Goal: Information Seeking & Learning: Find specific fact

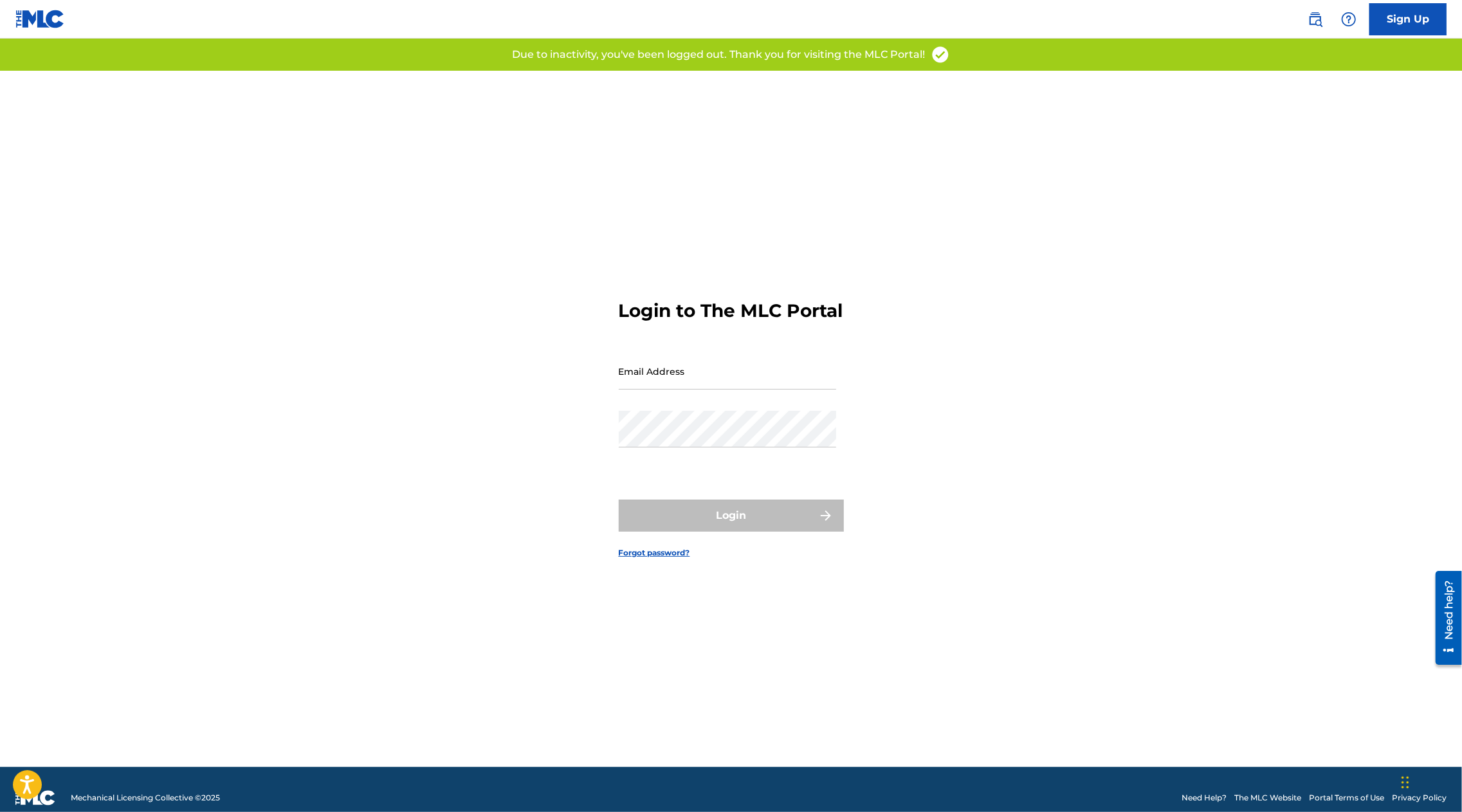
type input "[PERSON_NAME][EMAIL_ADDRESS][DOMAIN_NAME]"
click at [729, 532] on div "Login" at bounding box center [731, 515] width 225 height 32
click at [750, 532] on button "Login" at bounding box center [731, 515] width 225 height 32
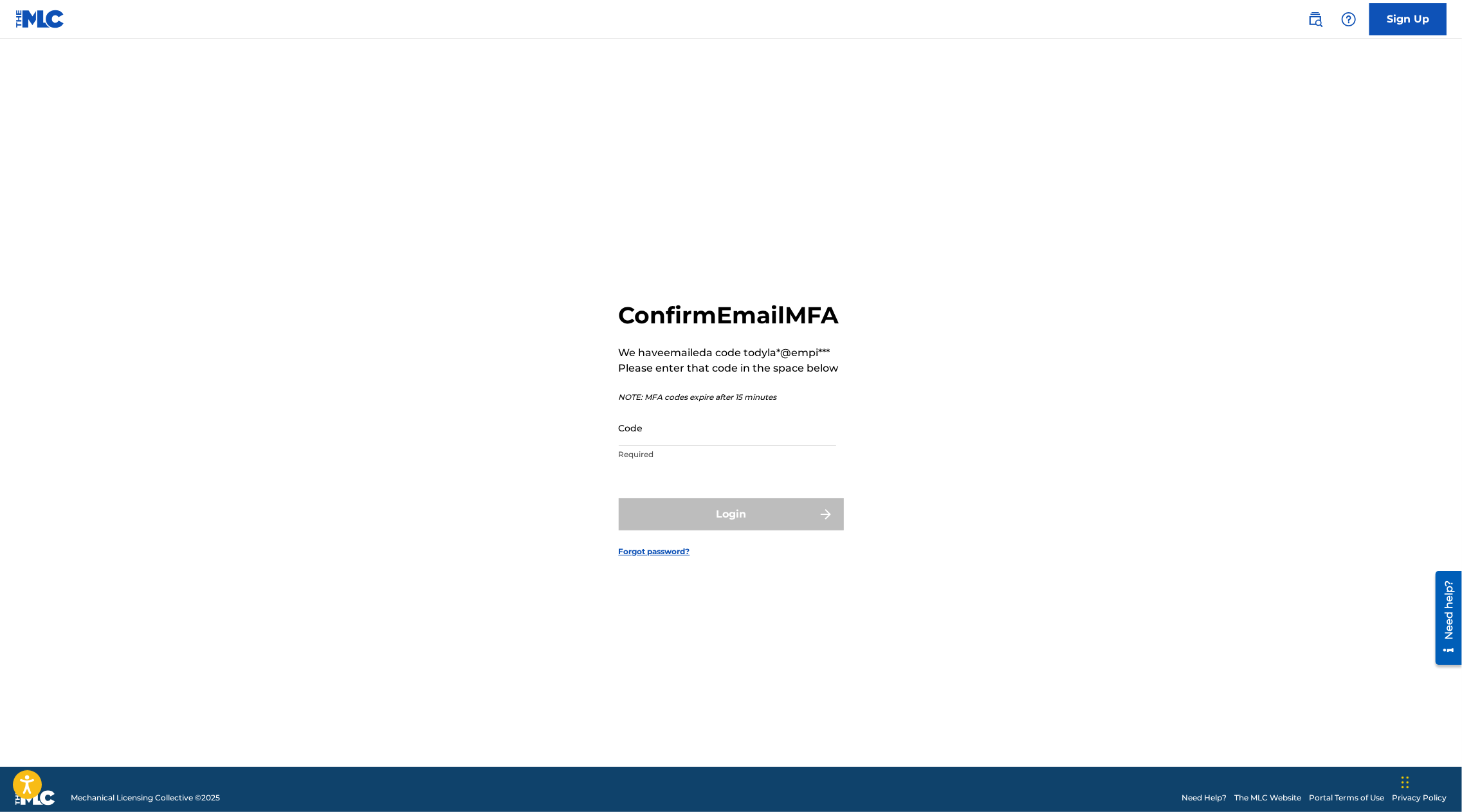
click at [693, 447] on input "Code" at bounding box center [727, 428] width 218 height 37
paste input "599694"
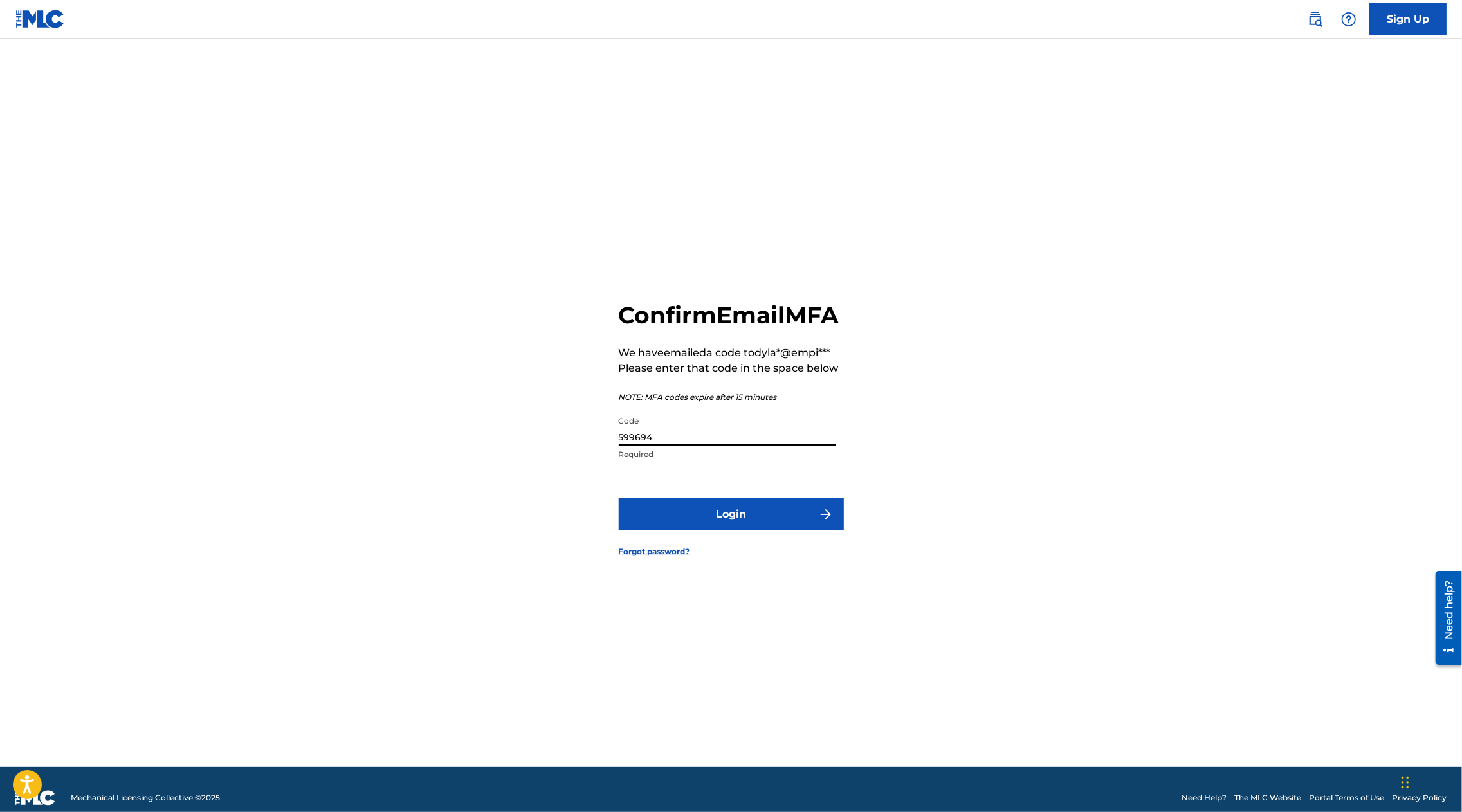
type input "599694"
click at [619, 499] on button "Login" at bounding box center [731, 514] width 225 height 32
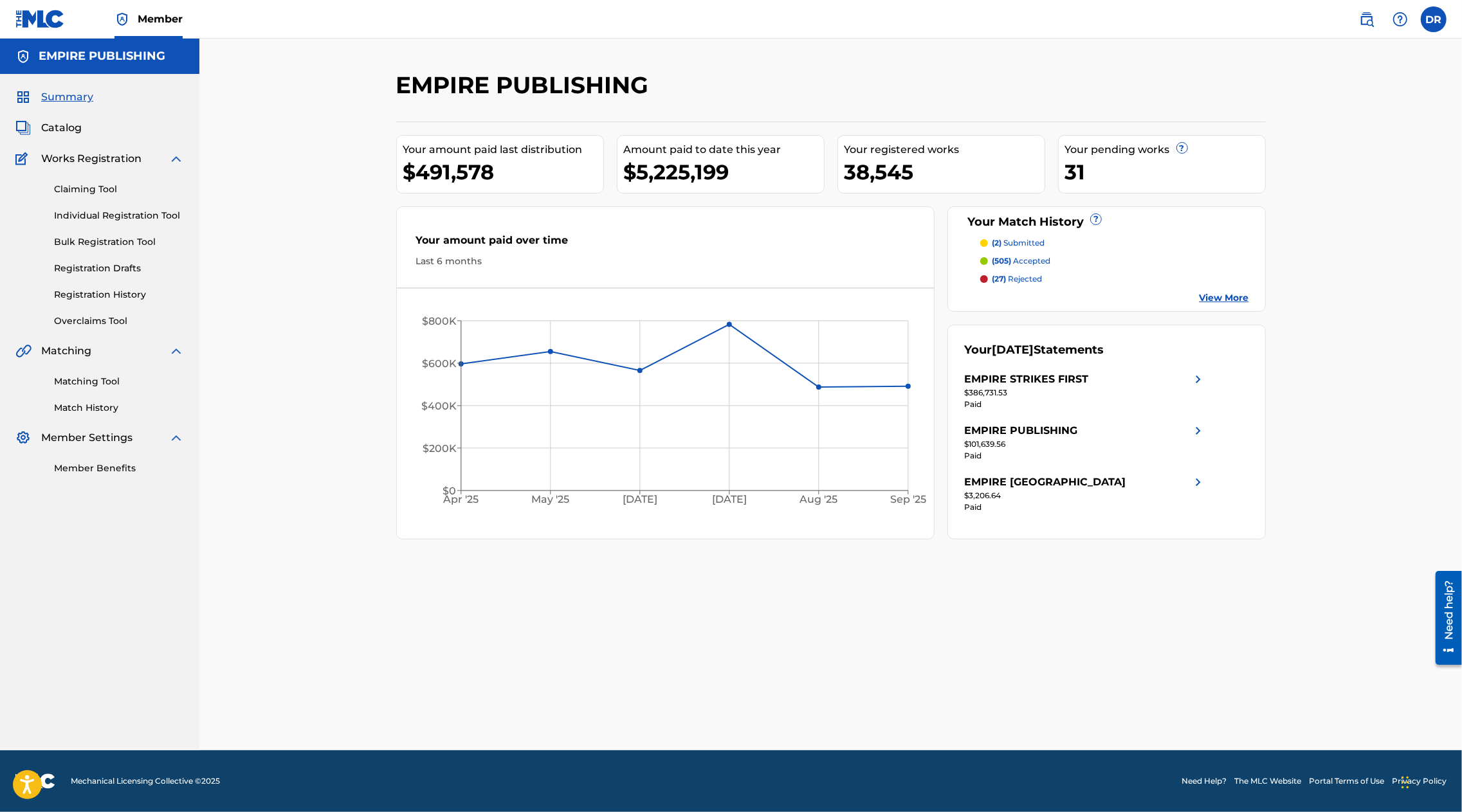
click at [68, 125] on span "Catalog" at bounding box center [62, 128] width 41 height 15
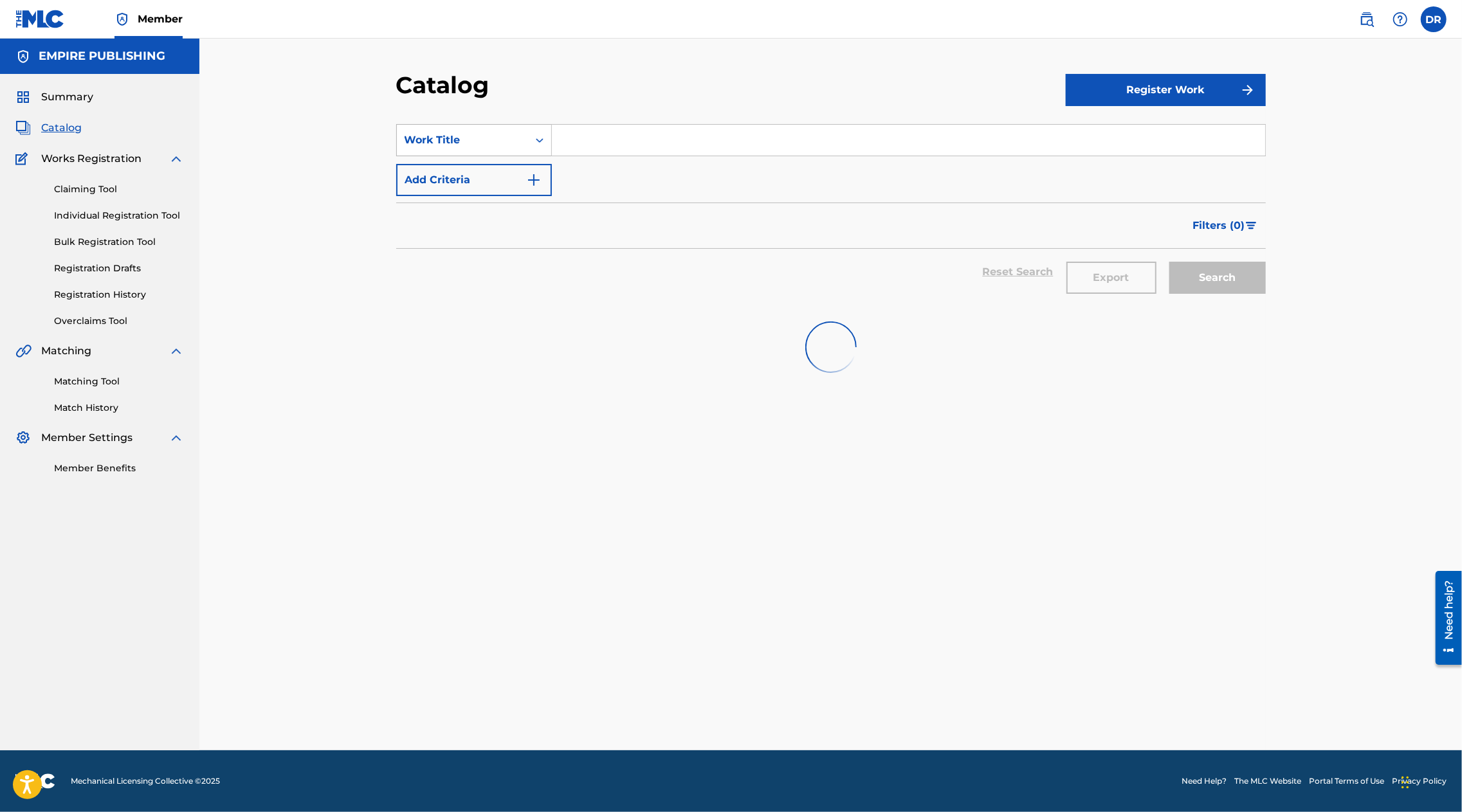
click at [464, 145] on div "Work Title" at bounding box center [462, 140] width 116 height 15
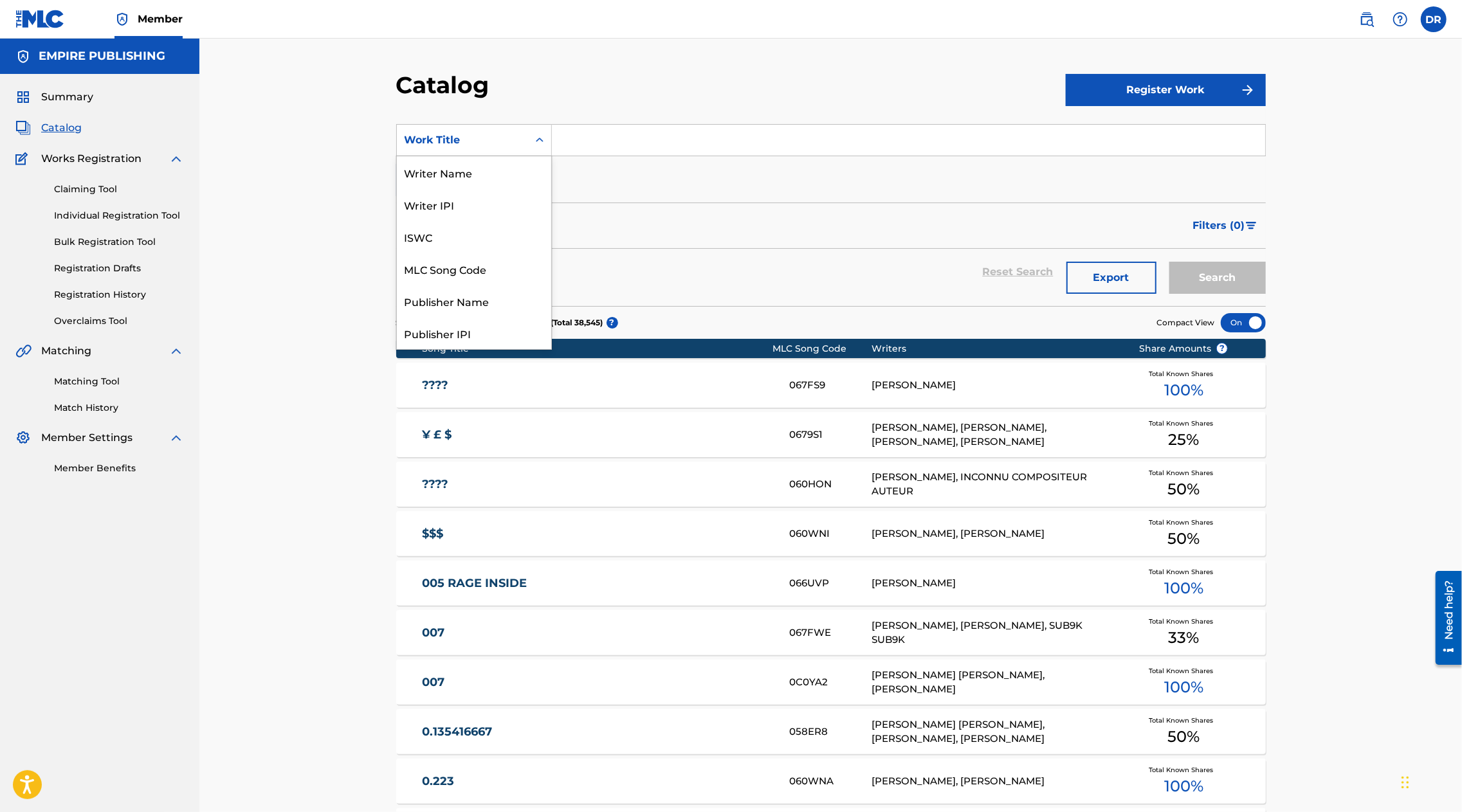
scroll to position [193, 0]
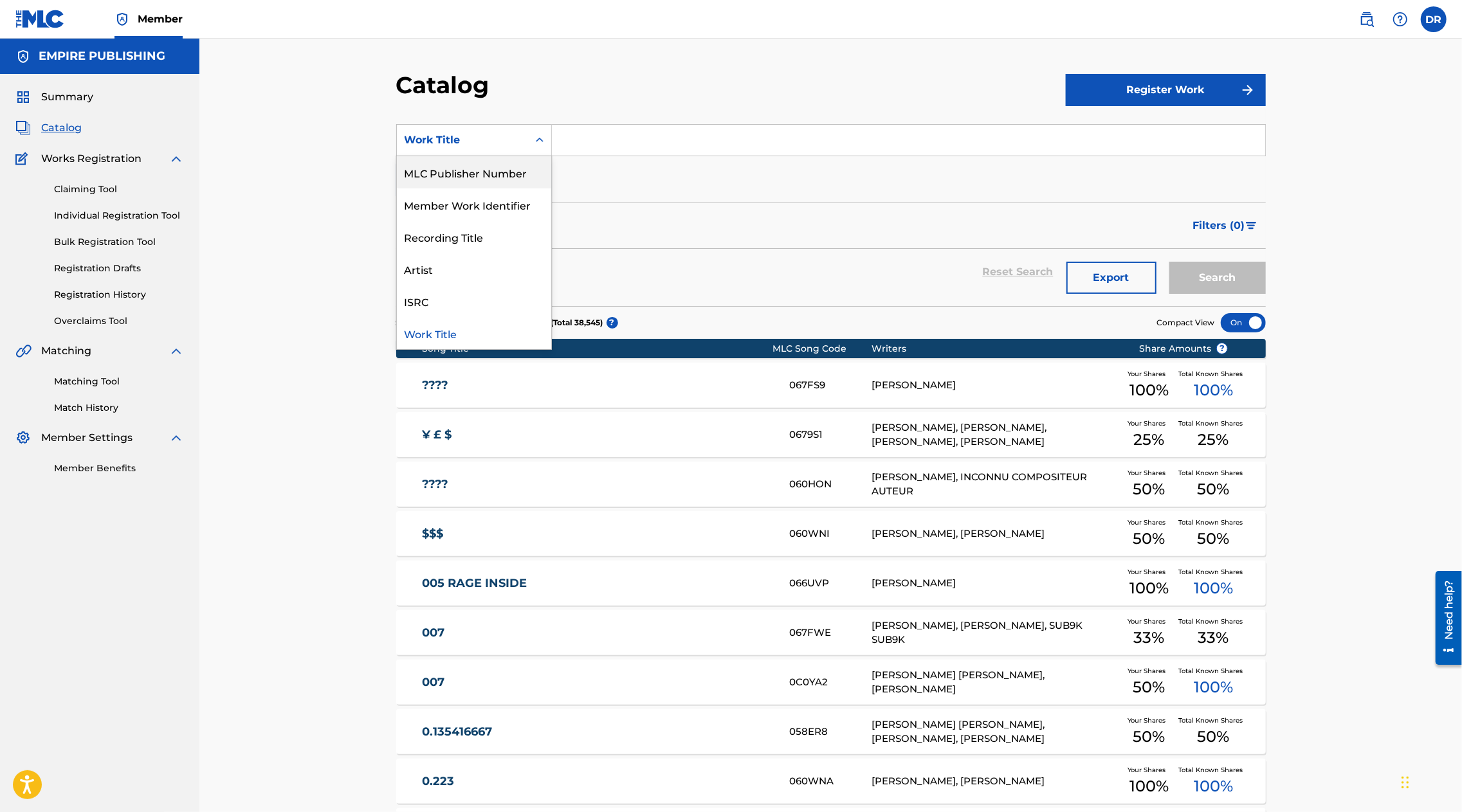
click at [1371, 20] on img at bounding box center [1367, 19] width 15 height 15
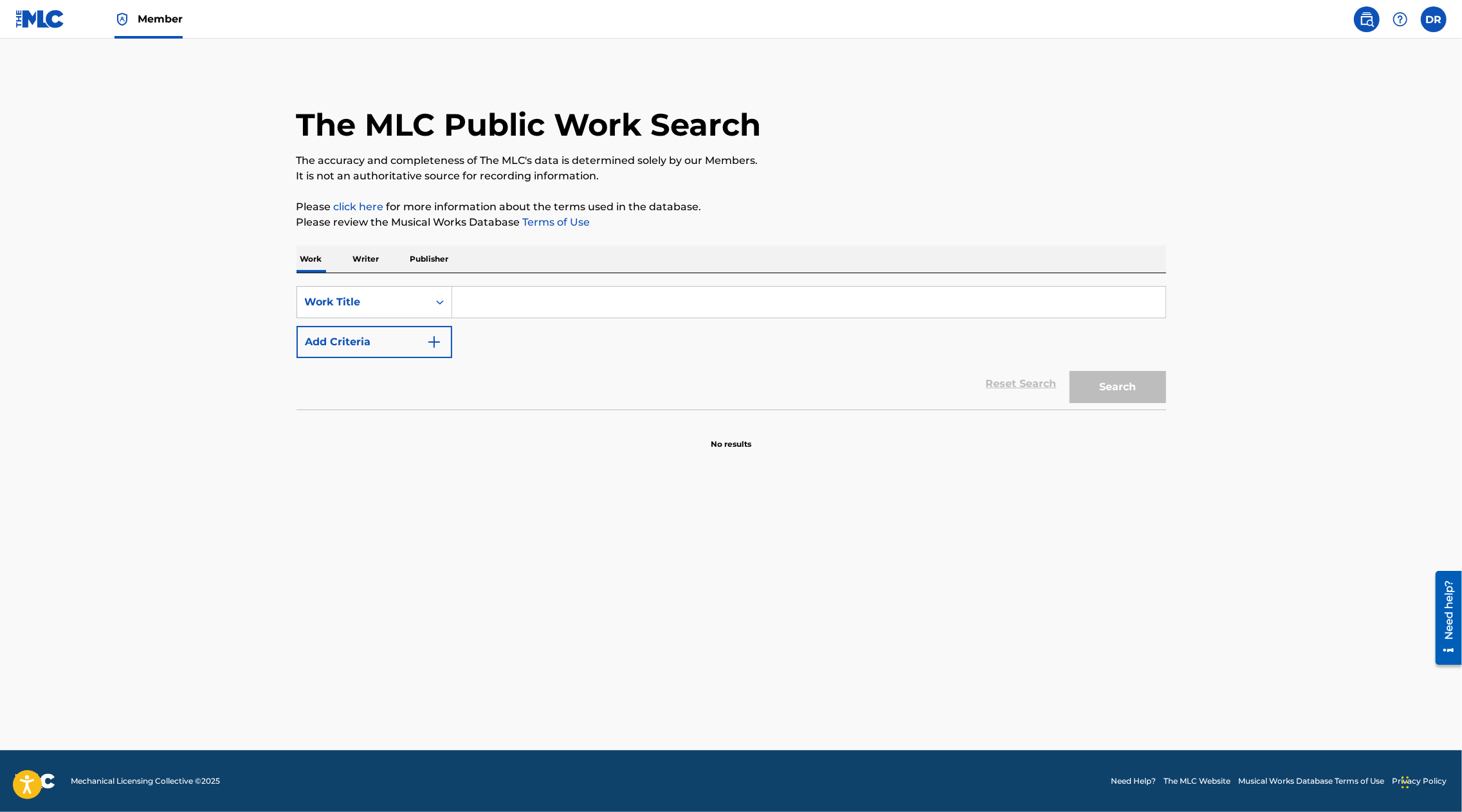
click at [370, 254] on p "Writer" at bounding box center [366, 259] width 34 height 27
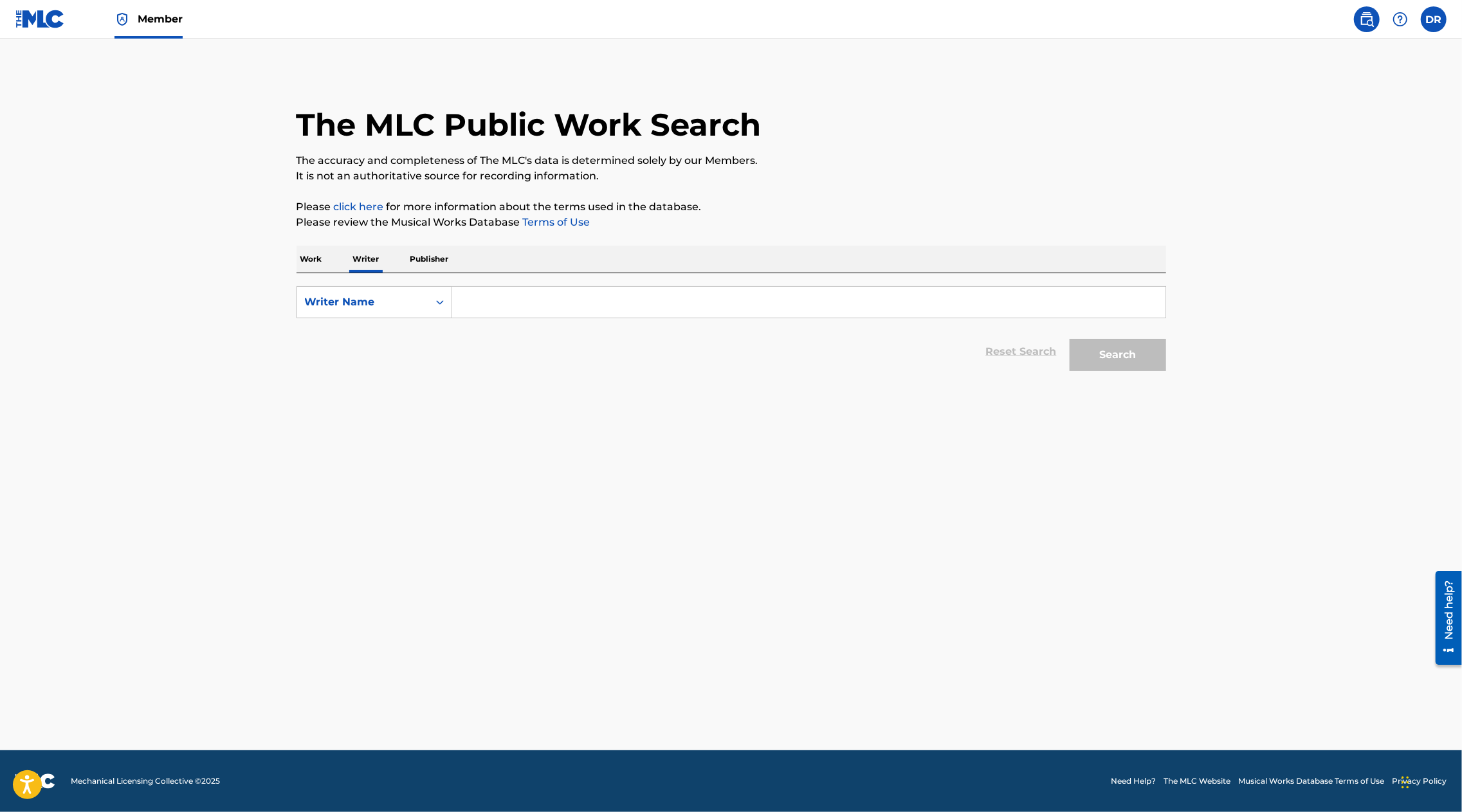
click at [531, 290] on input "Search Form" at bounding box center [809, 303] width 714 height 31
click at [1069, 339] on button "Search" at bounding box center [1118, 355] width 97 height 32
click at [1126, 370] on button "Search" at bounding box center [1118, 355] width 97 height 32
click at [1117, 347] on button "Search" at bounding box center [1118, 355] width 97 height 32
click at [512, 306] on input "nedeljov" at bounding box center [809, 303] width 714 height 31
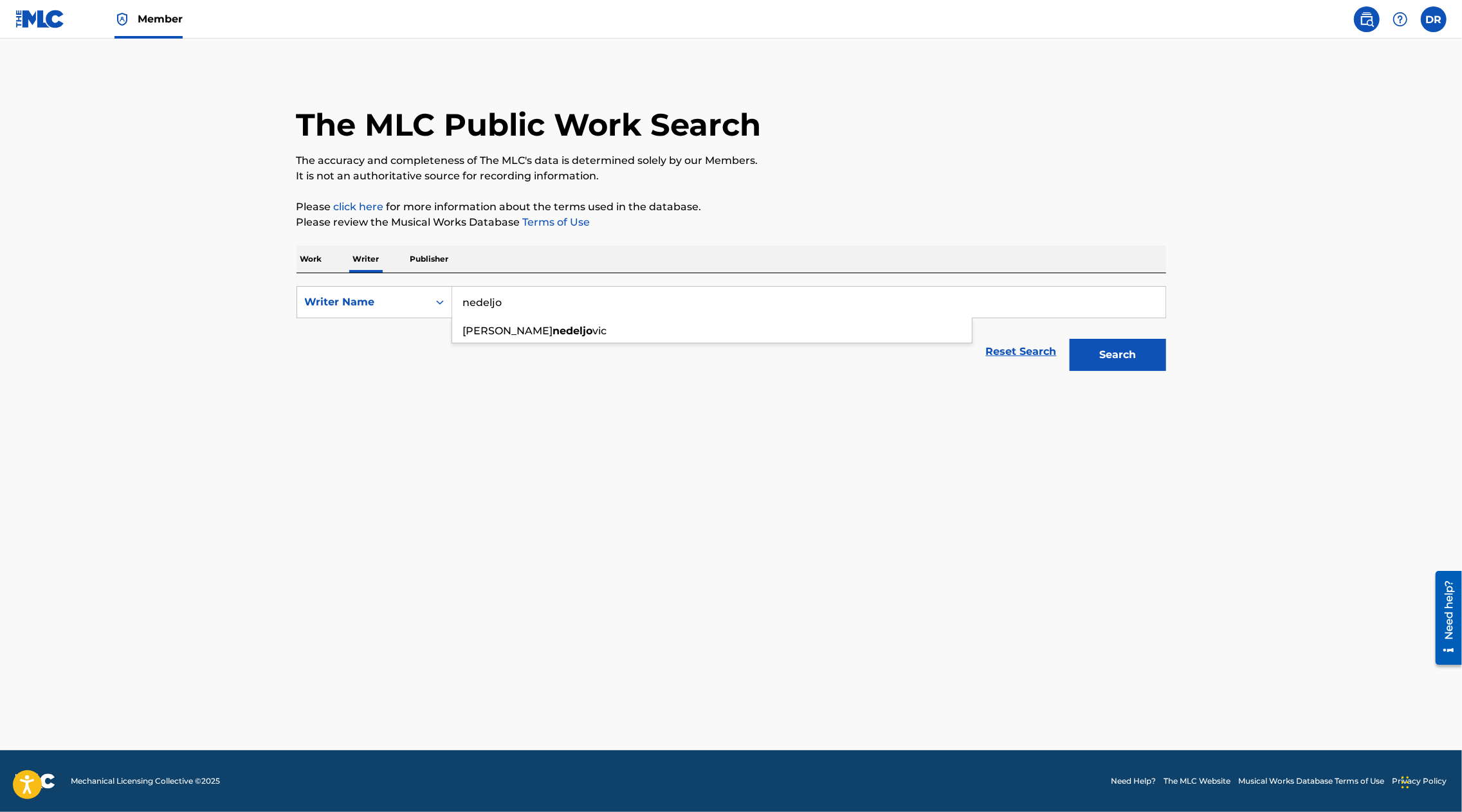
type input "nedelj"
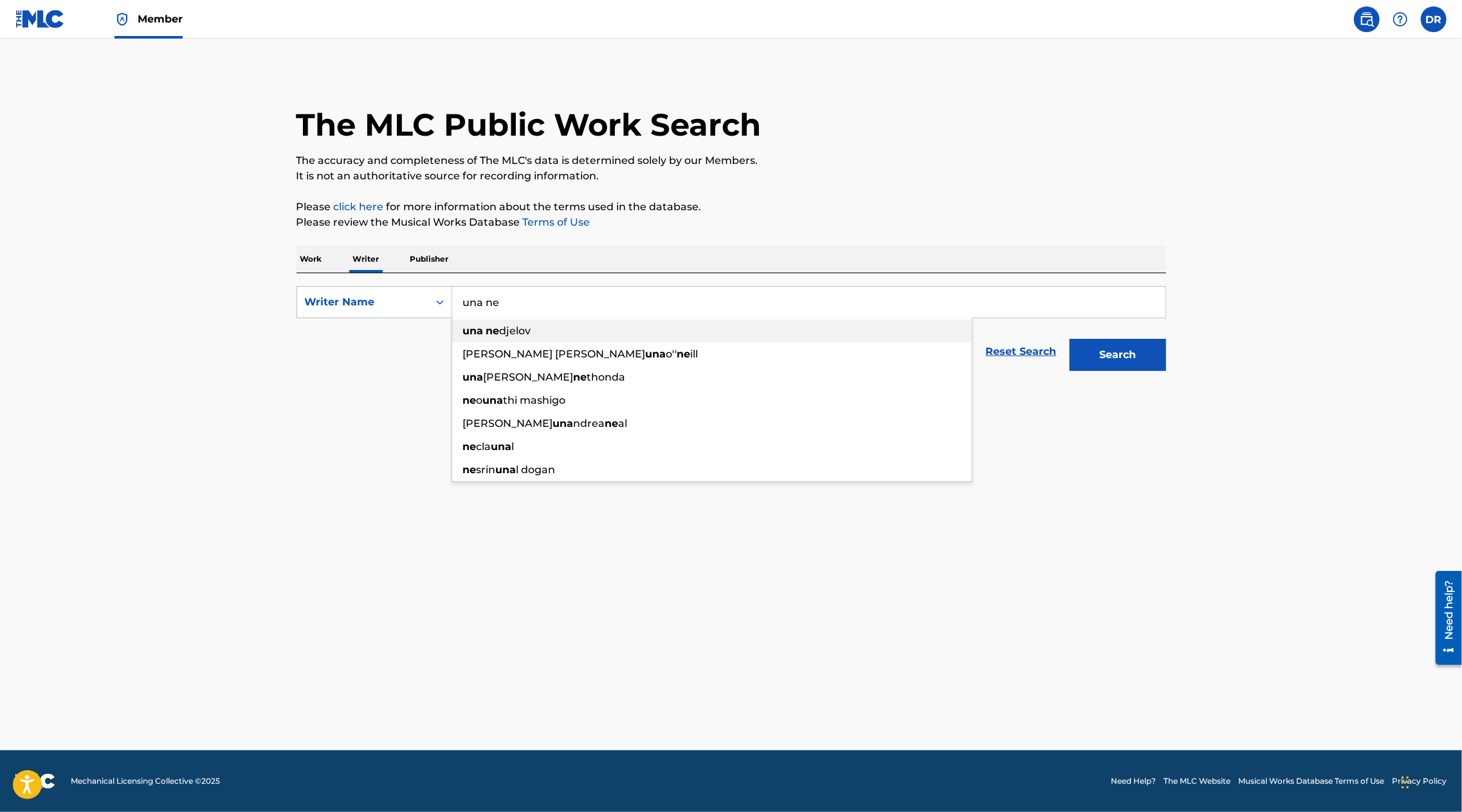
click at [521, 330] on span "djelov" at bounding box center [515, 331] width 32 height 13
type input "una nedjelov"
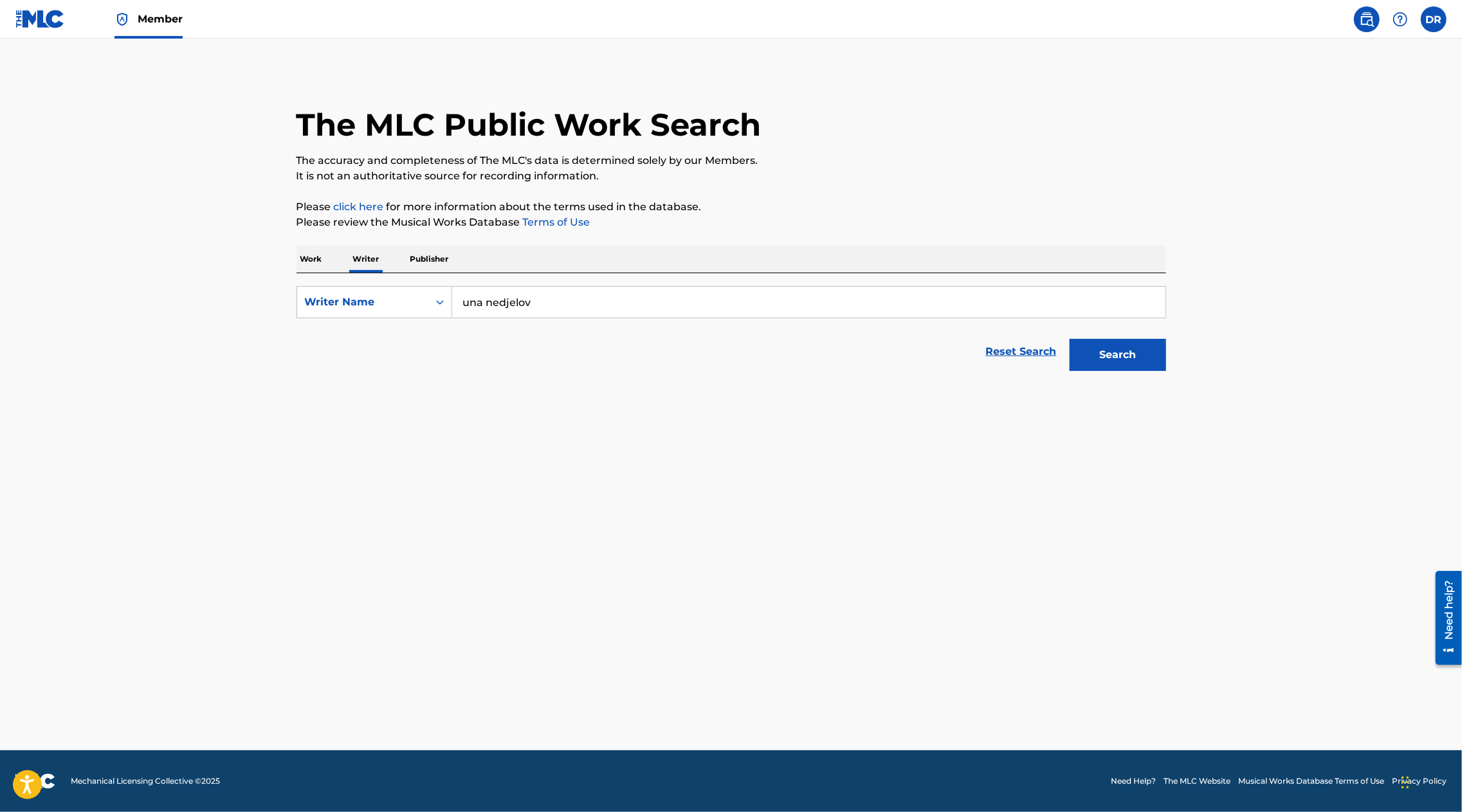
click at [1110, 355] on button "Search" at bounding box center [1118, 355] width 97 height 32
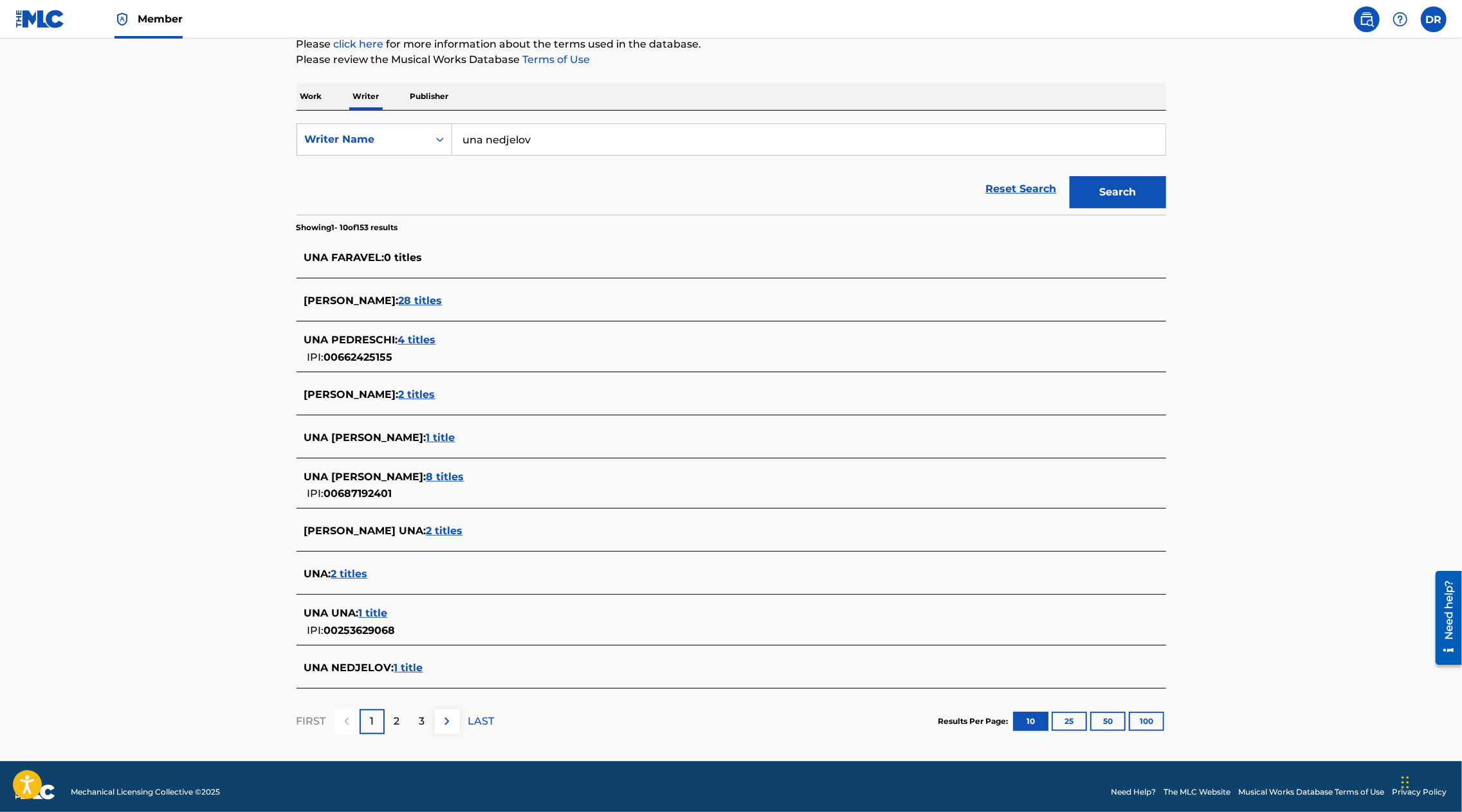
scroll to position [172, 0]
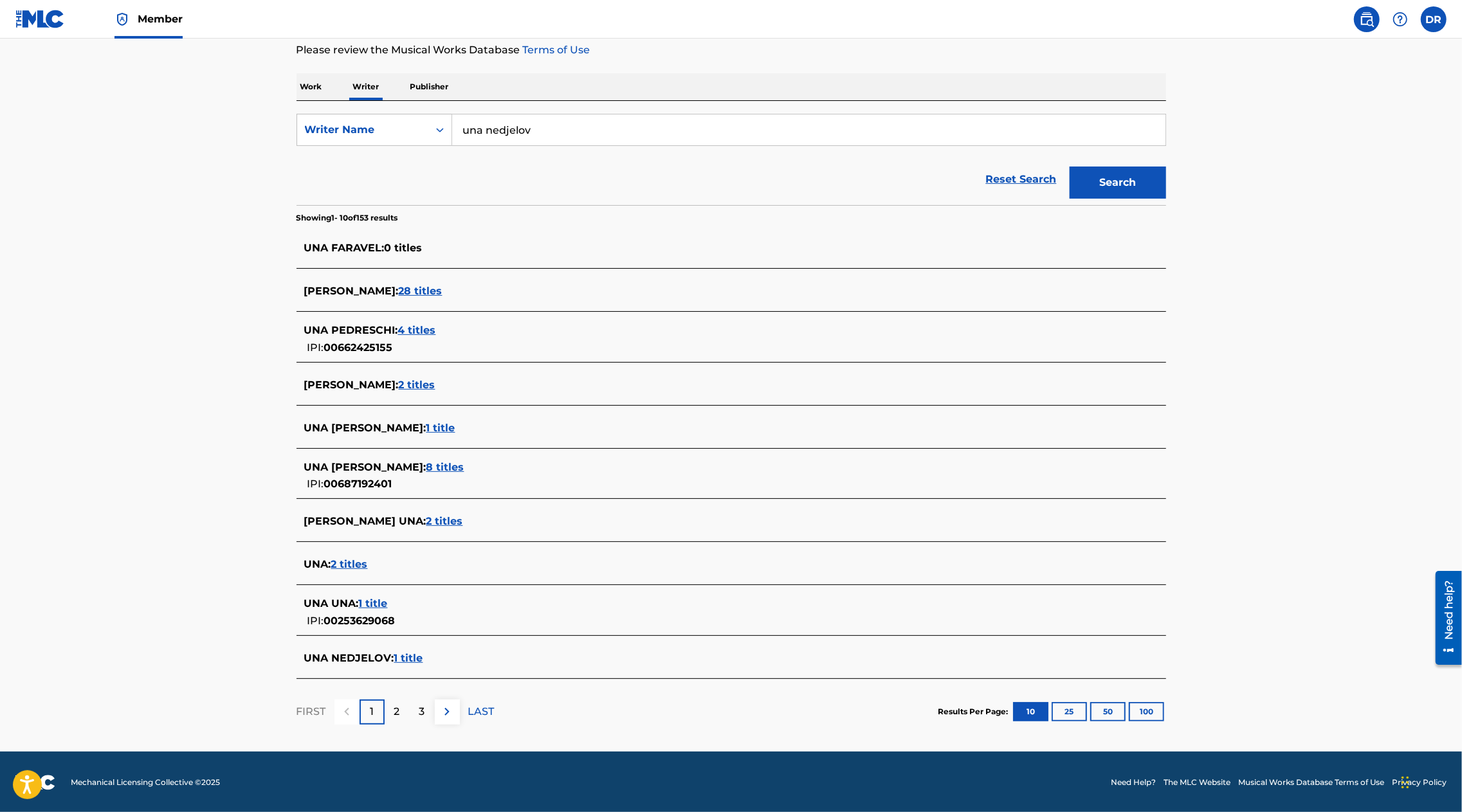
click at [398, 709] on p "2" at bounding box center [397, 711] width 6 height 15
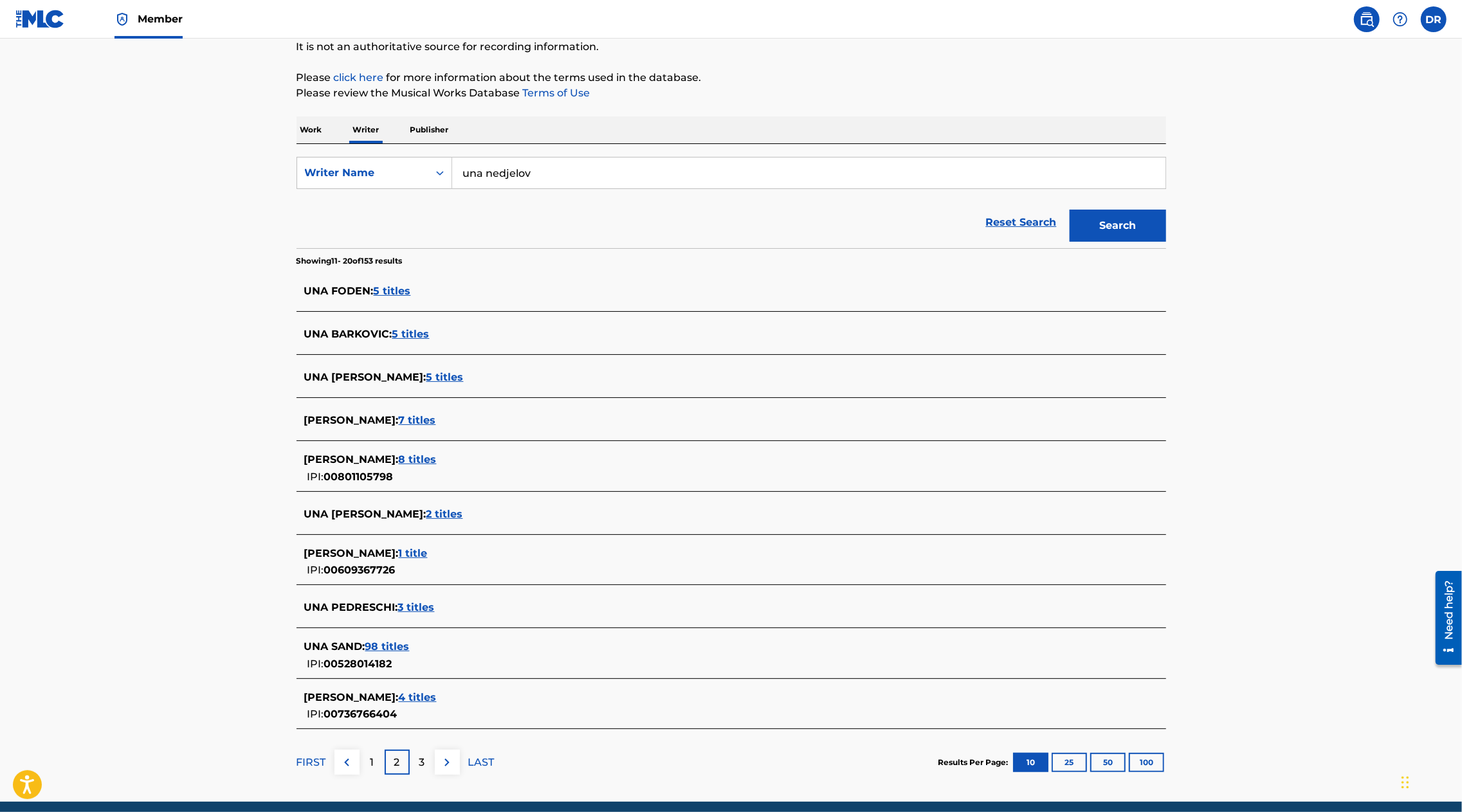
scroll to position [170, 0]
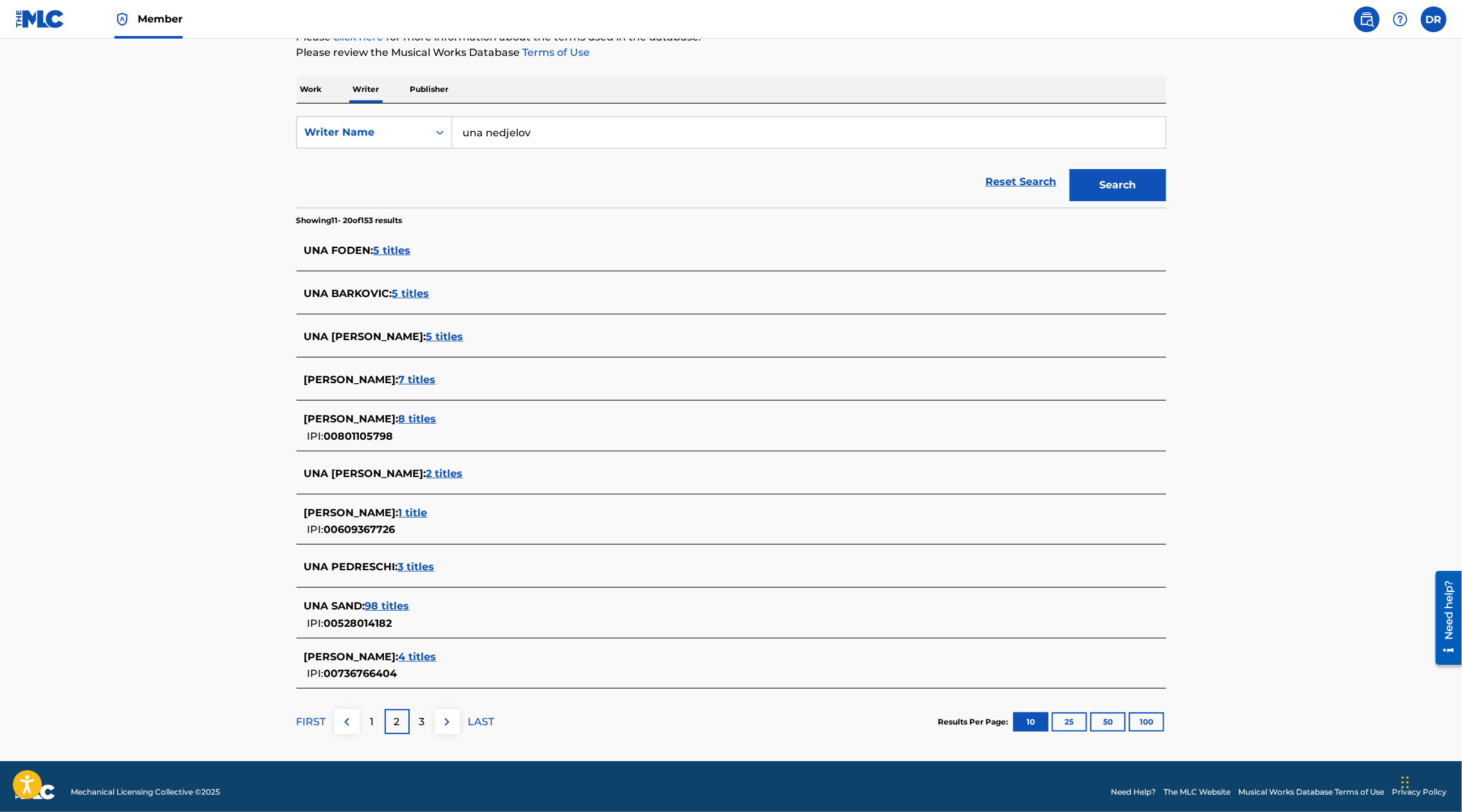
click at [373, 720] on div "1" at bounding box center [372, 722] width 25 height 25
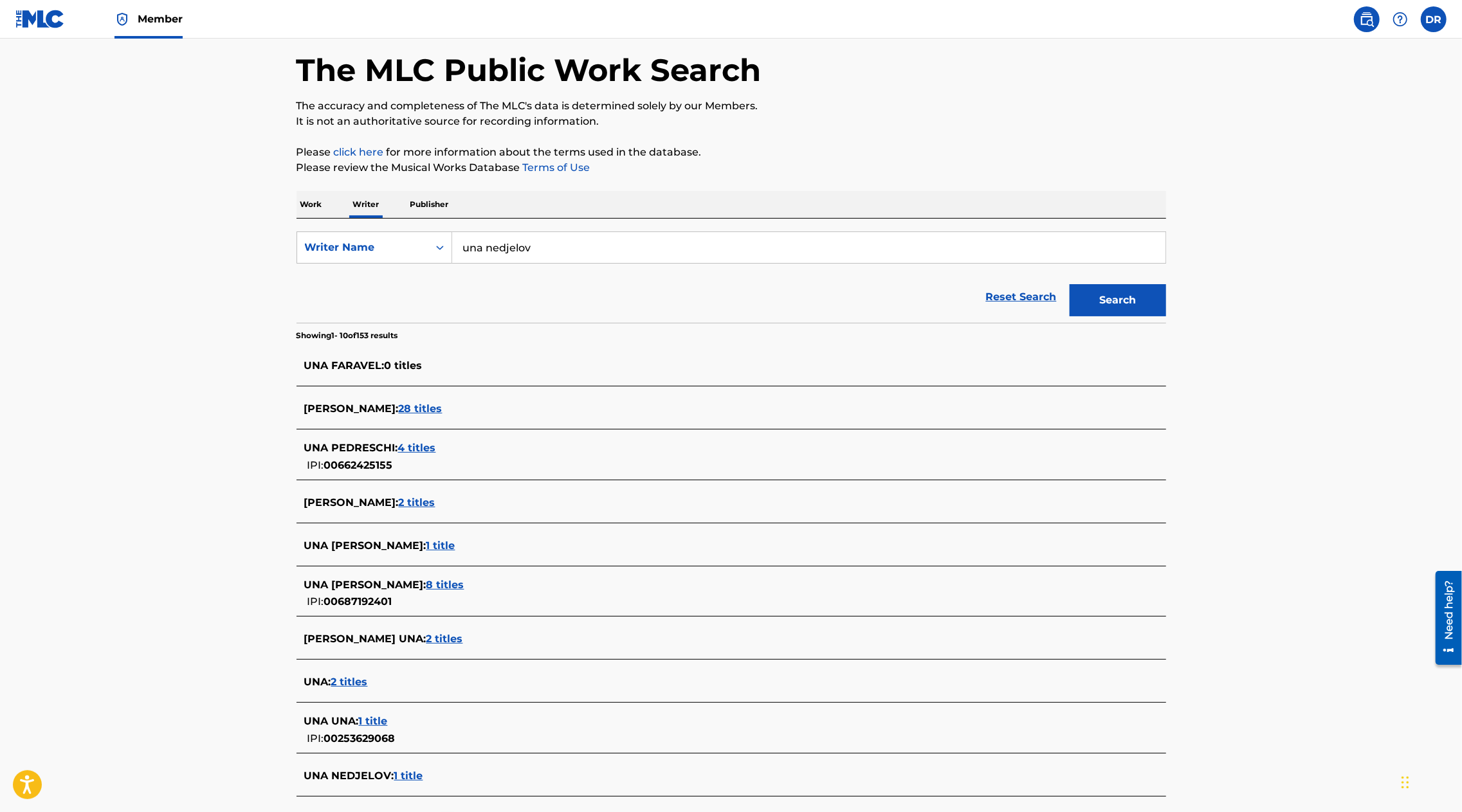
scroll to position [172, 0]
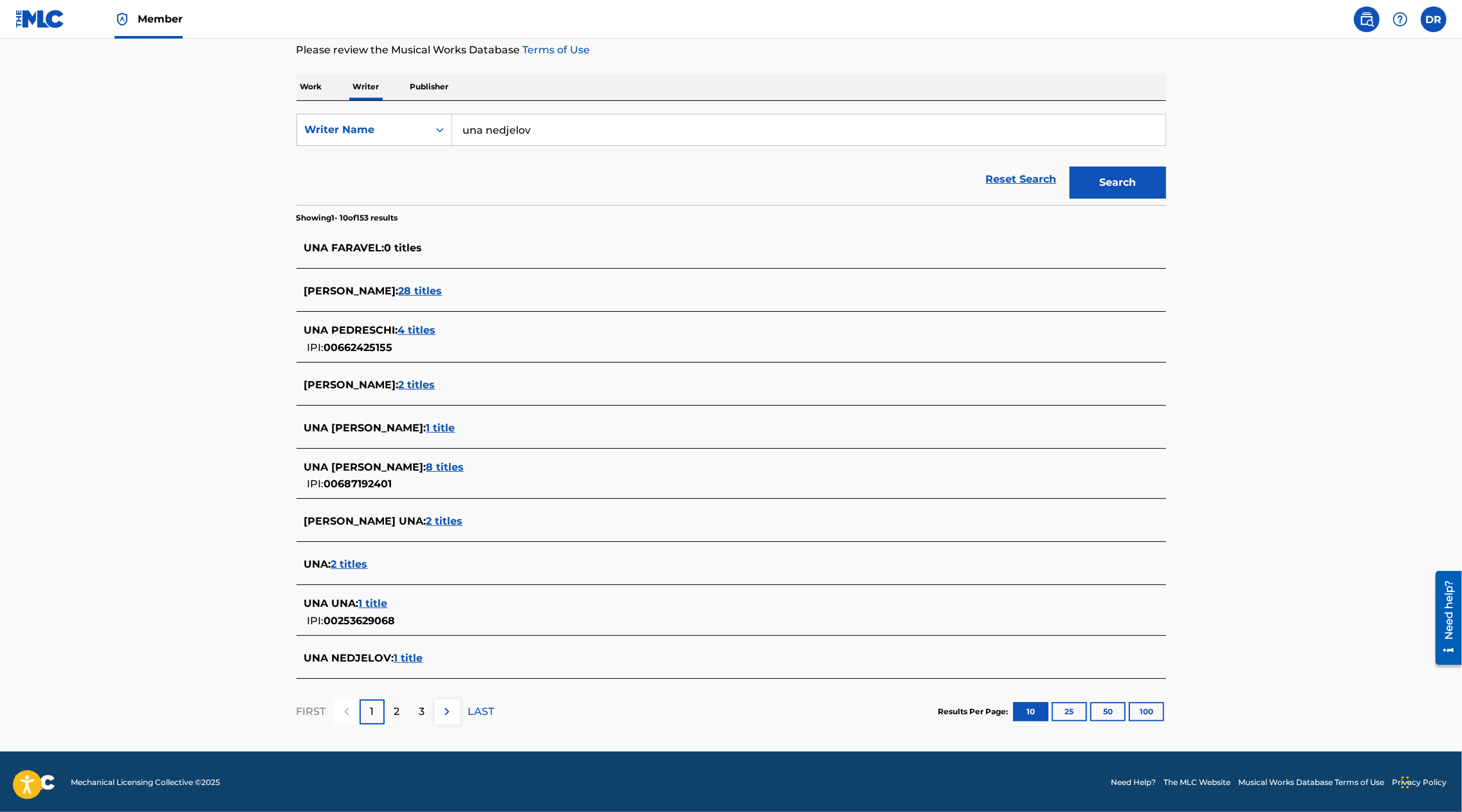
click at [402, 657] on span "1 title" at bounding box center [409, 658] width 29 height 13
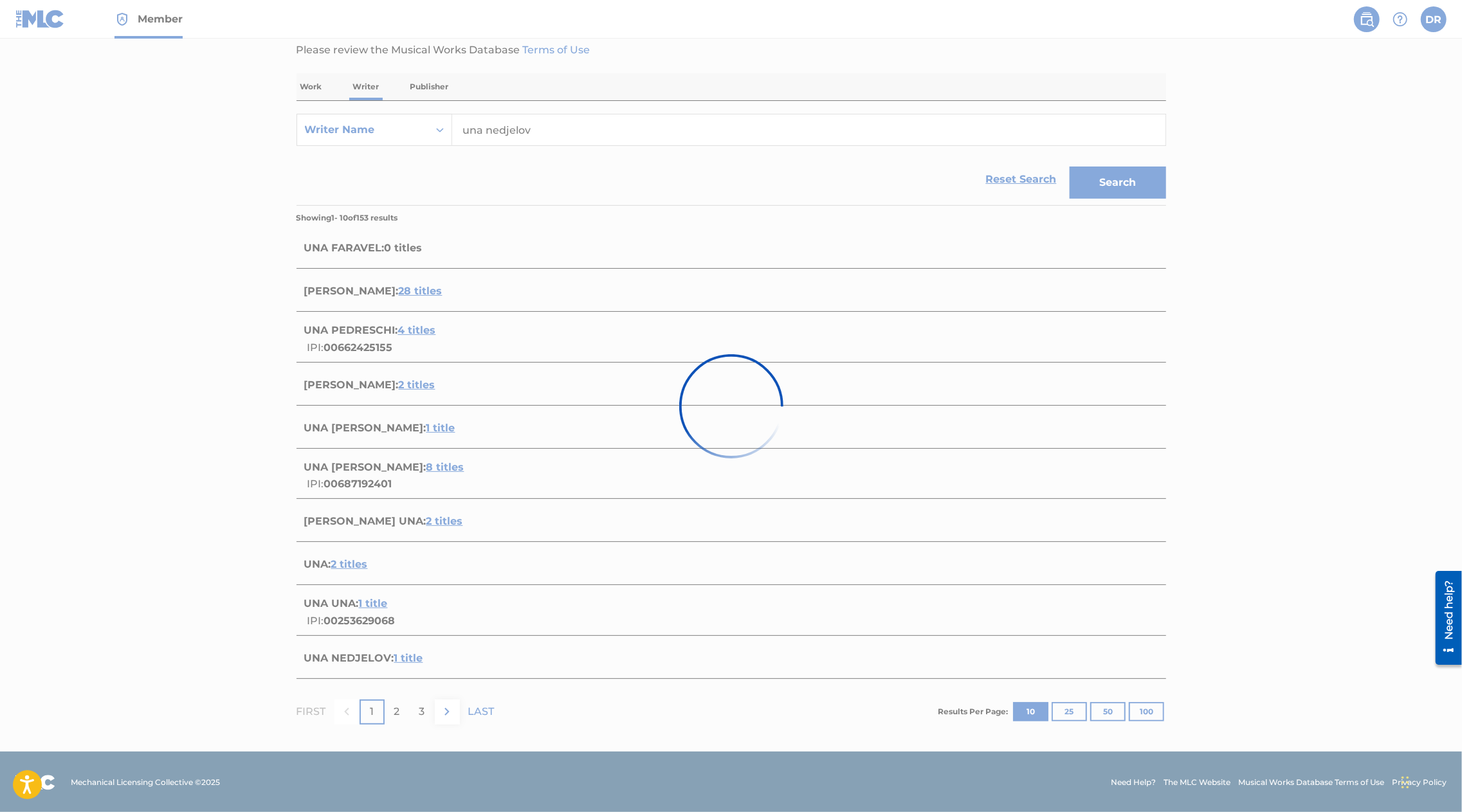
scroll to position [0, 0]
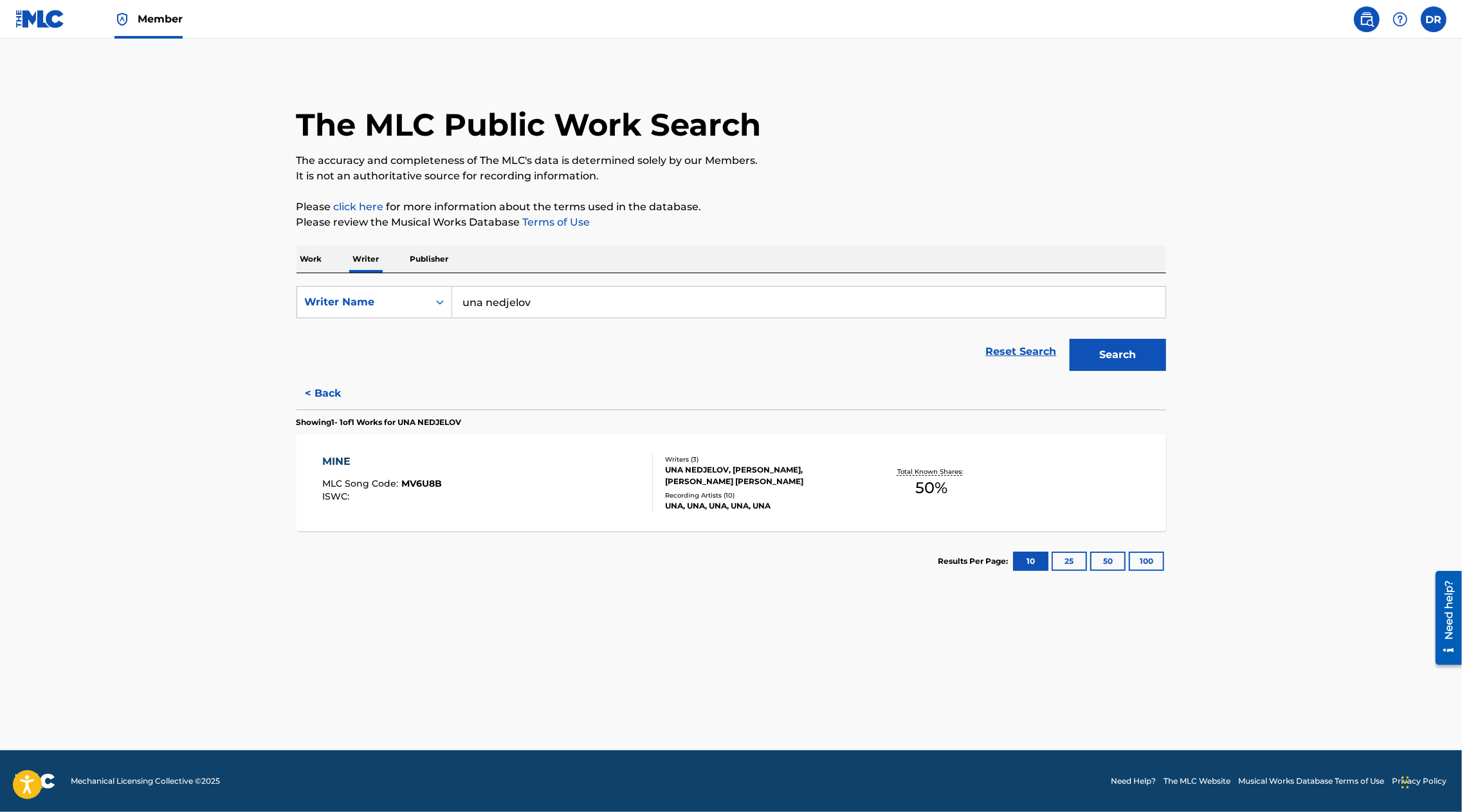
click at [516, 468] on div "MINE MLC Song Code : MV6U8B ISWC :" at bounding box center [487, 483] width 331 height 58
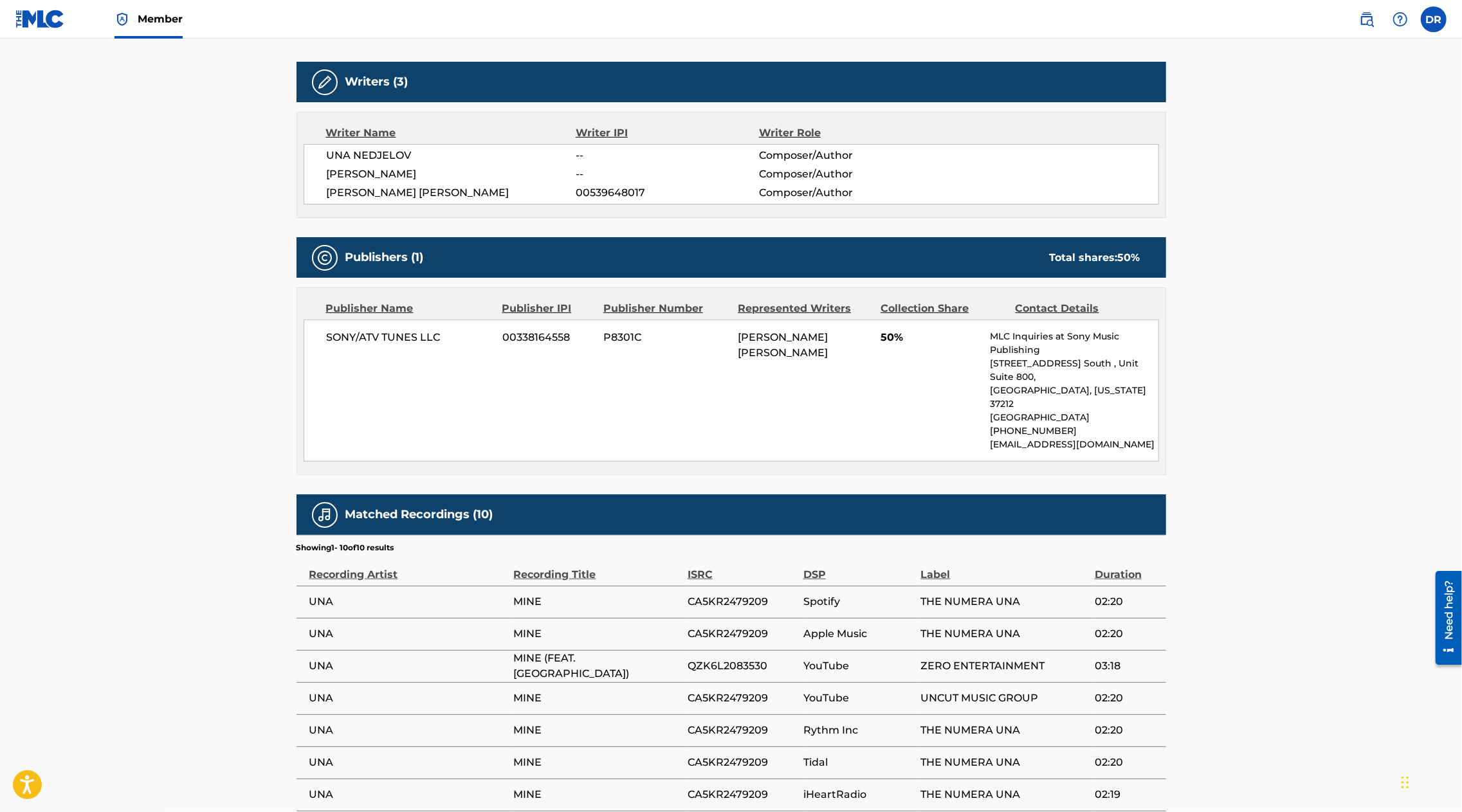
scroll to position [325, 0]
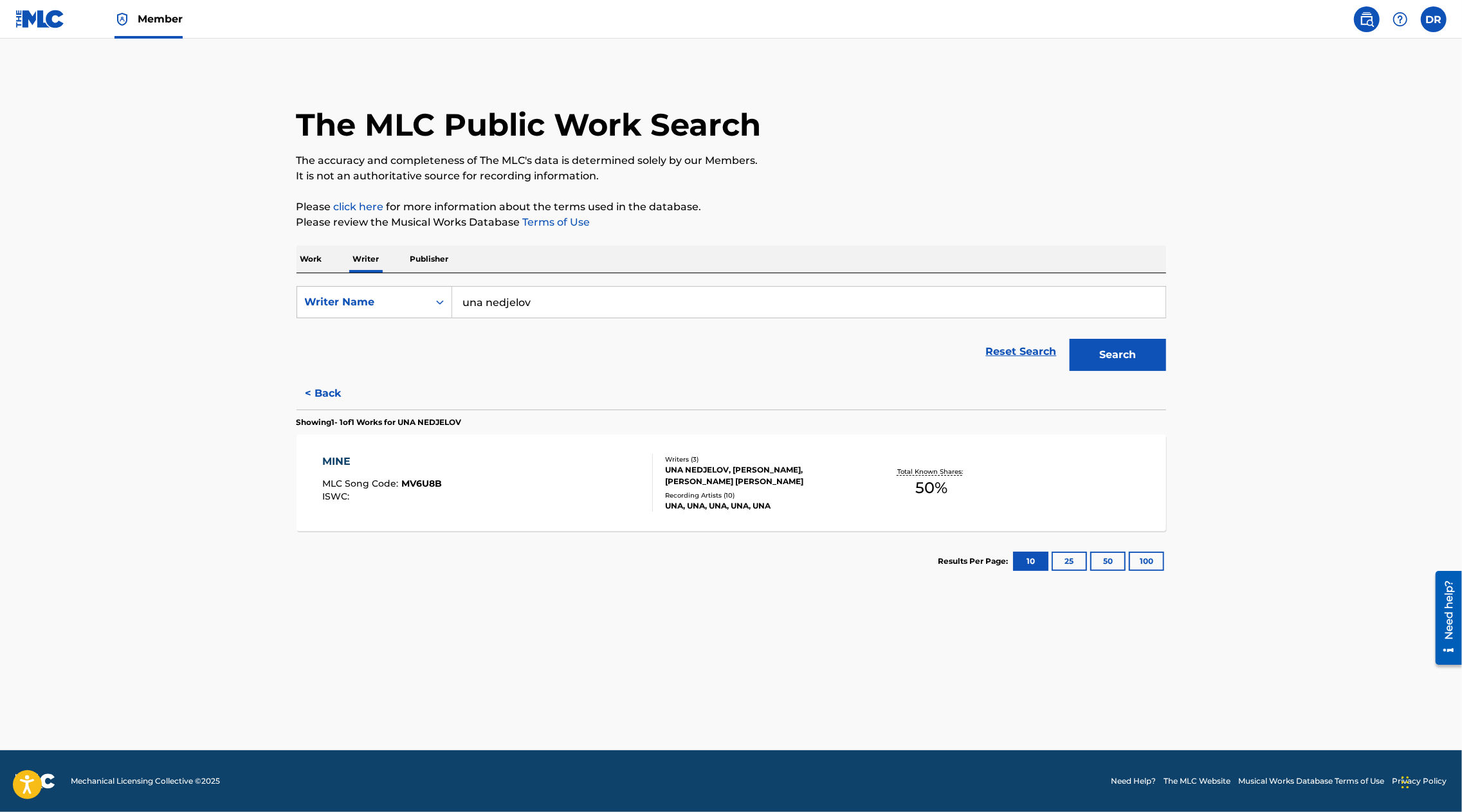
click at [341, 456] on div "MINE" at bounding box center [382, 462] width 120 height 15
click at [307, 258] on p "Work" at bounding box center [311, 259] width 30 height 27
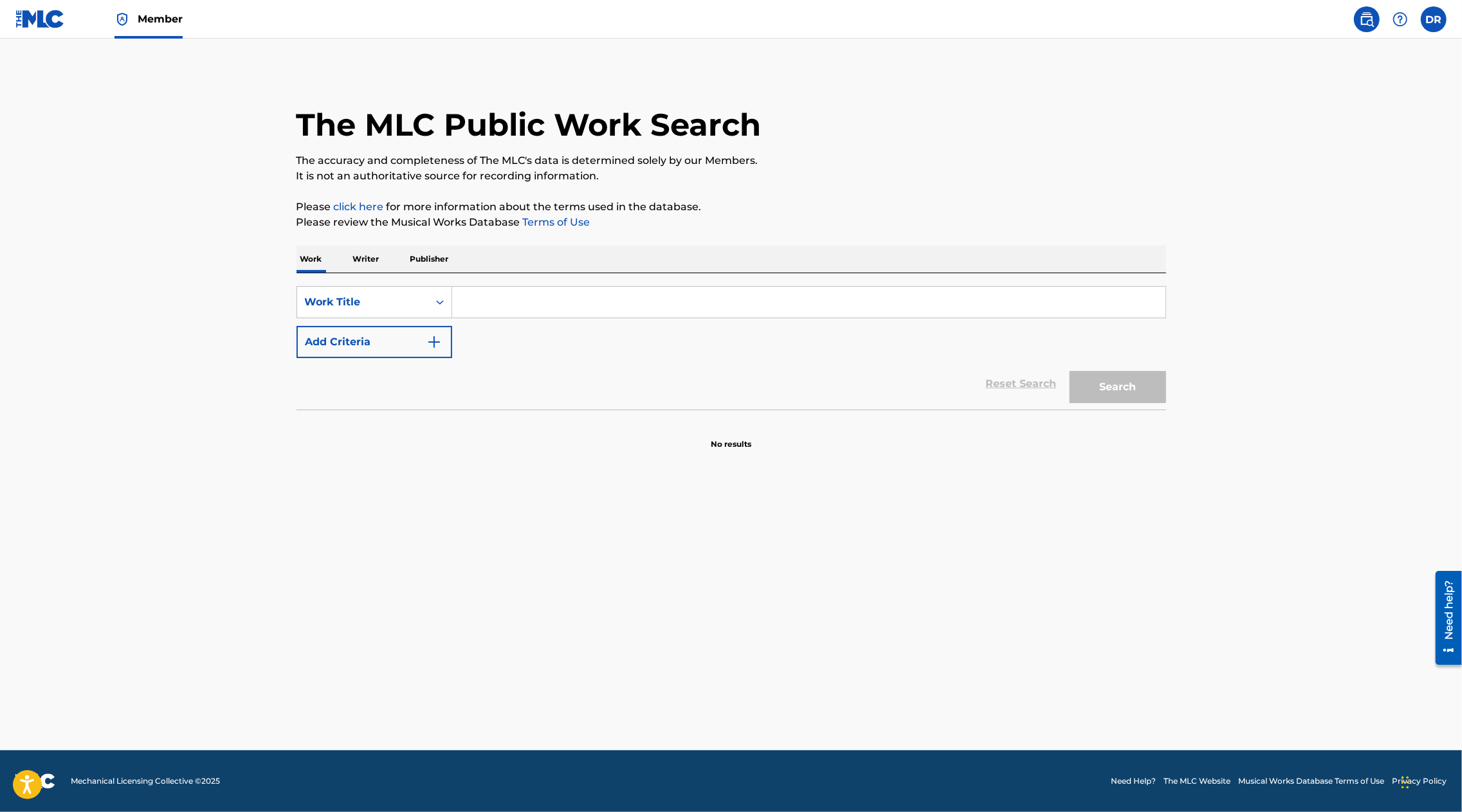
click at [367, 257] on p "Writer" at bounding box center [366, 259] width 34 height 27
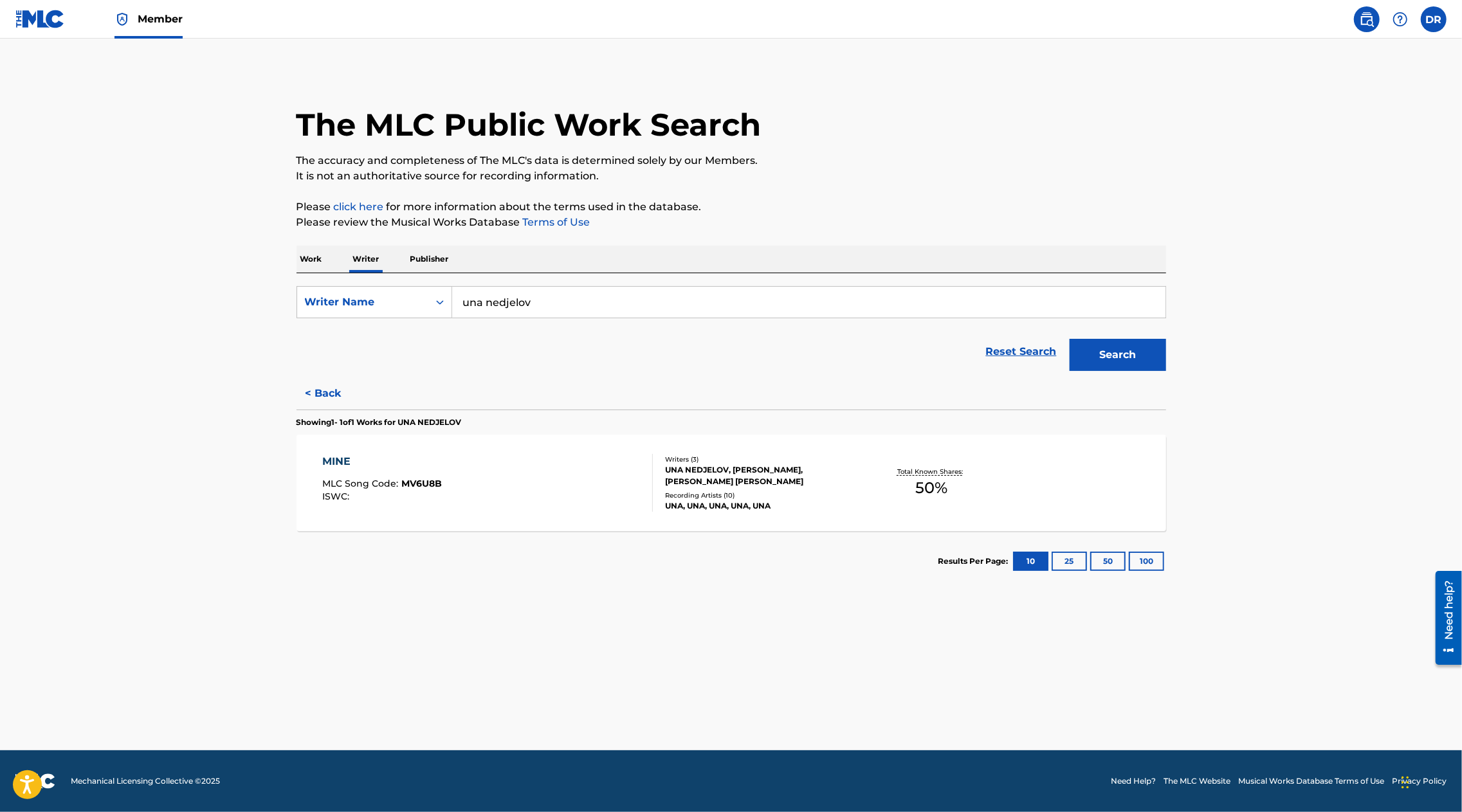
click at [1106, 355] on button "Search" at bounding box center [1118, 355] width 97 height 32
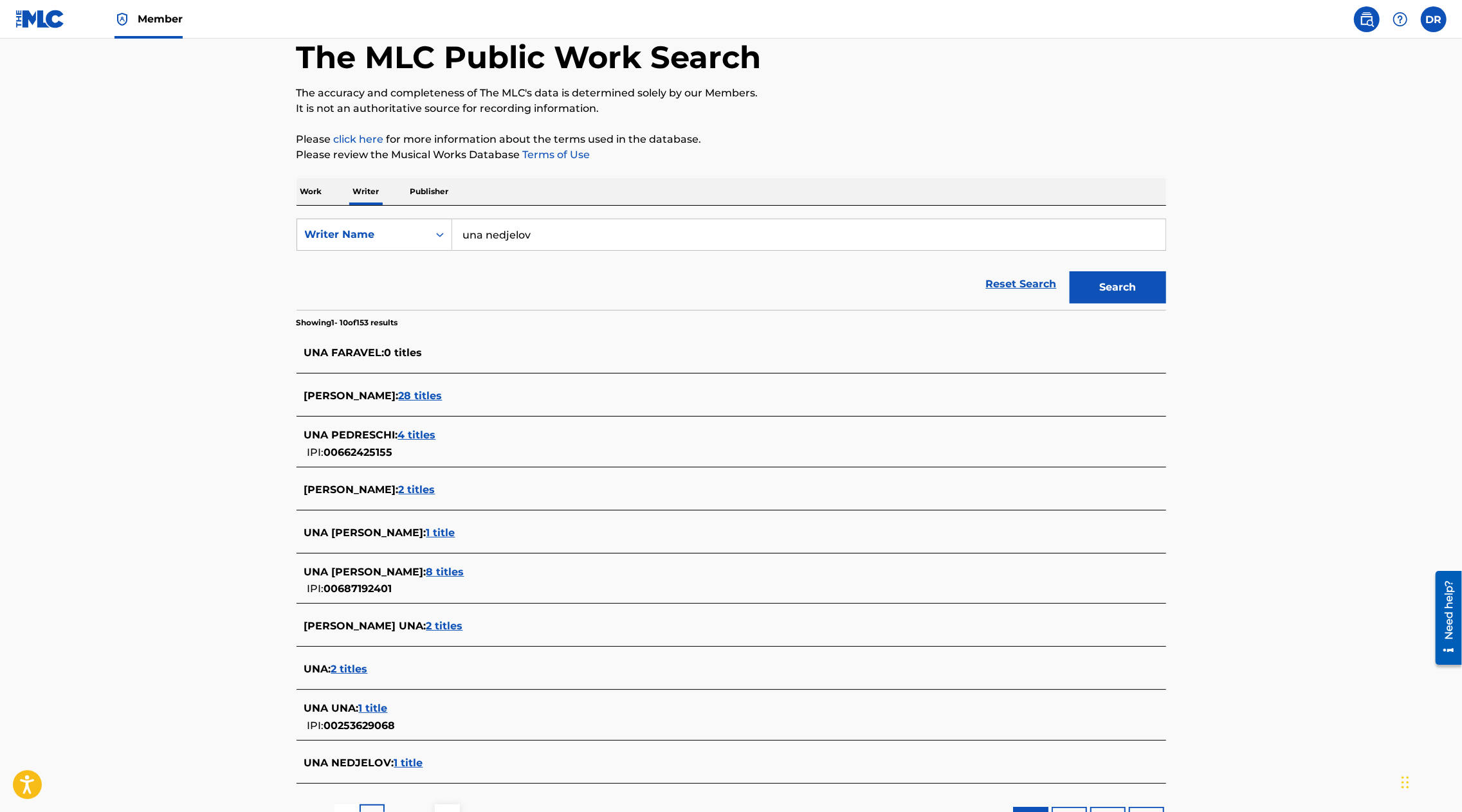
scroll to position [172, 0]
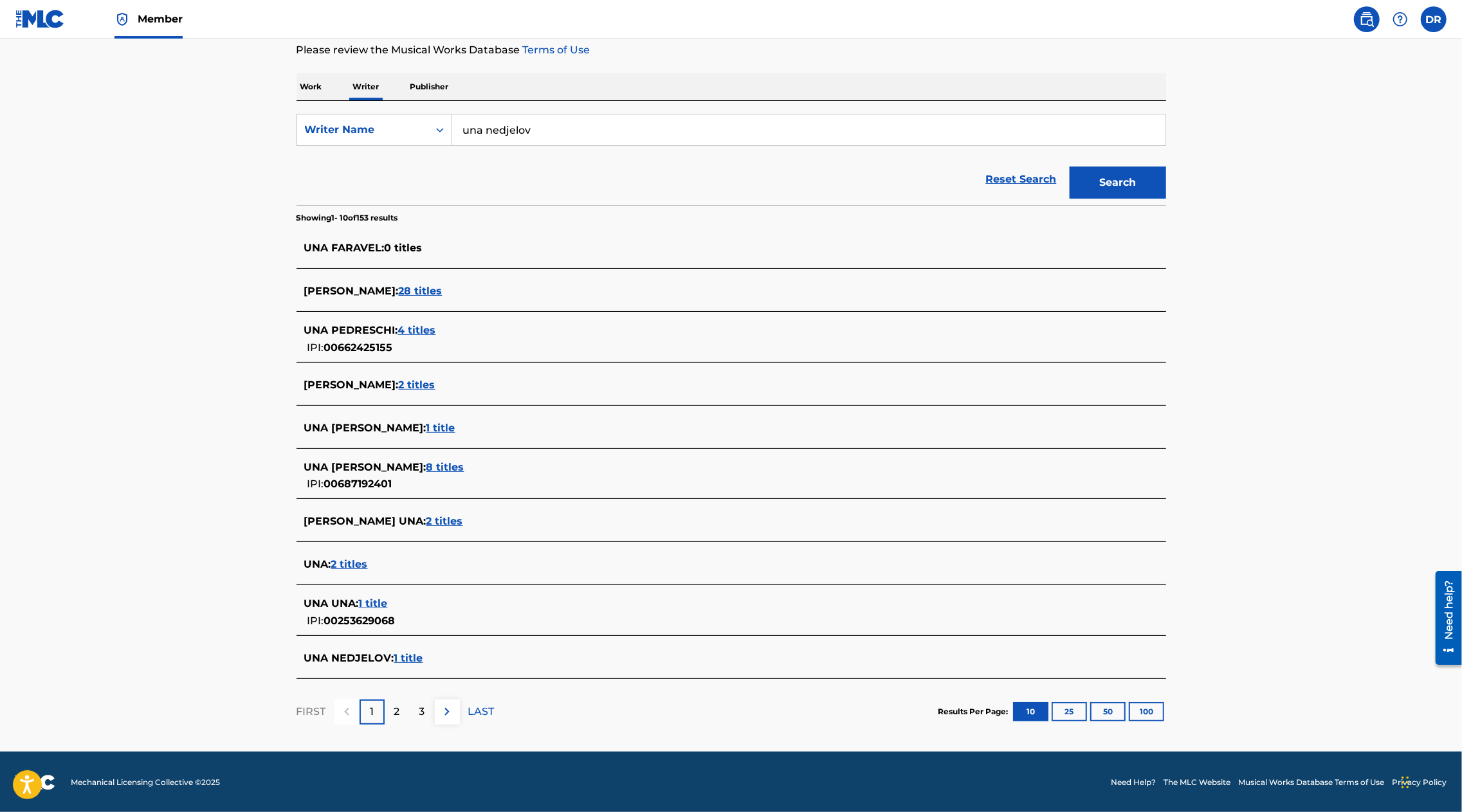
click at [348, 563] on span "2 titles" at bounding box center [350, 564] width 37 height 13
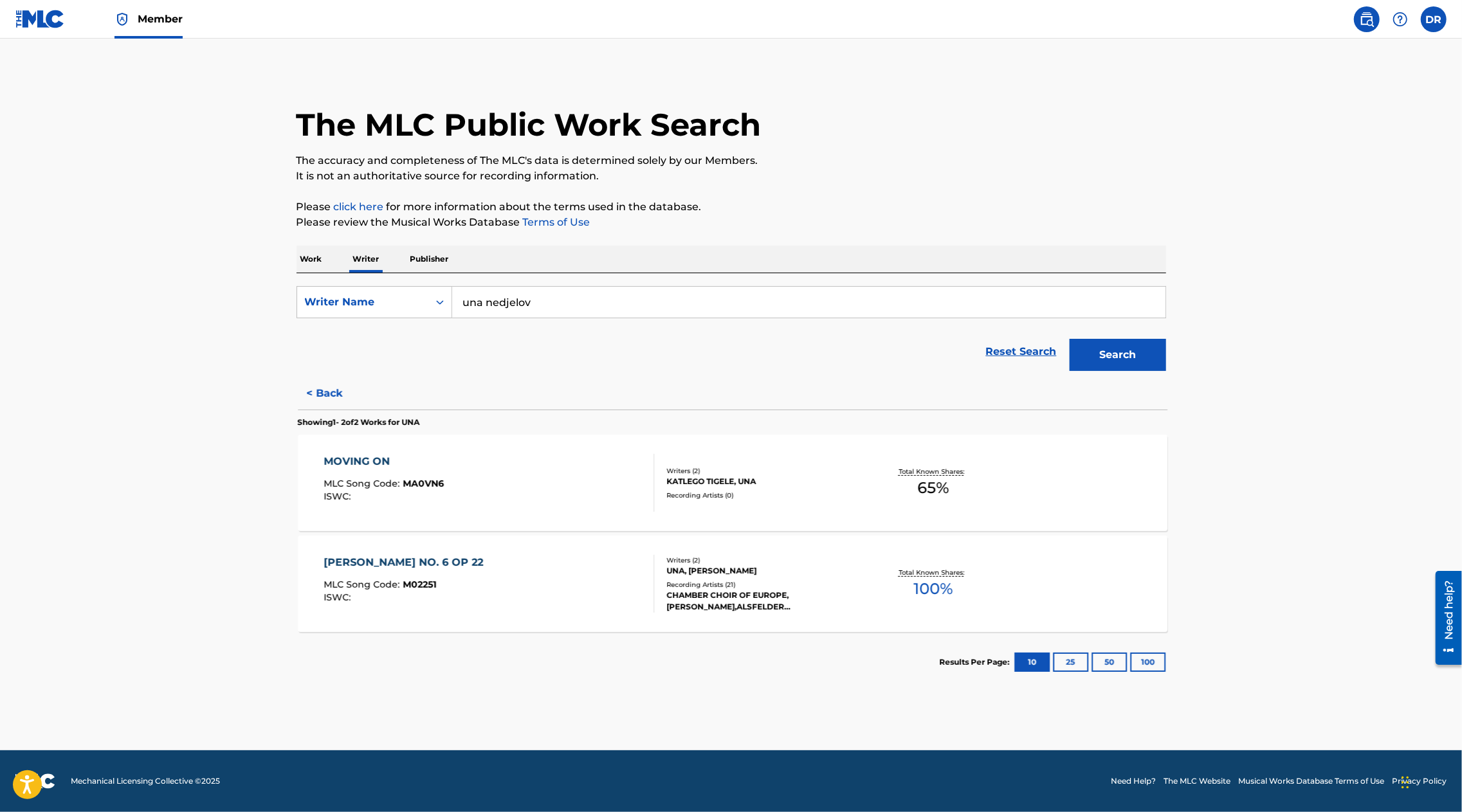
scroll to position [0, 0]
click at [328, 394] on button "< Back" at bounding box center [336, 392] width 77 height 32
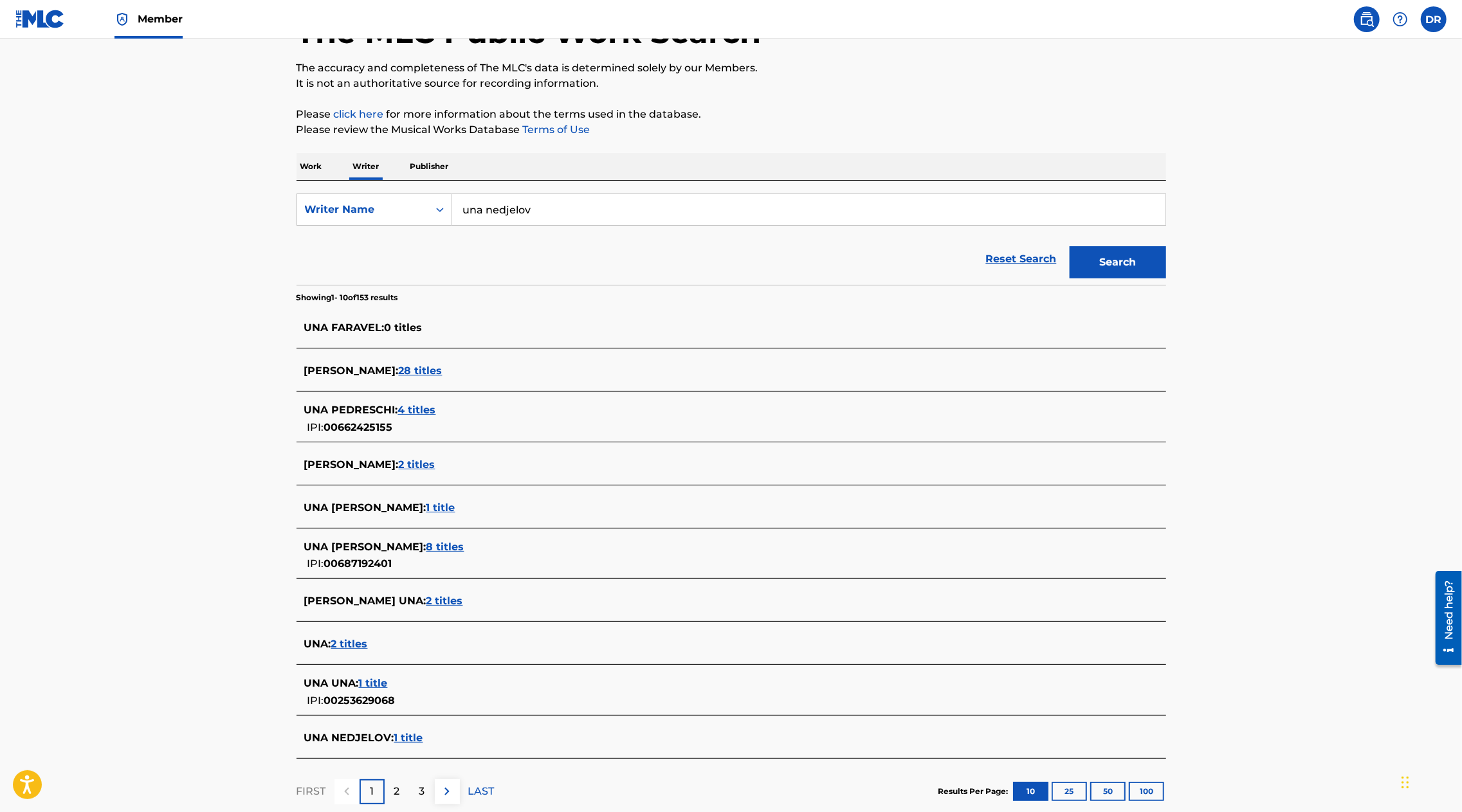
scroll to position [172, 0]
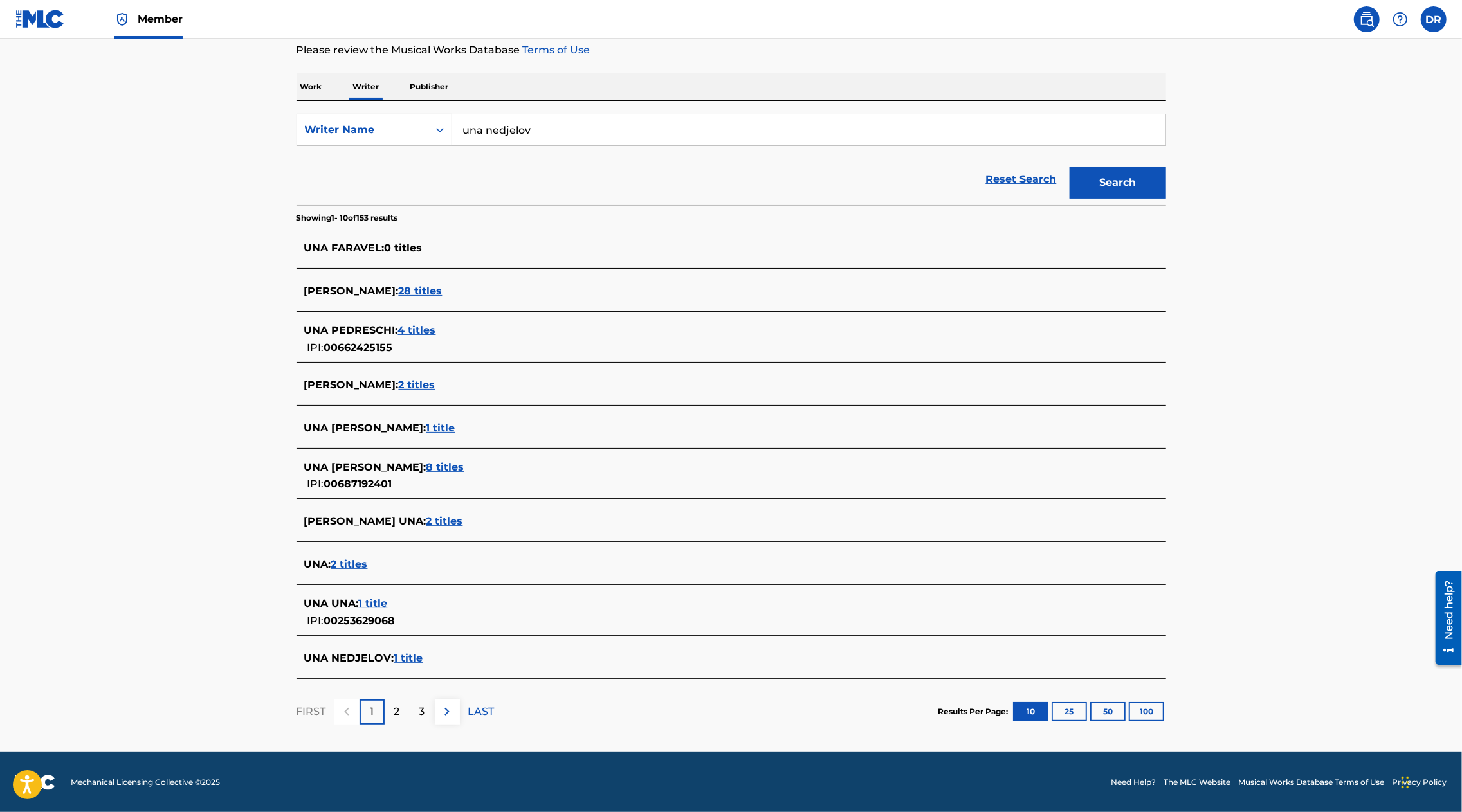
click at [379, 600] on span "1 title" at bounding box center [373, 603] width 29 height 13
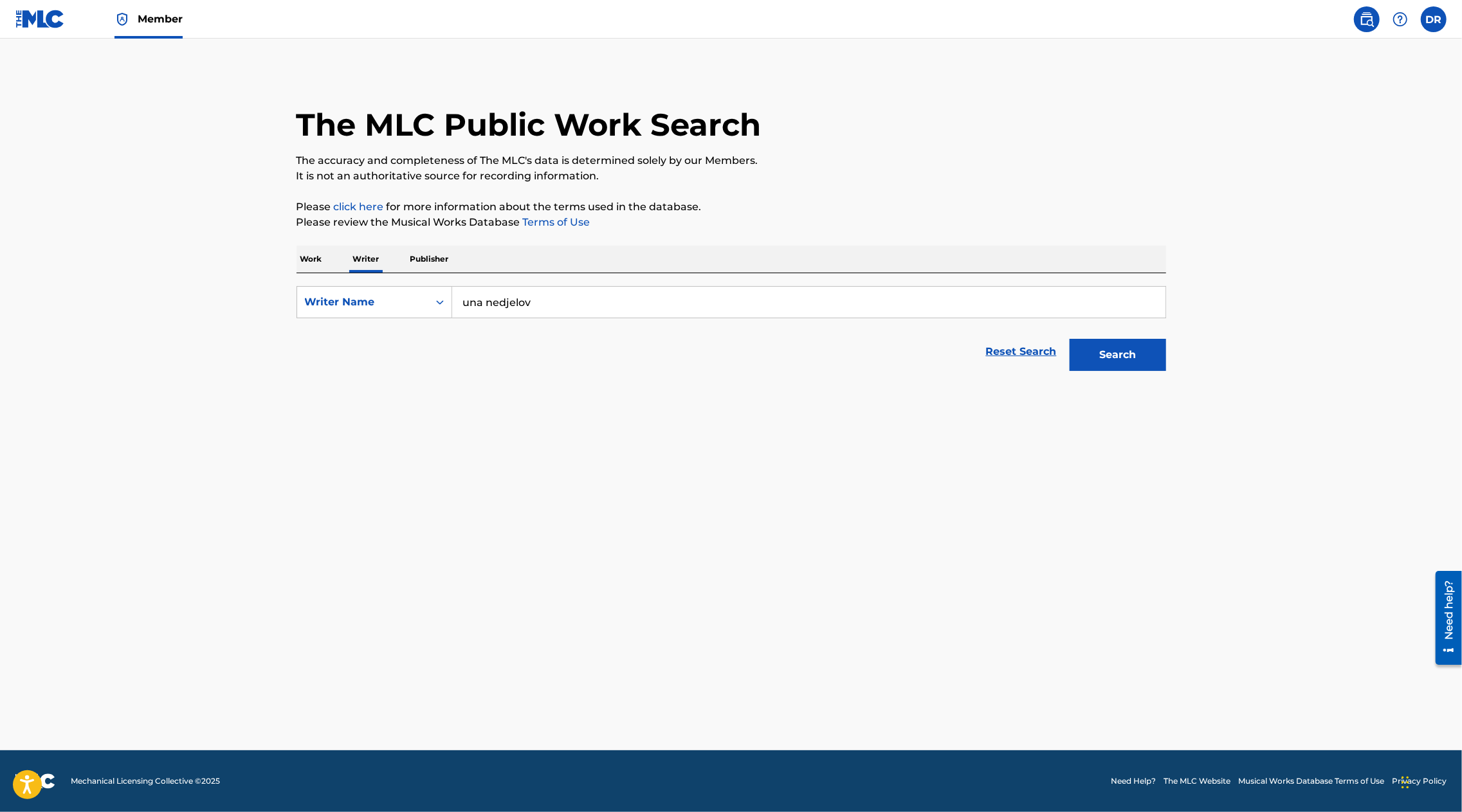
scroll to position [0, 0]
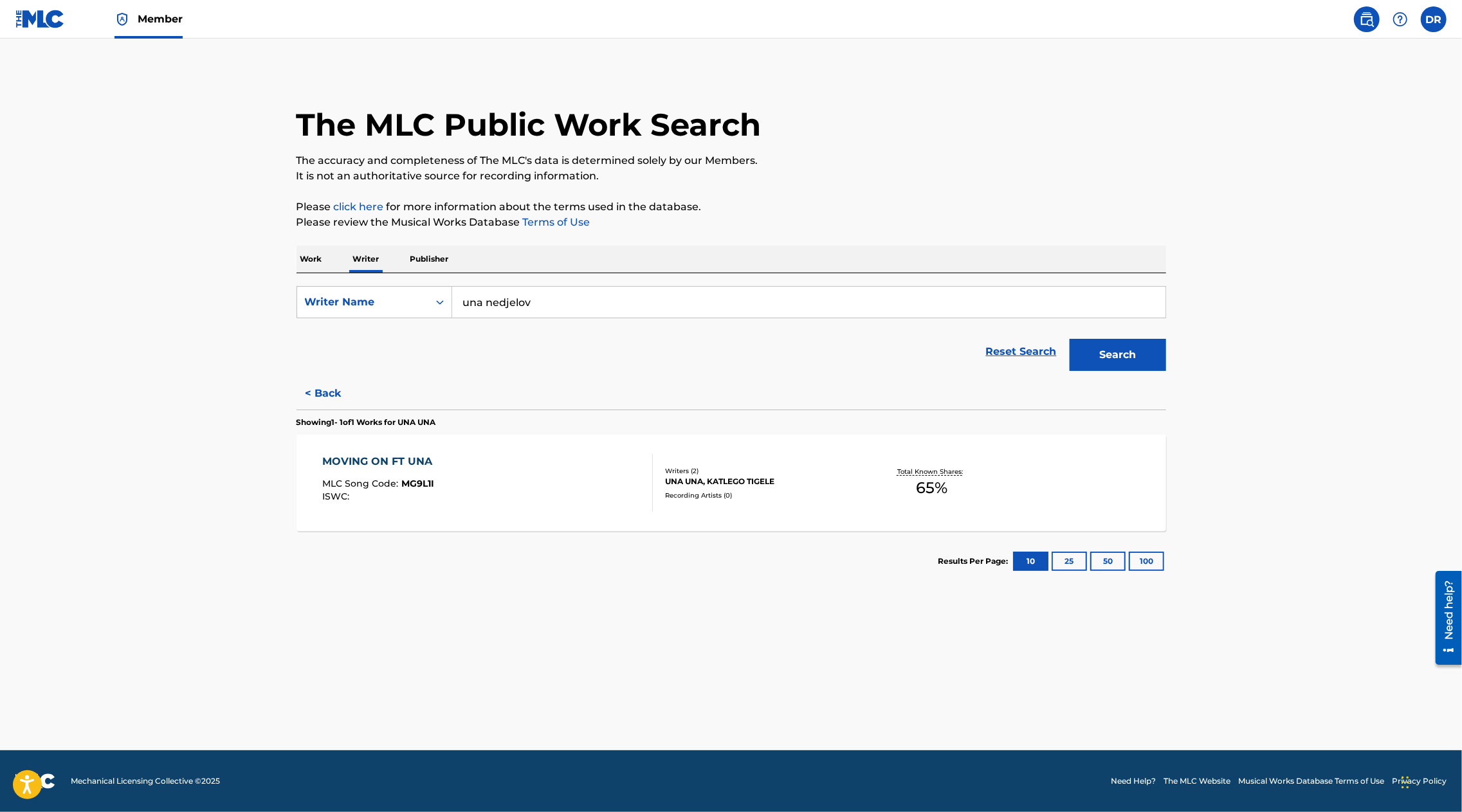
click at [385, 460] on div "MOVING ON FT UNA" at bounding box center [380, 462] width 116 height 15
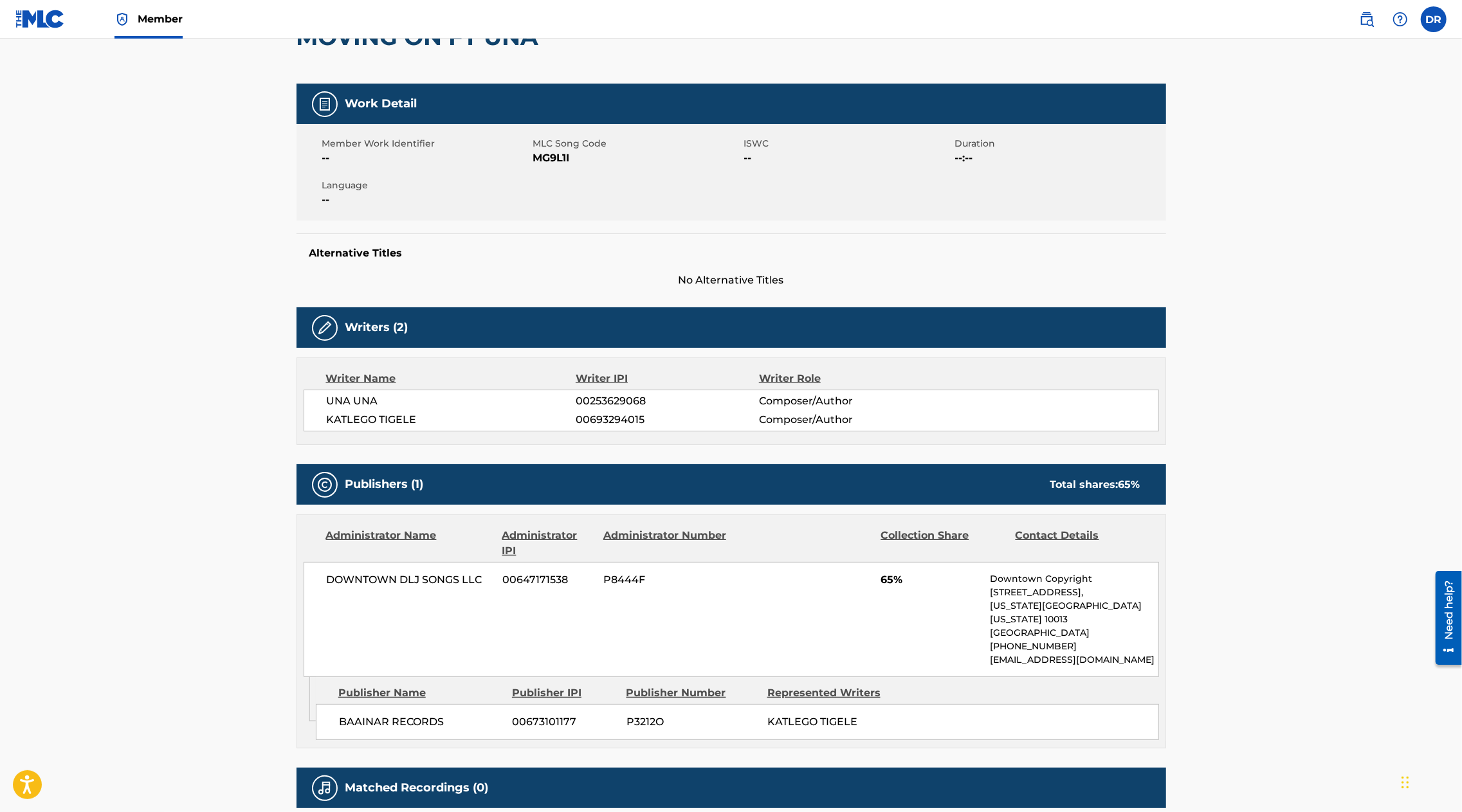
scroll to position [155, 0]
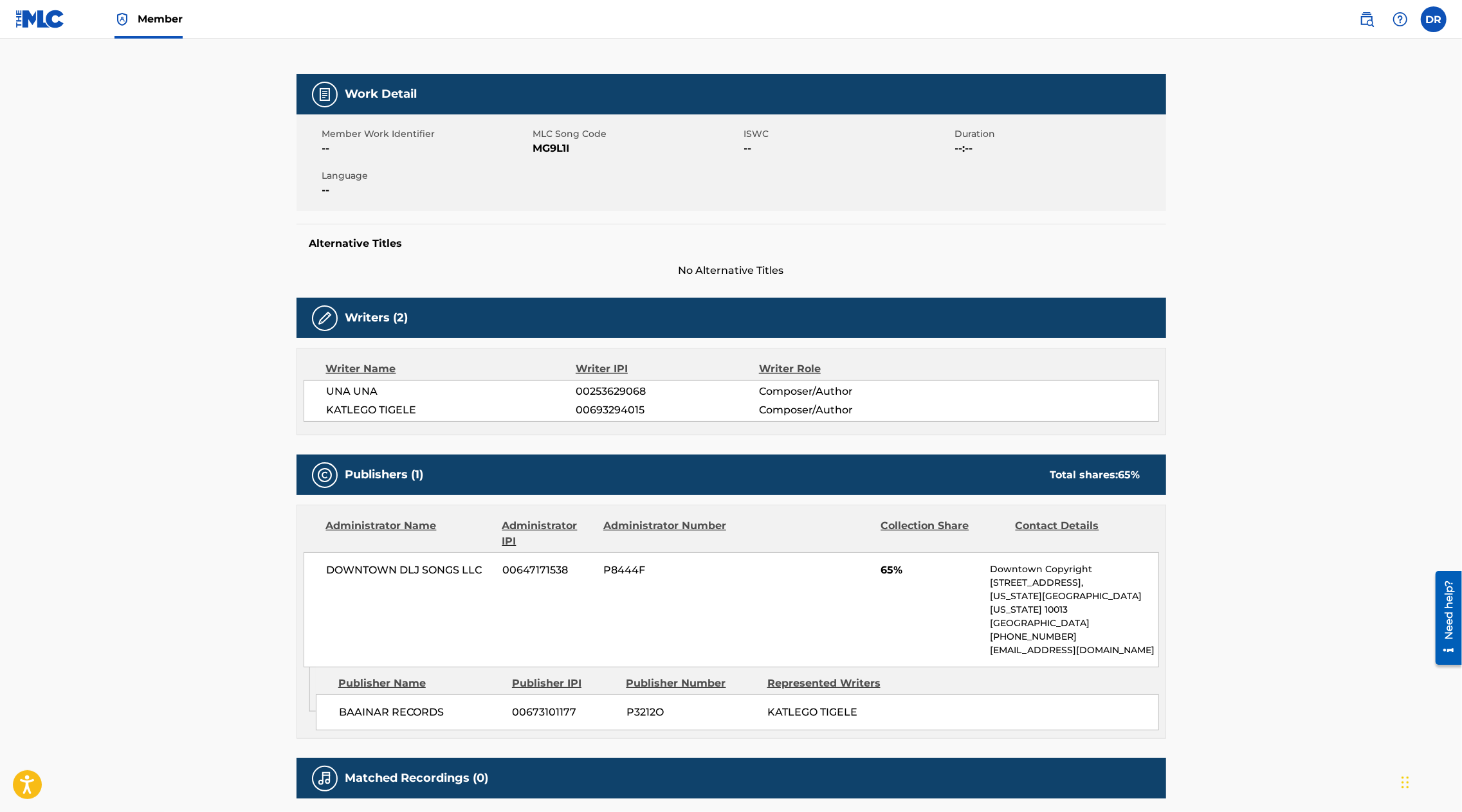
click at [216, 563] on main "< Back to public search results Copy work link MOVING ON FT UNA Work Detail Mem…" at bounding box center [731, 371] width 1462 height 975
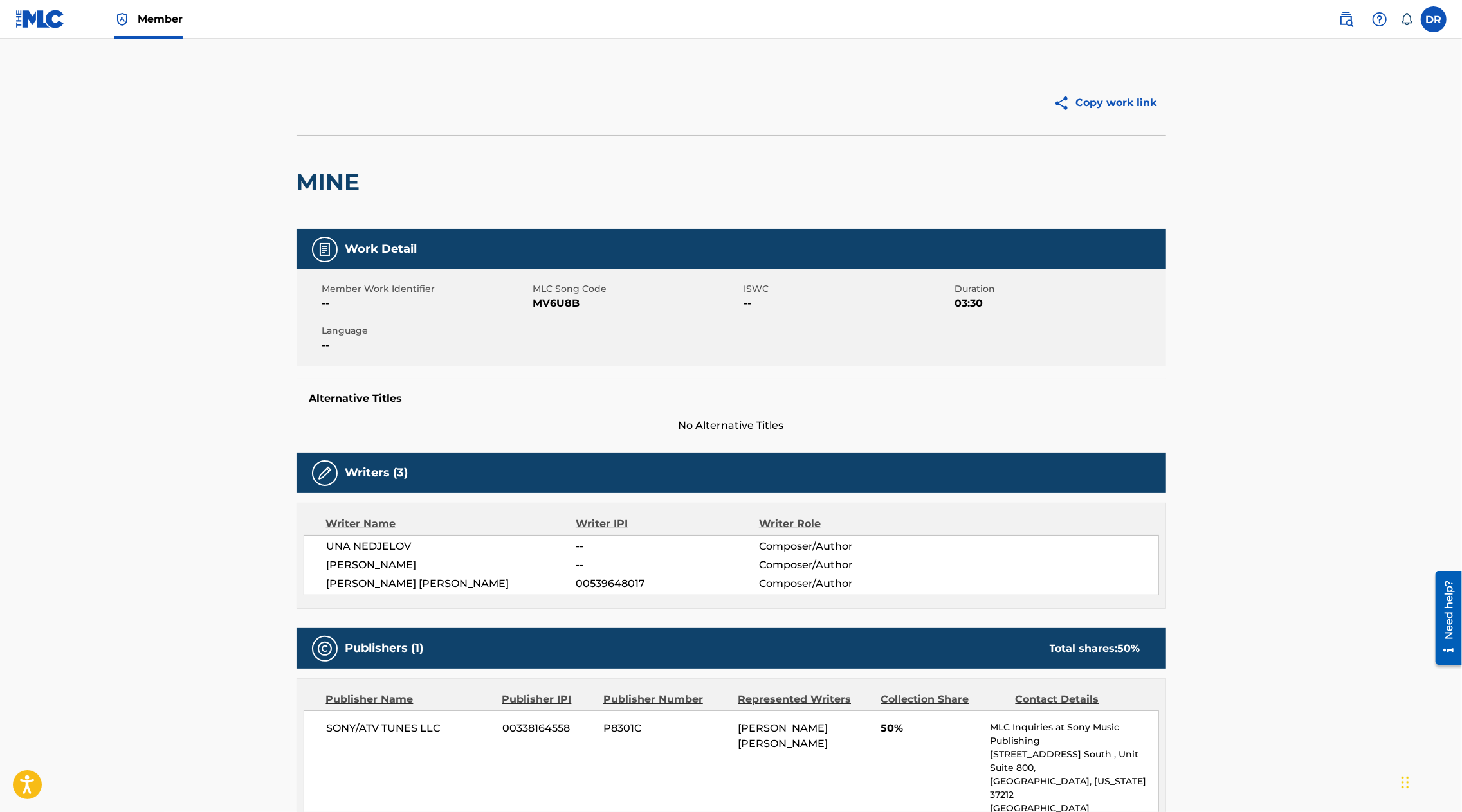
click at [1343, 16] on img at bounding box center [1346, 19] width 15 height 15
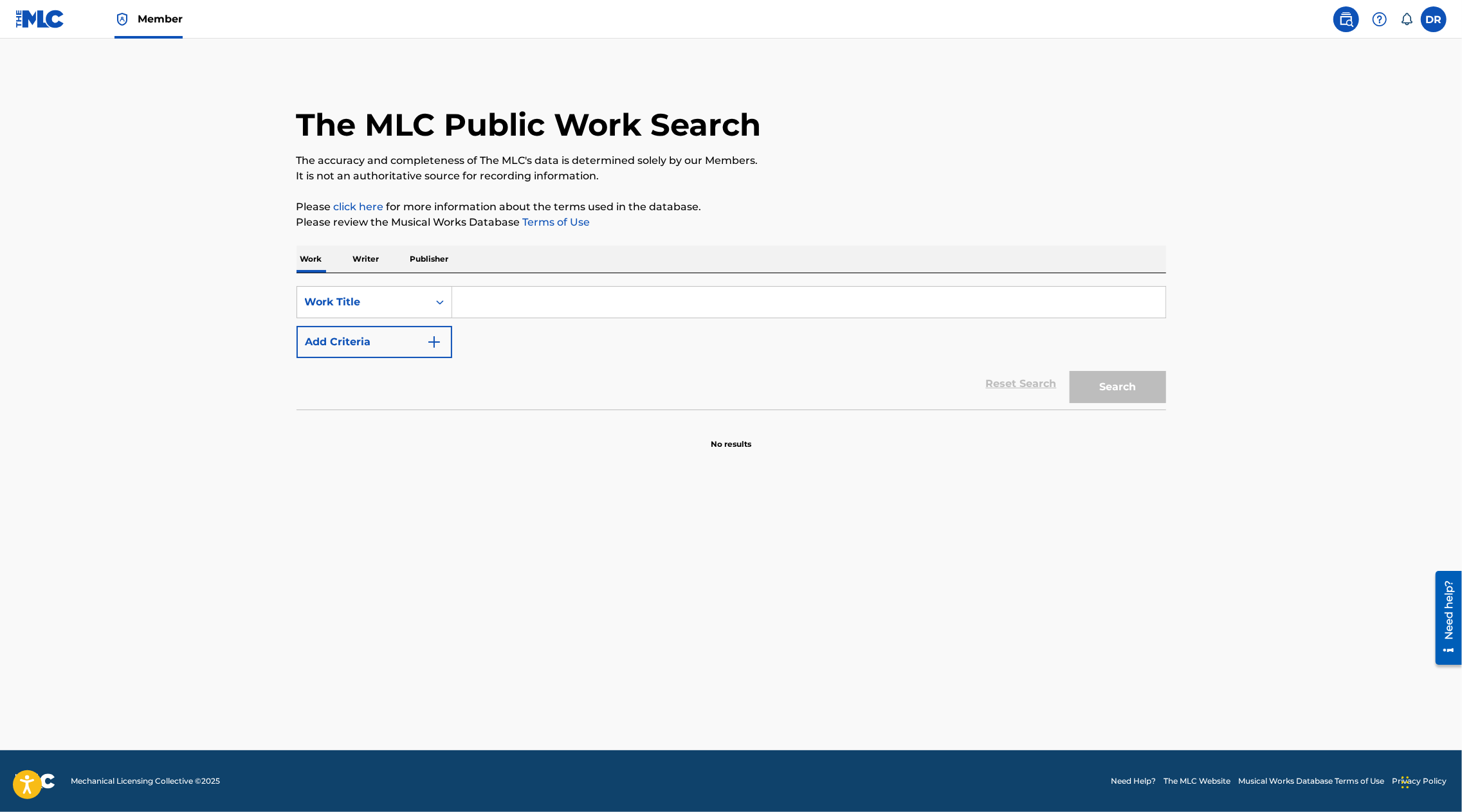
click at [366, 263] on p "Writer" at bounding box center [366, 259] width 34 height 27
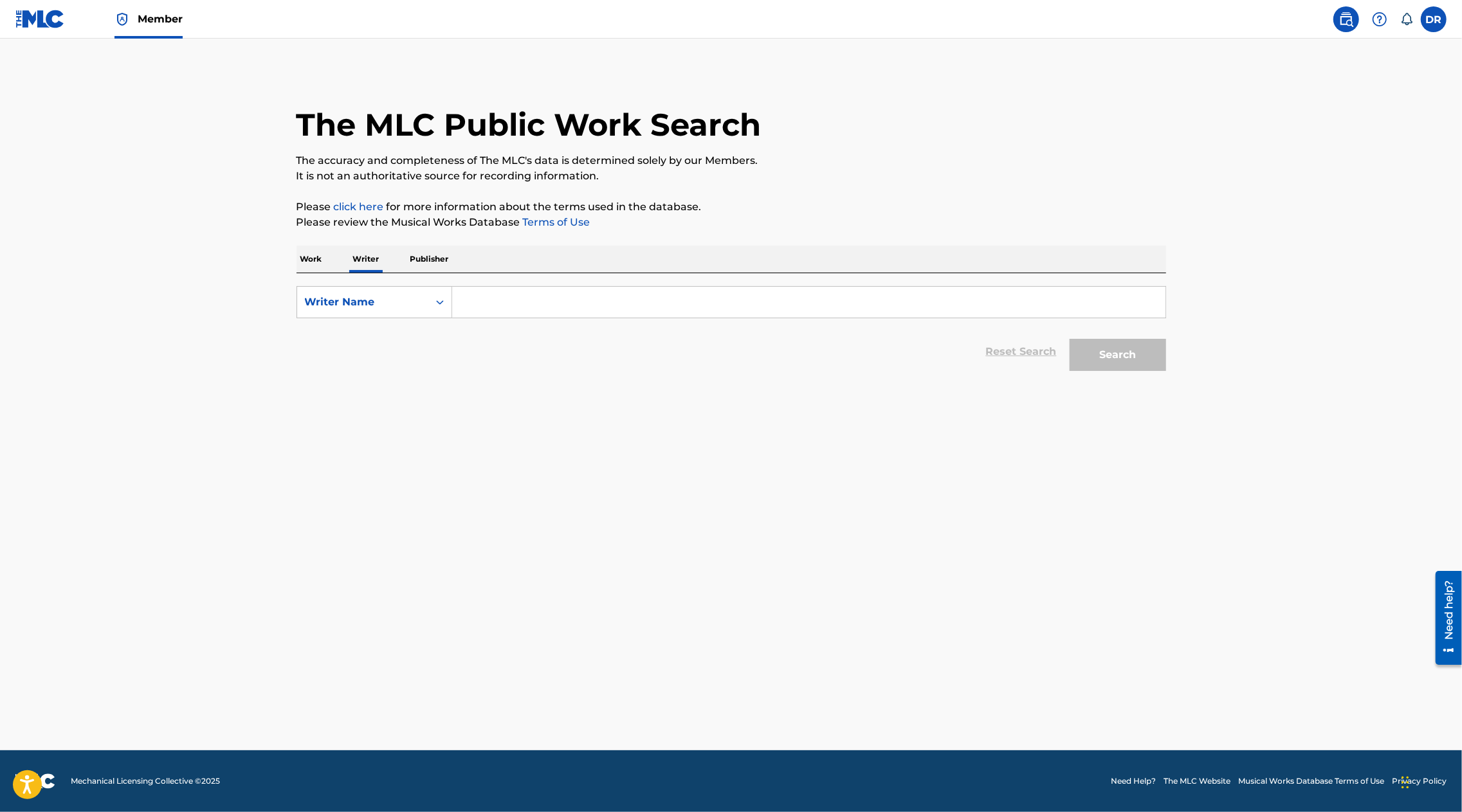
click at [318, 262] on p "Work" at bounding box center [311, 259] width 30 height 27
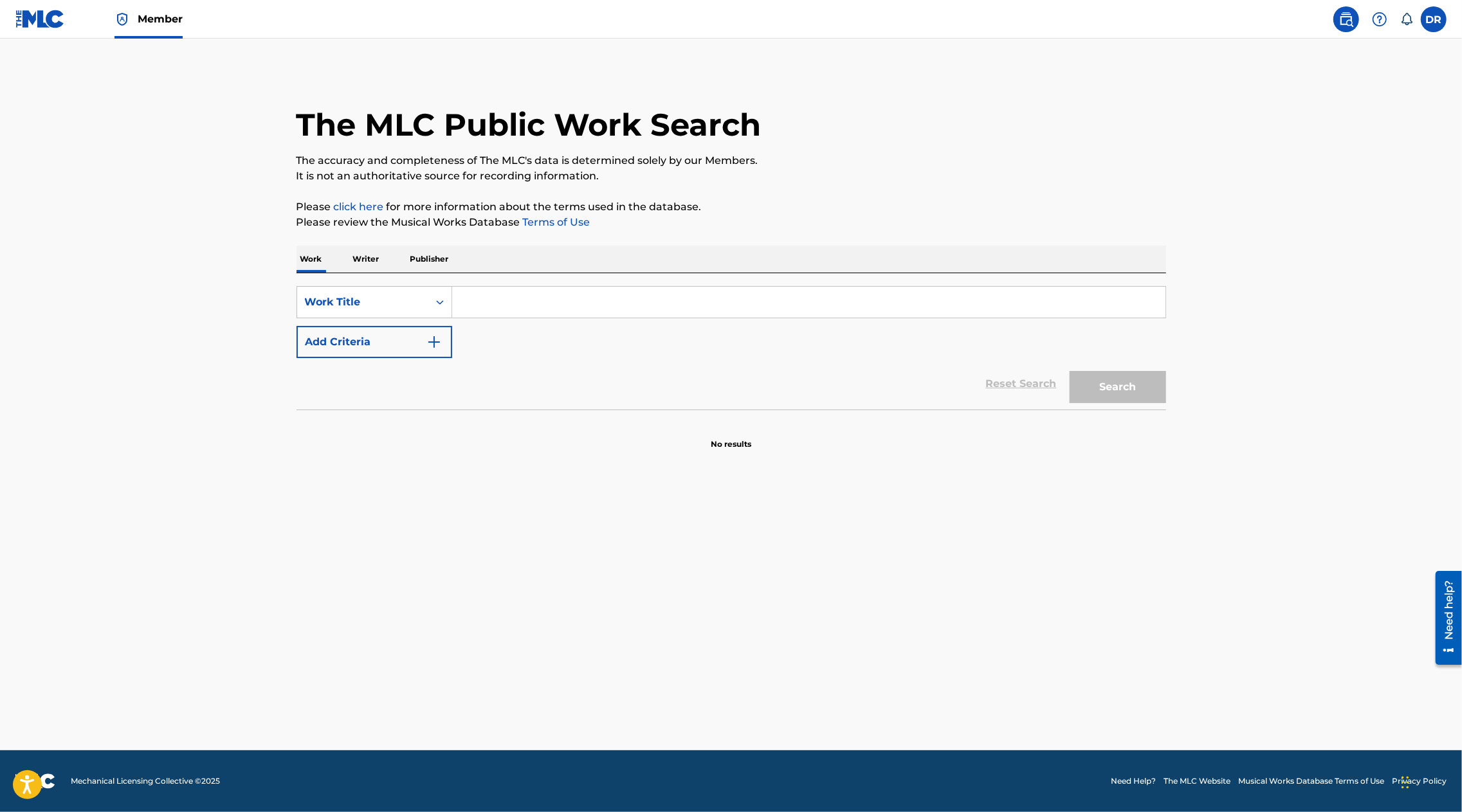
click at [523, 296] on input "Search Form" at bounding box center [809, 303] width 714 height 31
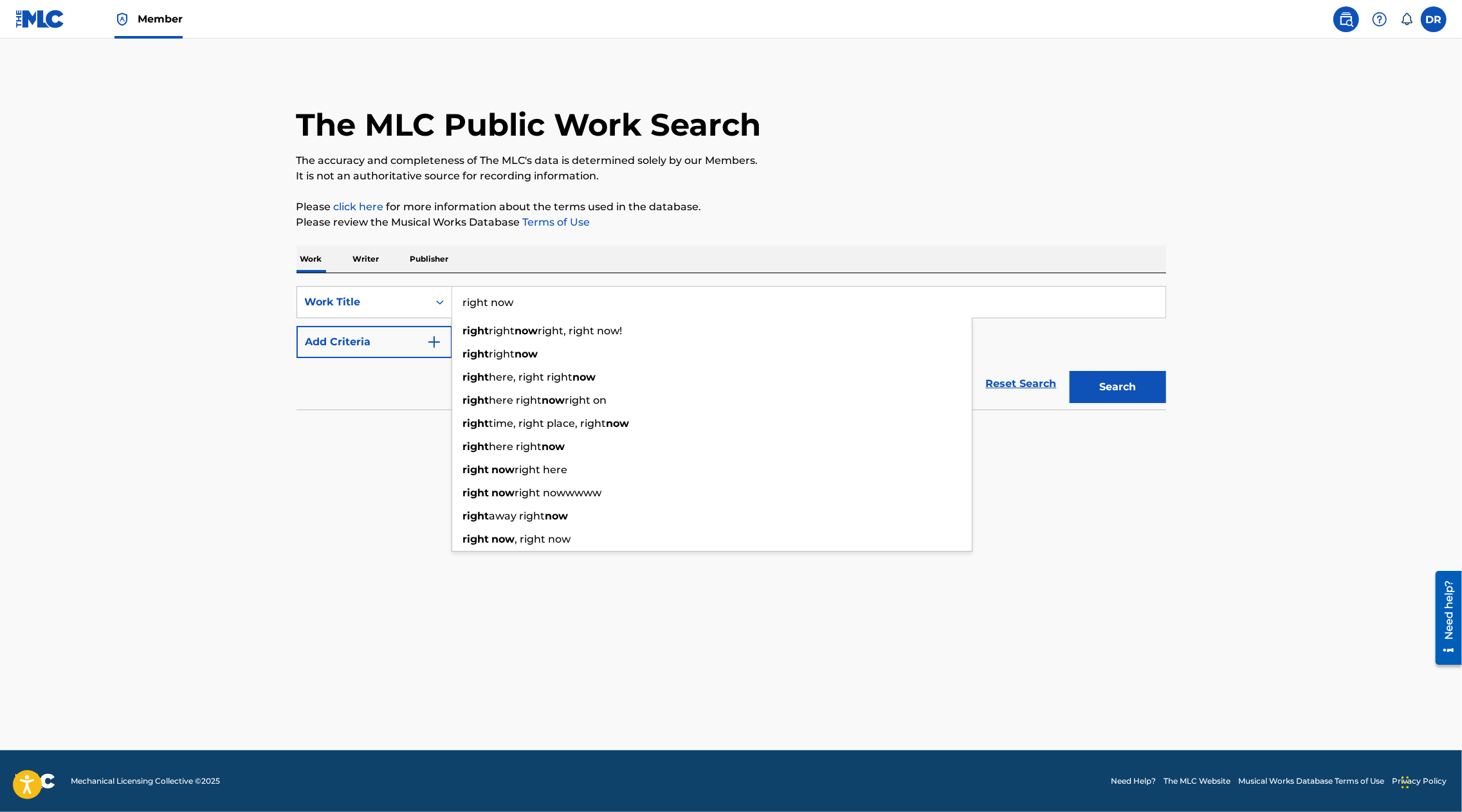
type input "right now"
click at [395, 359] on div "Reset Search Search" at bounding box center [731, 384] width 869 height 51
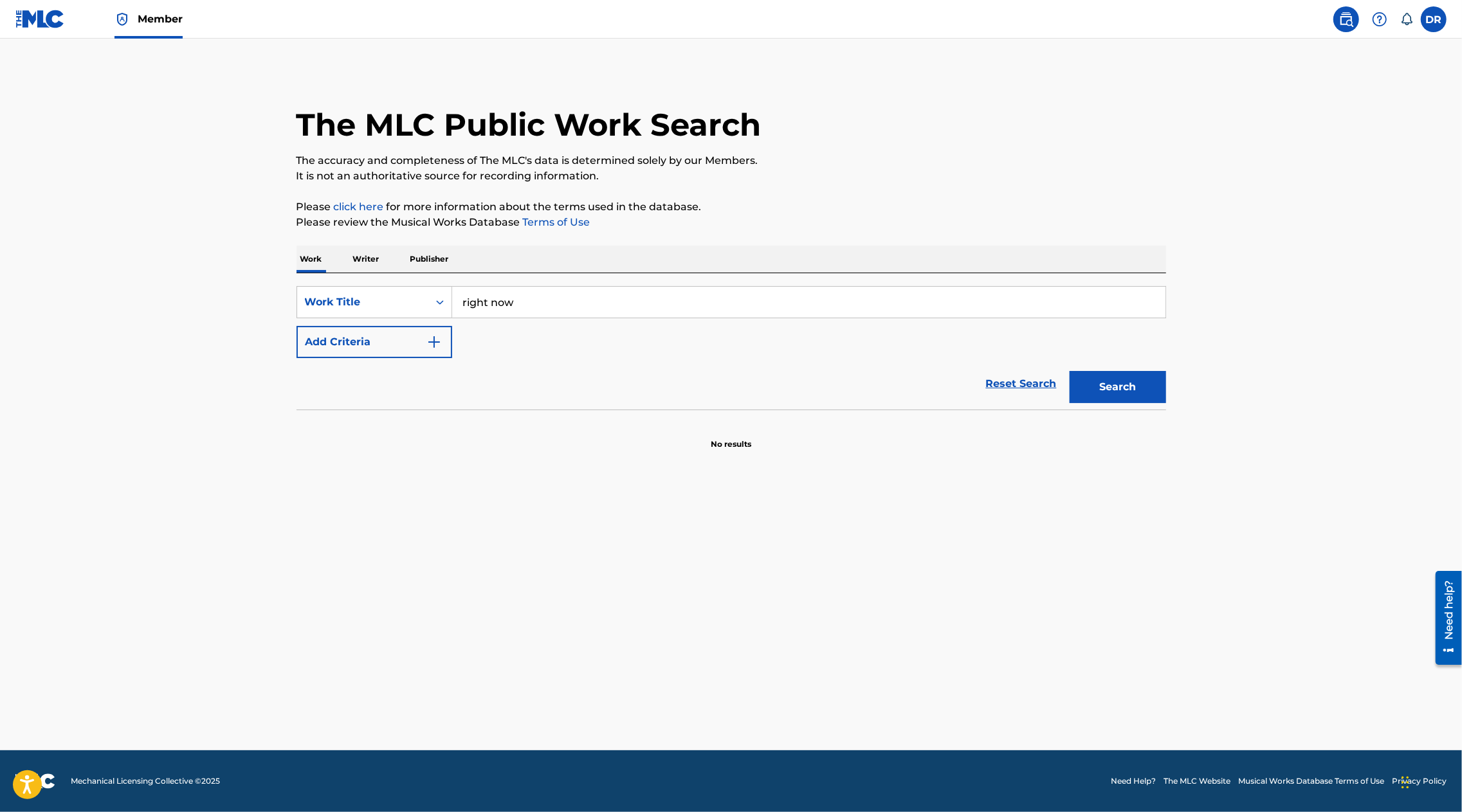
click at [409, 349] on button "Add Criteria" at bounding box center [374, 341] width 156 height 32
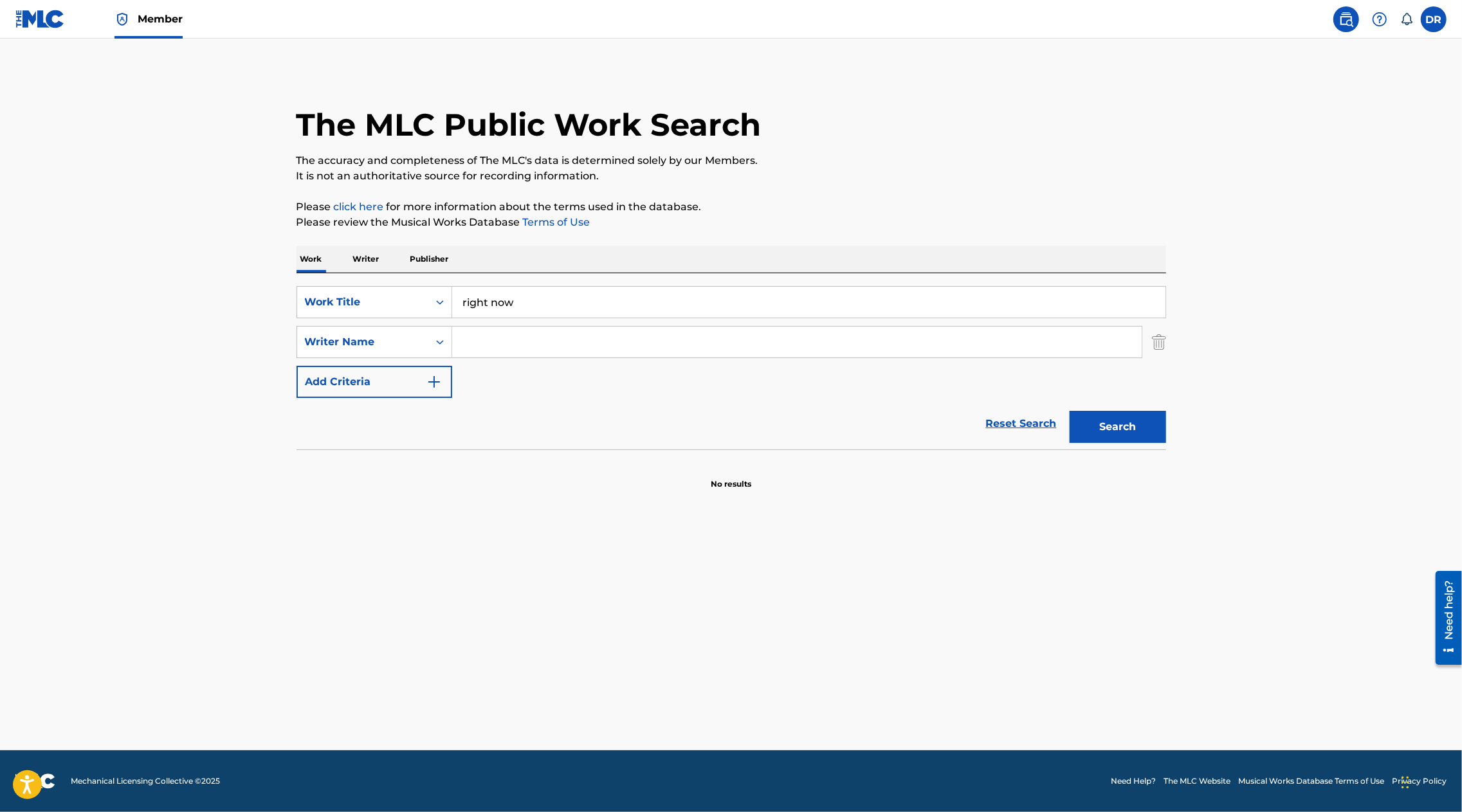
click at [511, 344] on input "Search Form" at bounding box center [797, 342] width 689 height 31
click at [1069, 411] on button "Search" at bounding box center [1118, 426] width 97 height 32
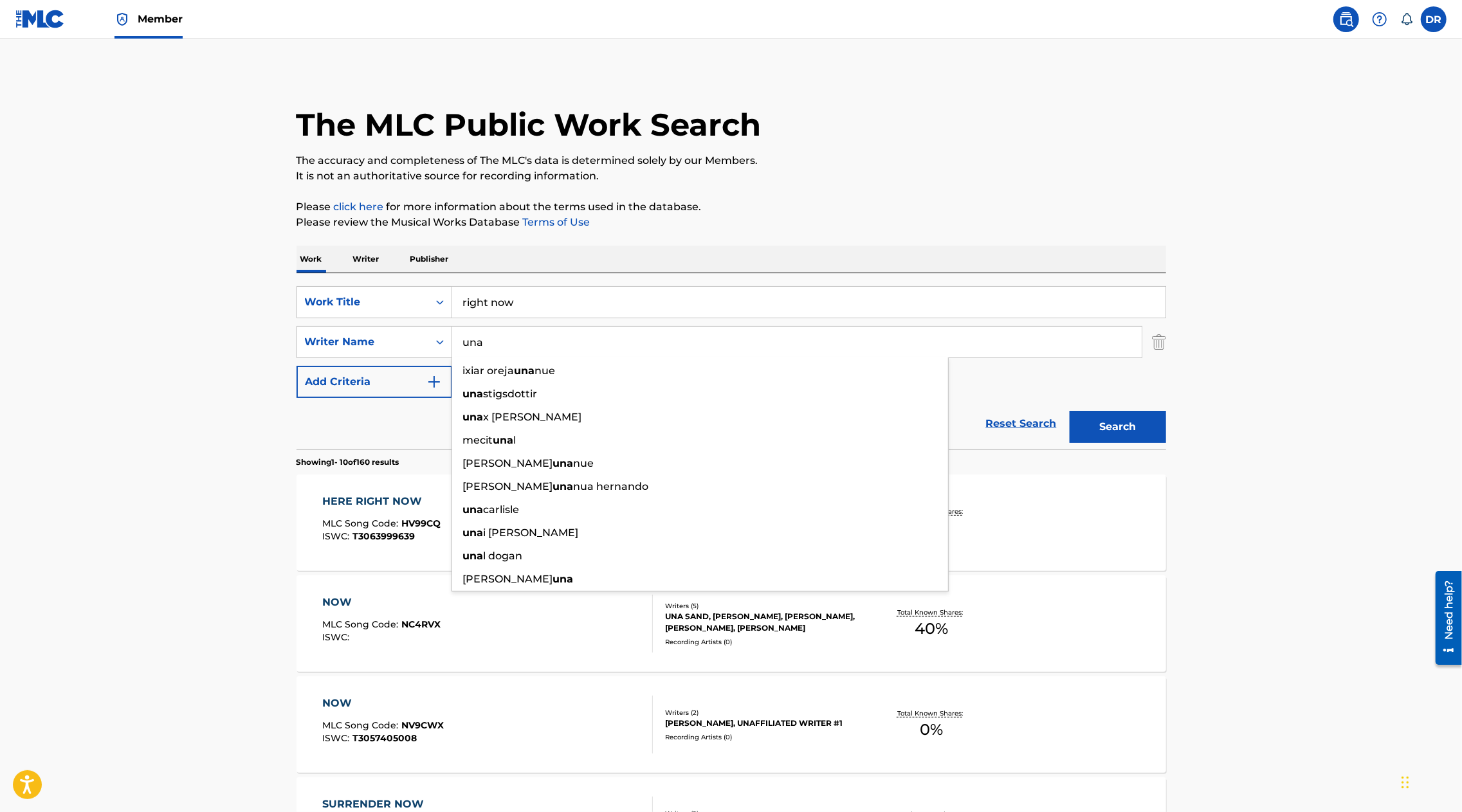
click at [1288, 497] on main "The MLC Public Work Search The accuracy and completeness of The MLC's data is d…" at bounding box center [731, 796] width 1462 height 1514
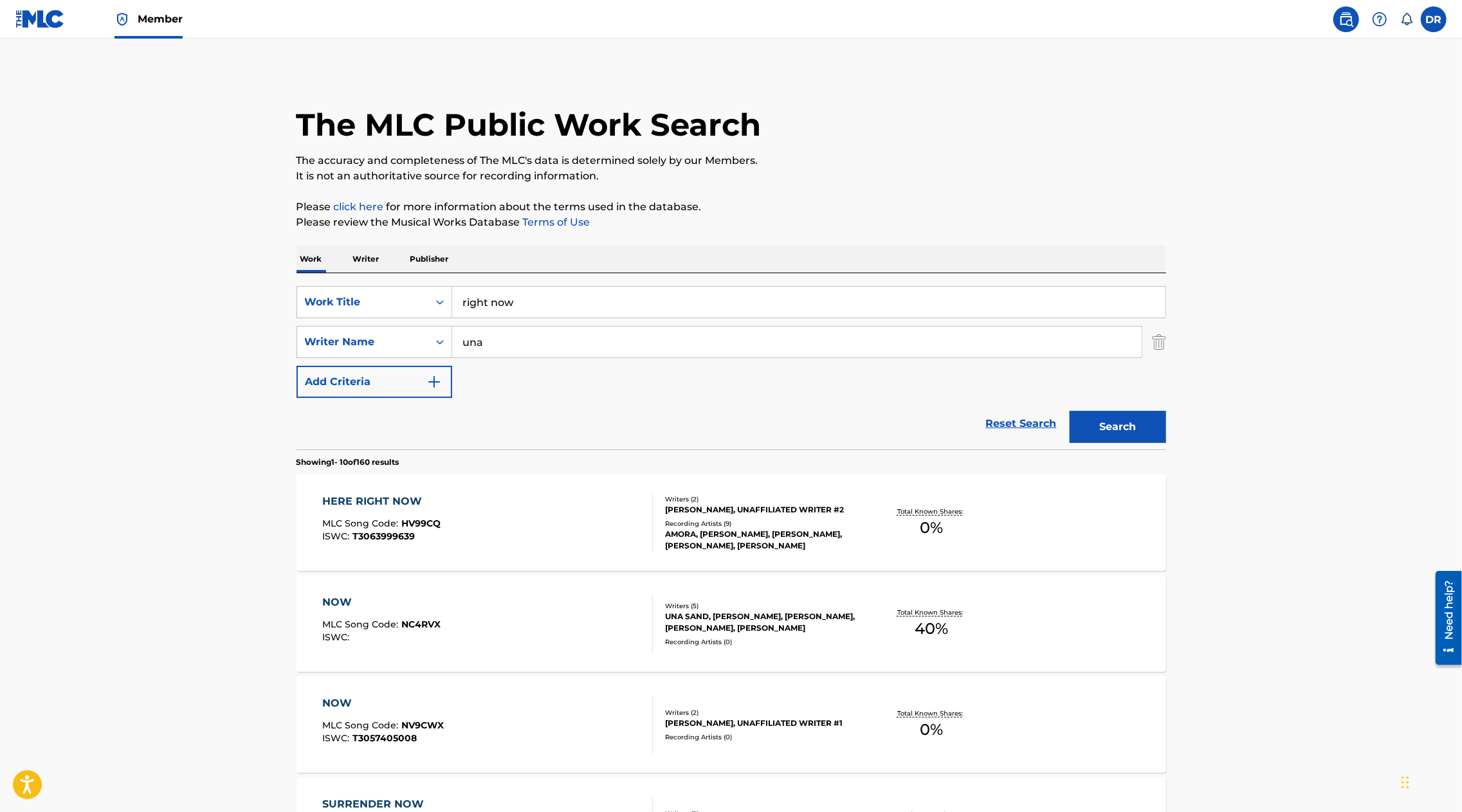
click at [485, 341] on input "una" at bounding box center [797, 342] width 689 height 31
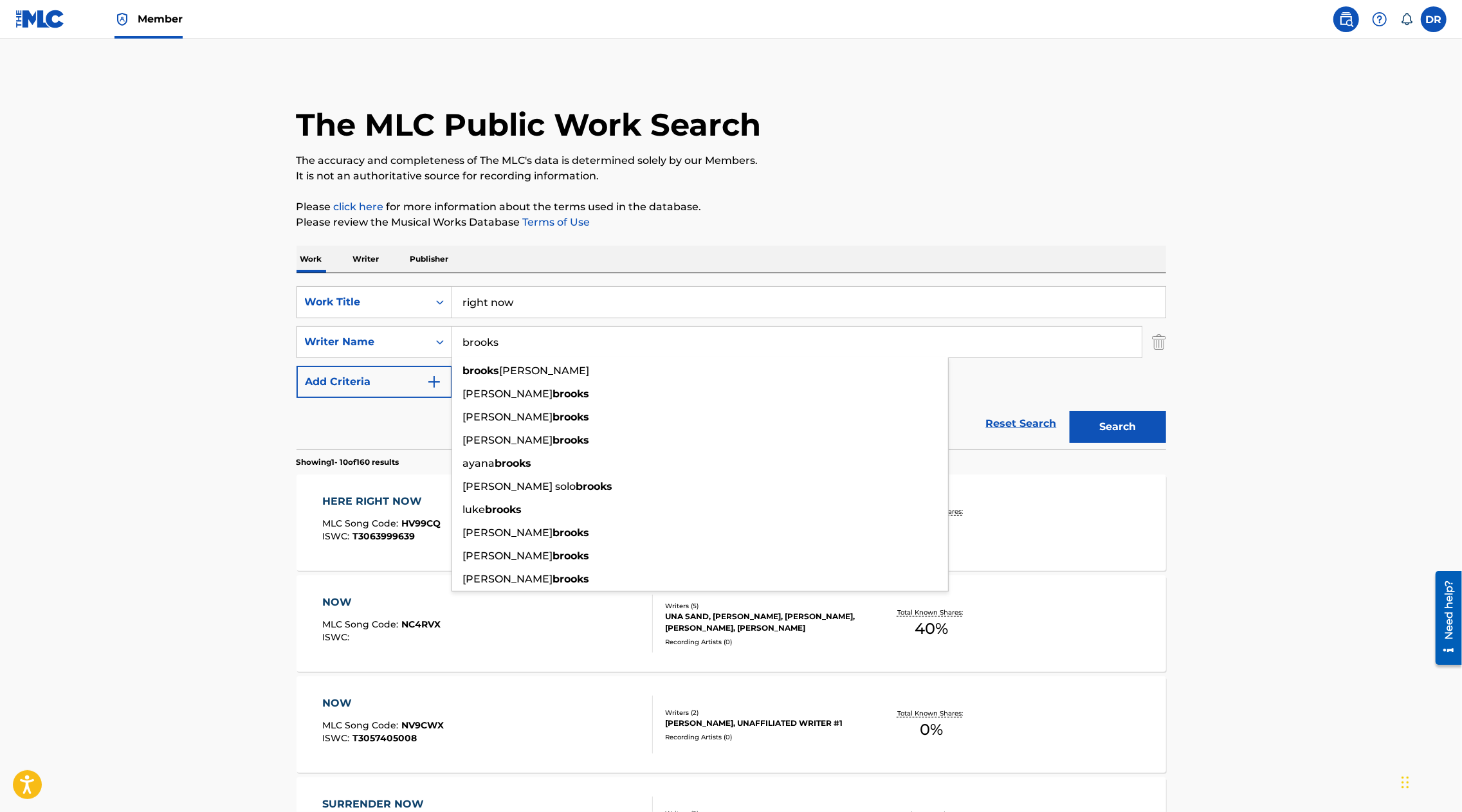
type input "brooks"
click at [1157, 434] on button "Search" at bounding box center [1118, 426] width 97 height 32
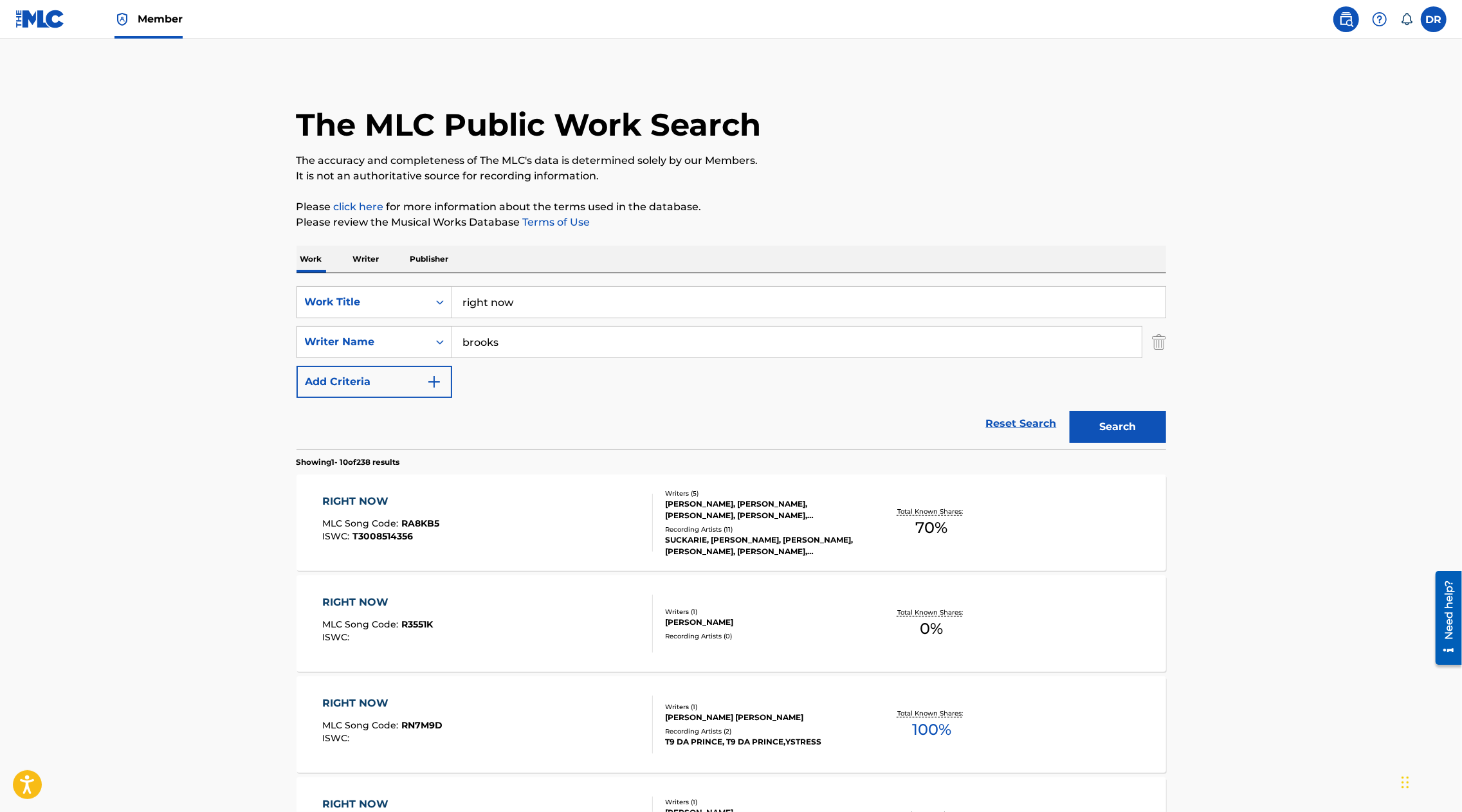
click at [359, 502] on div "RIGHT NOW" at bounding box center [380, 502] width 117 height 15
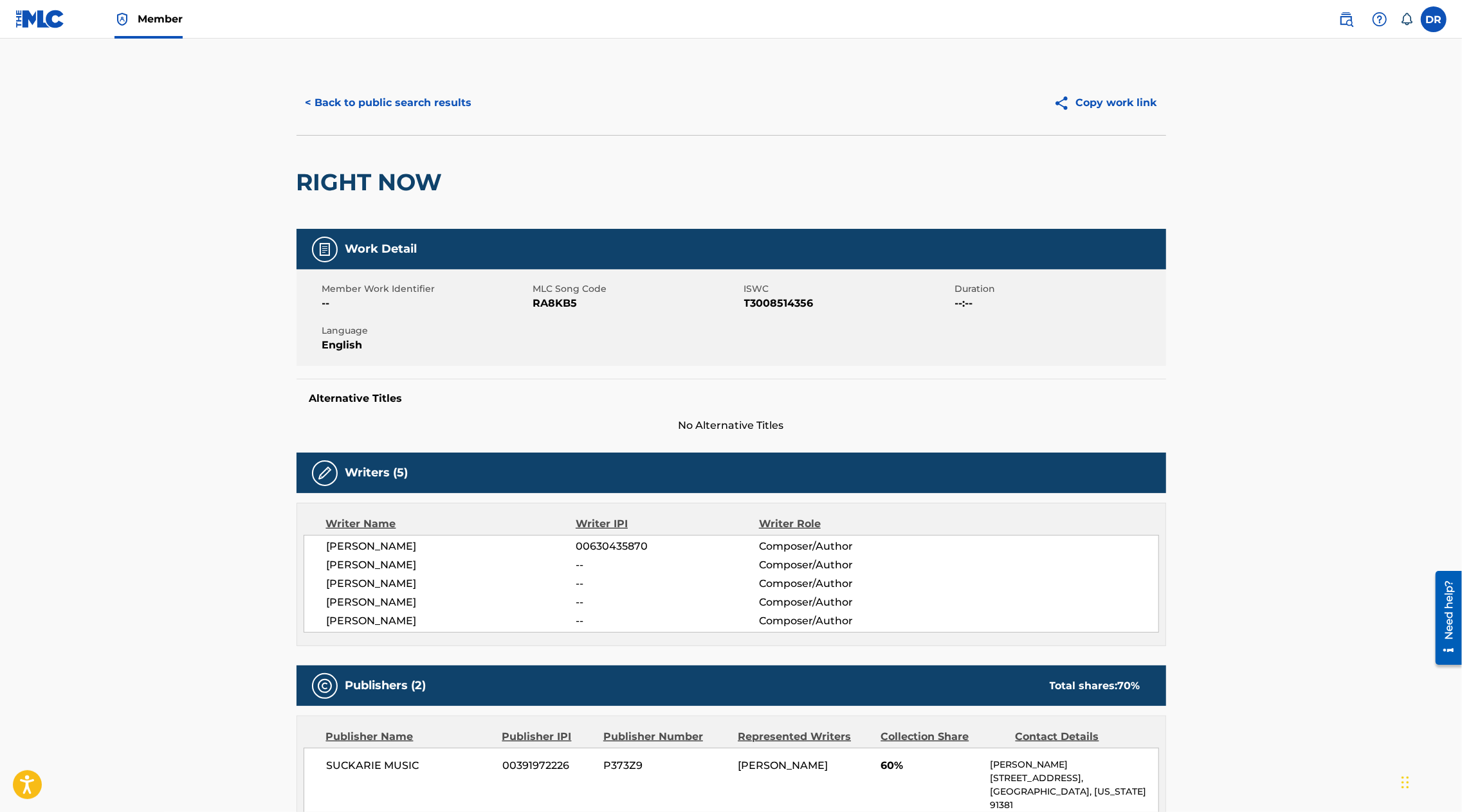
click at [211, 531] on main "< Back to public search results Copy work link RIGHT NOW Work Detail Member Wor…" at bounding box center [731, 765] width 1462 height 1453
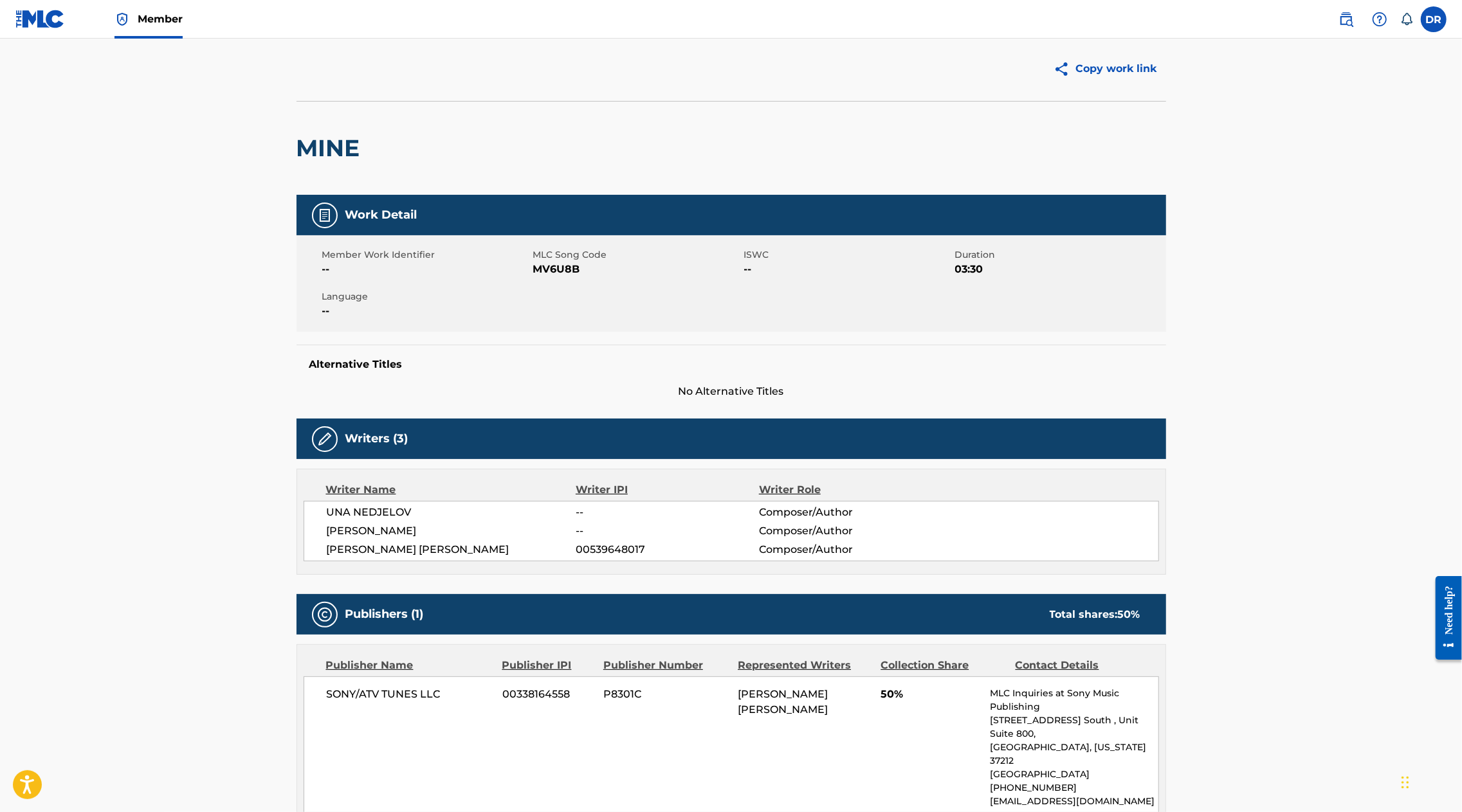
scroll to position [46, 0]
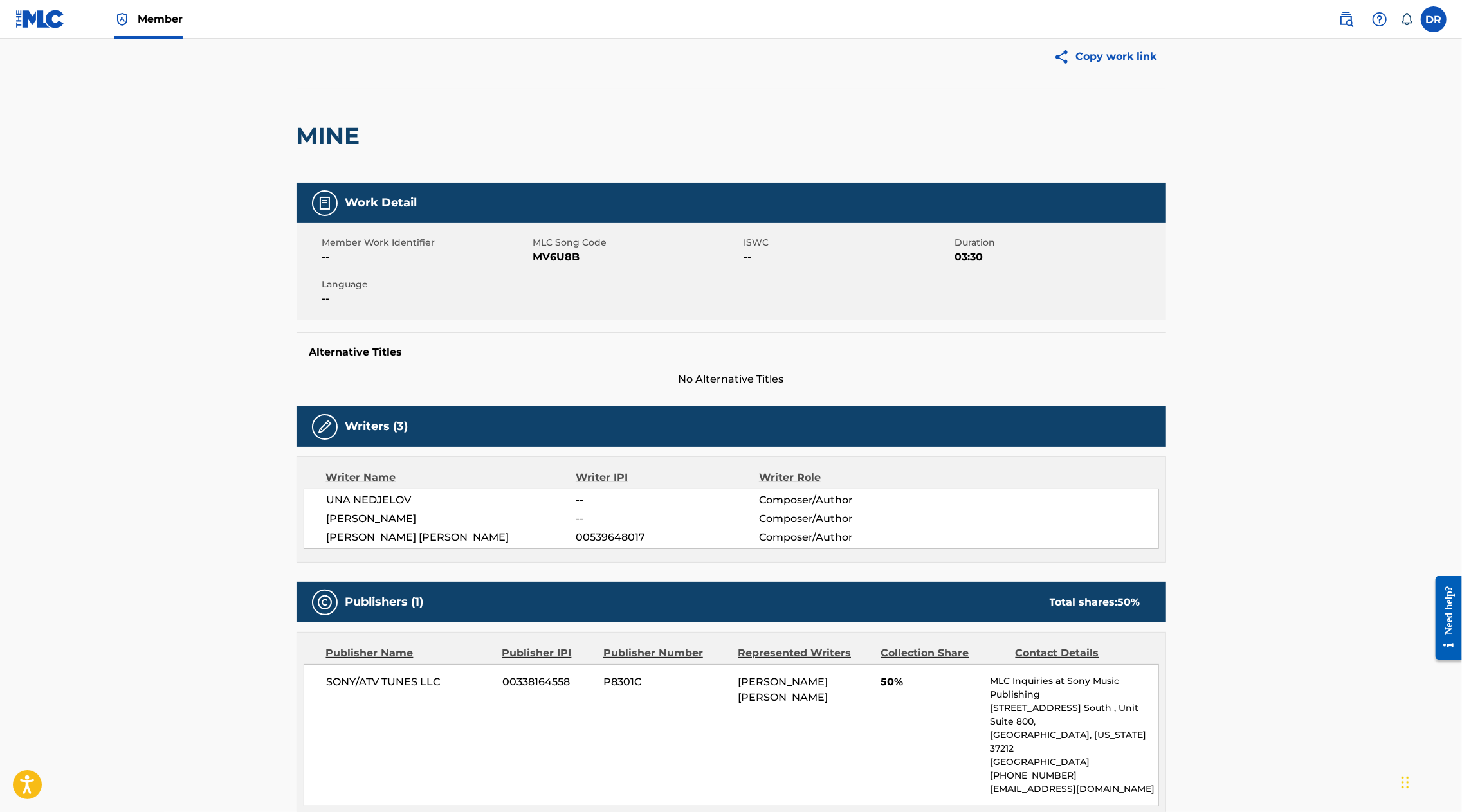
click at [204, 407] on main "Copy work link MINE Work Detail Member Work Identifier -- MLC Song Code MV6U8B …" at bounding box center [731, 632] width 1462 height 1280
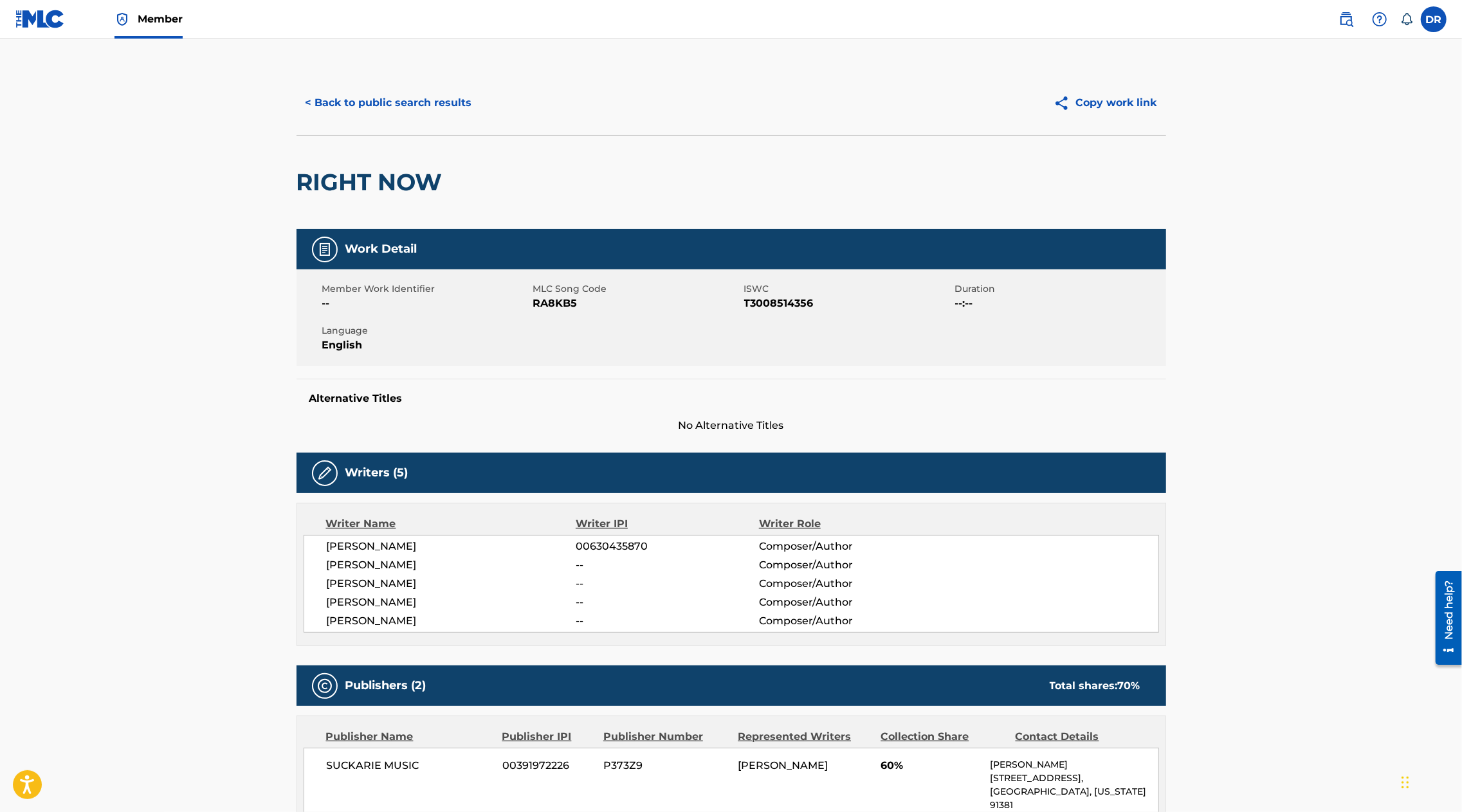
click at [137, 25] on span "Member" at bounding box center [160, 18] width 45 height 14
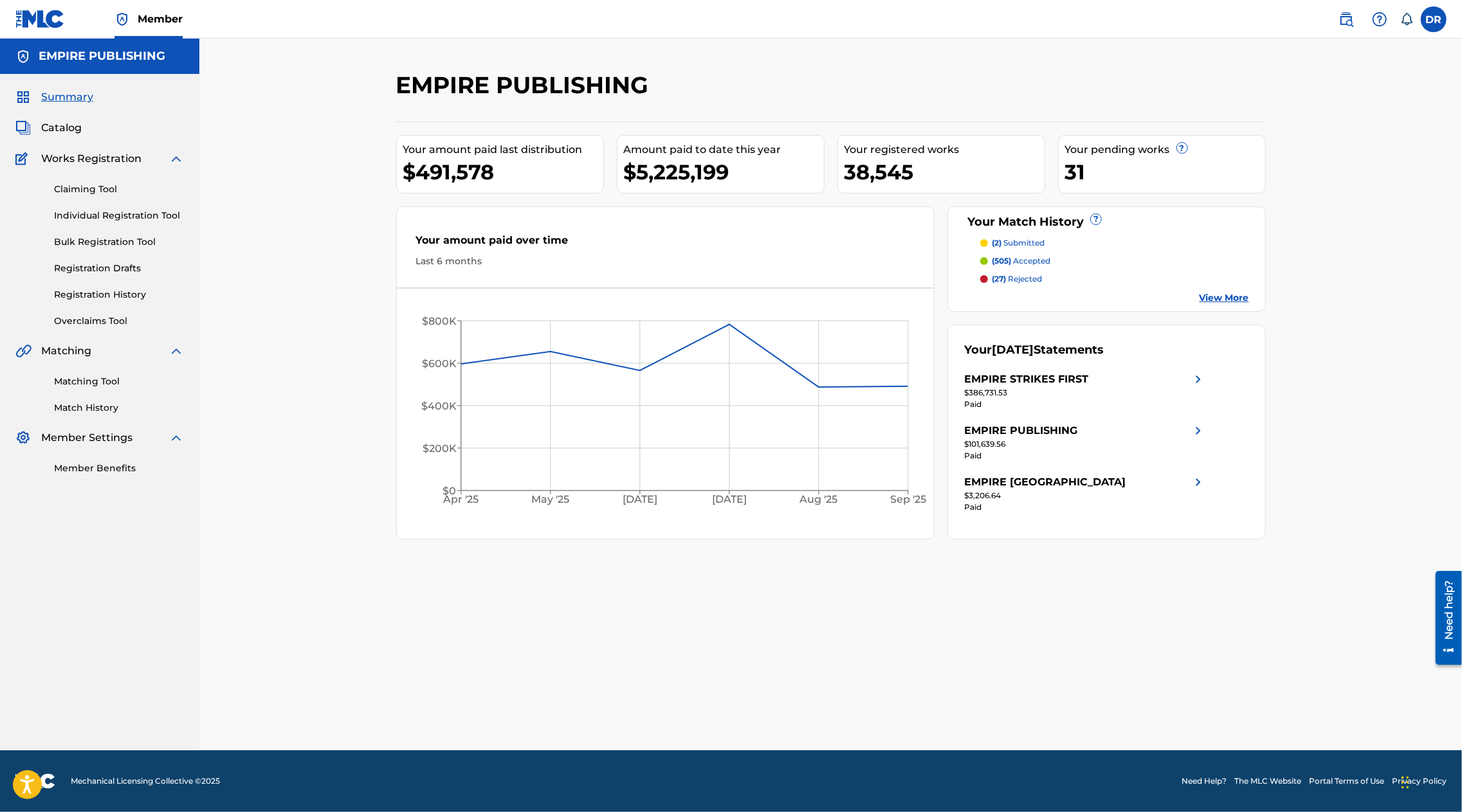
click at [82, 384] on link "Matching Tool" at bounding box center [119, 382] width 130 height 14
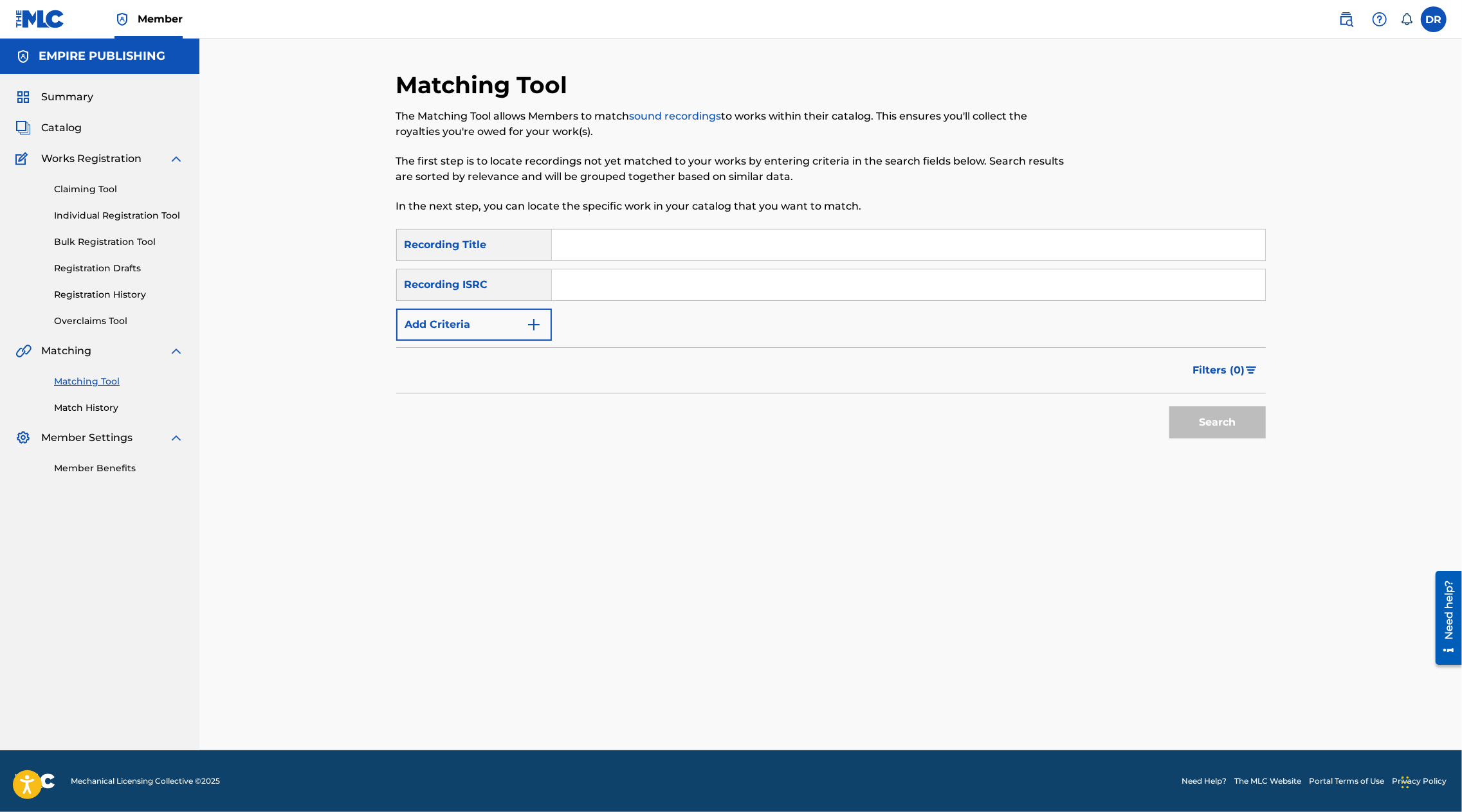
click at [635, 283] on input "Search Form" at bounding box center [909, 285] width 714 height 31
paste input "USUYG1583077"
type input "USUYG1583077"
click at [1212, 427] on button "Search" at bounding box center [1217, 421] width 97 height 32
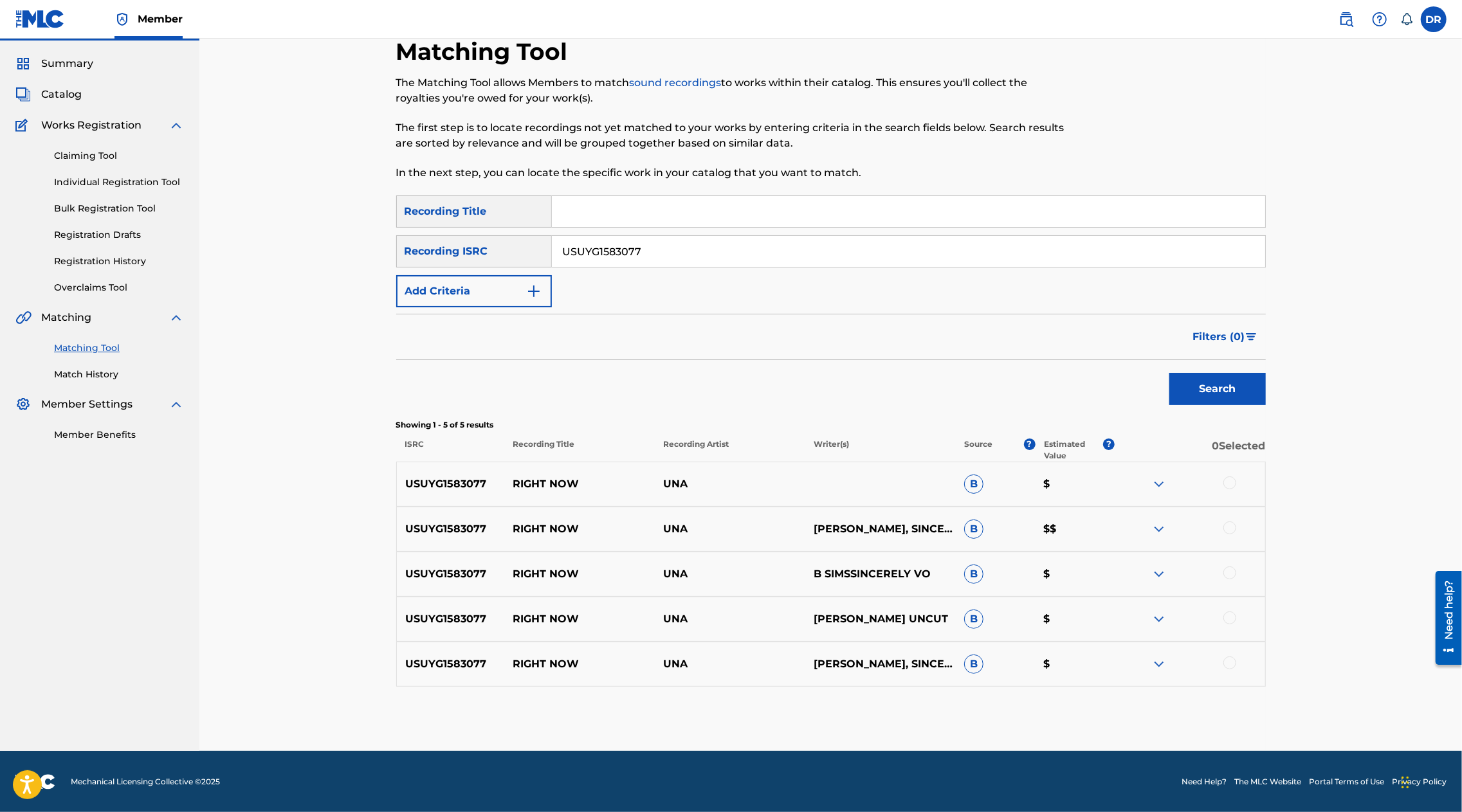
scroll to position [19, 0]
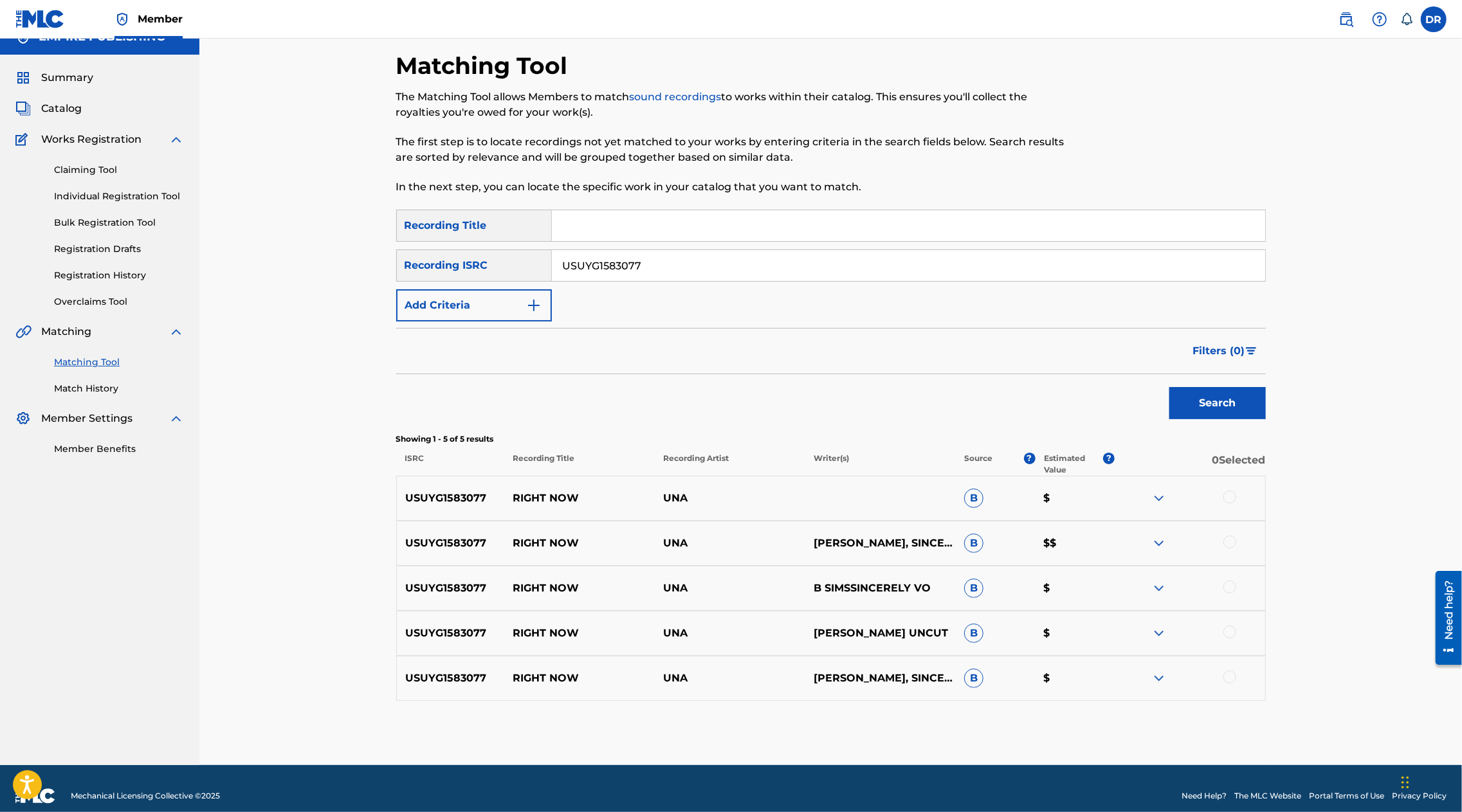
click at [1167, 546] on img at bounding box center [1159, 543] width 15 height 15
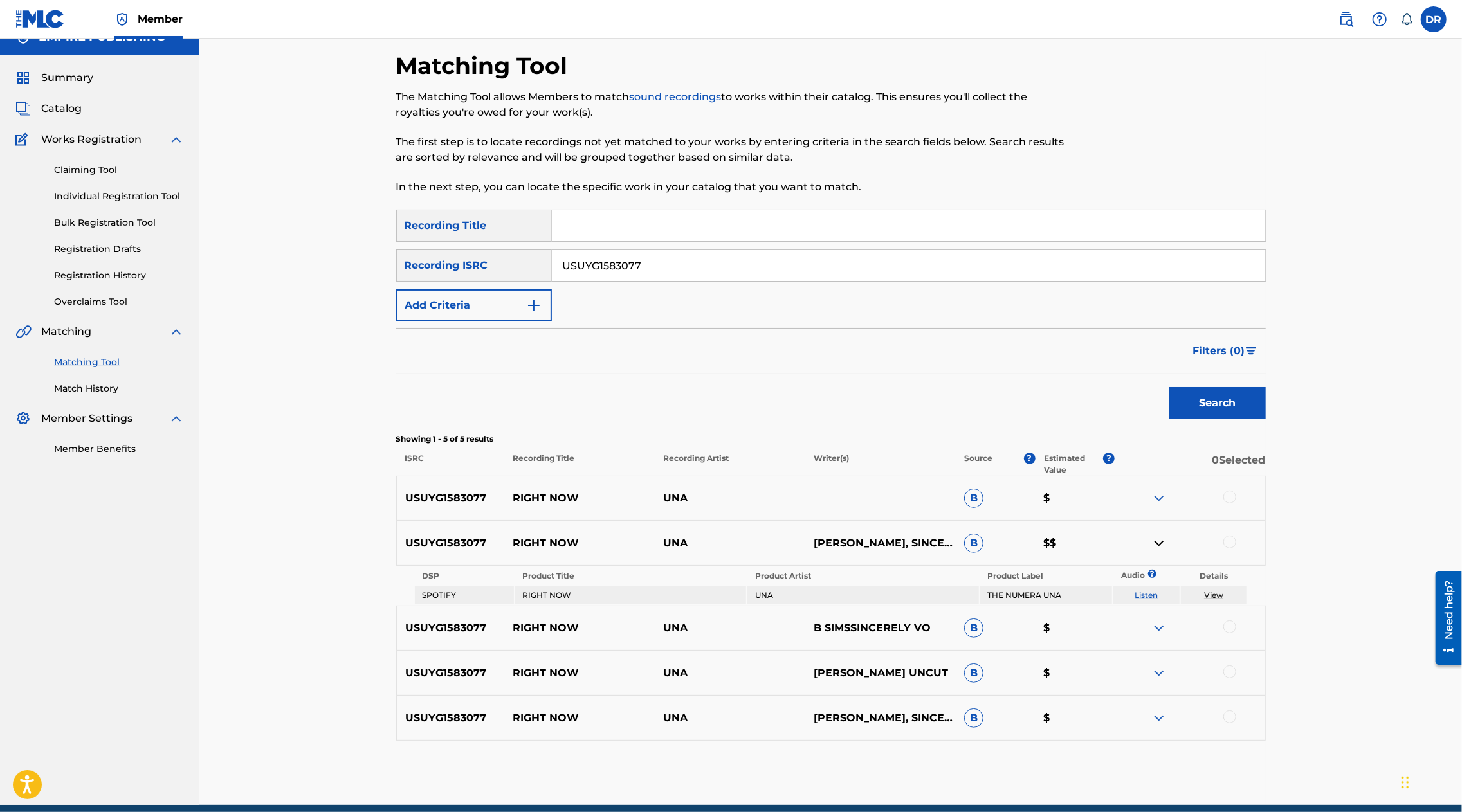
click at [1347, 26] on img at bounding box center [1346, 19] width 15 height 15
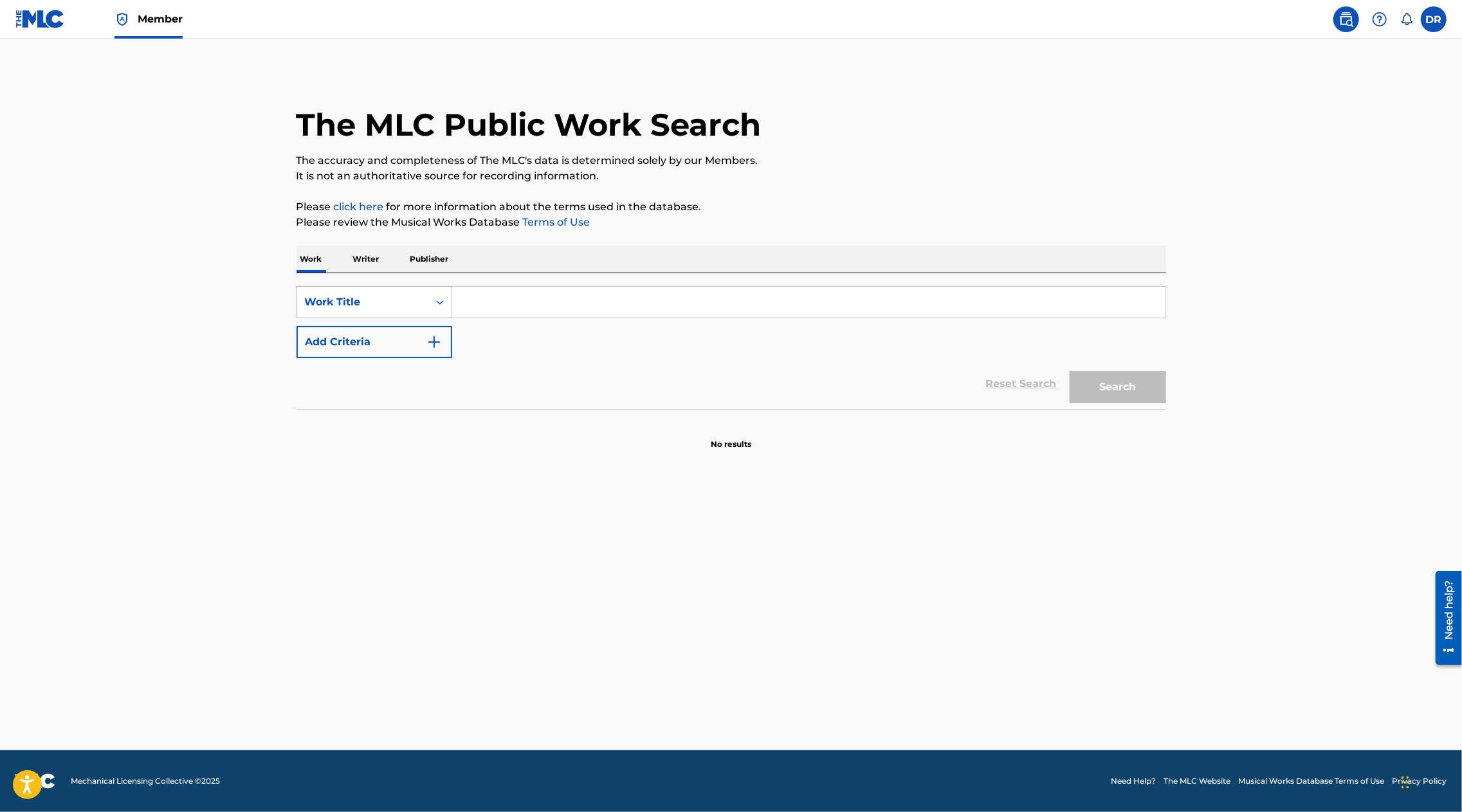
click at [381, 304] on div "Work Title" at bounding box center [363, 303] width 116 height 15
click at [376, 341] on div "MLC Song Code" at bounding box center [374, 334] width 155 height 32
click at [501, 297] on input "Search Form" at bounding box center [809, 303] width 714 height 31
paste input "H06137"
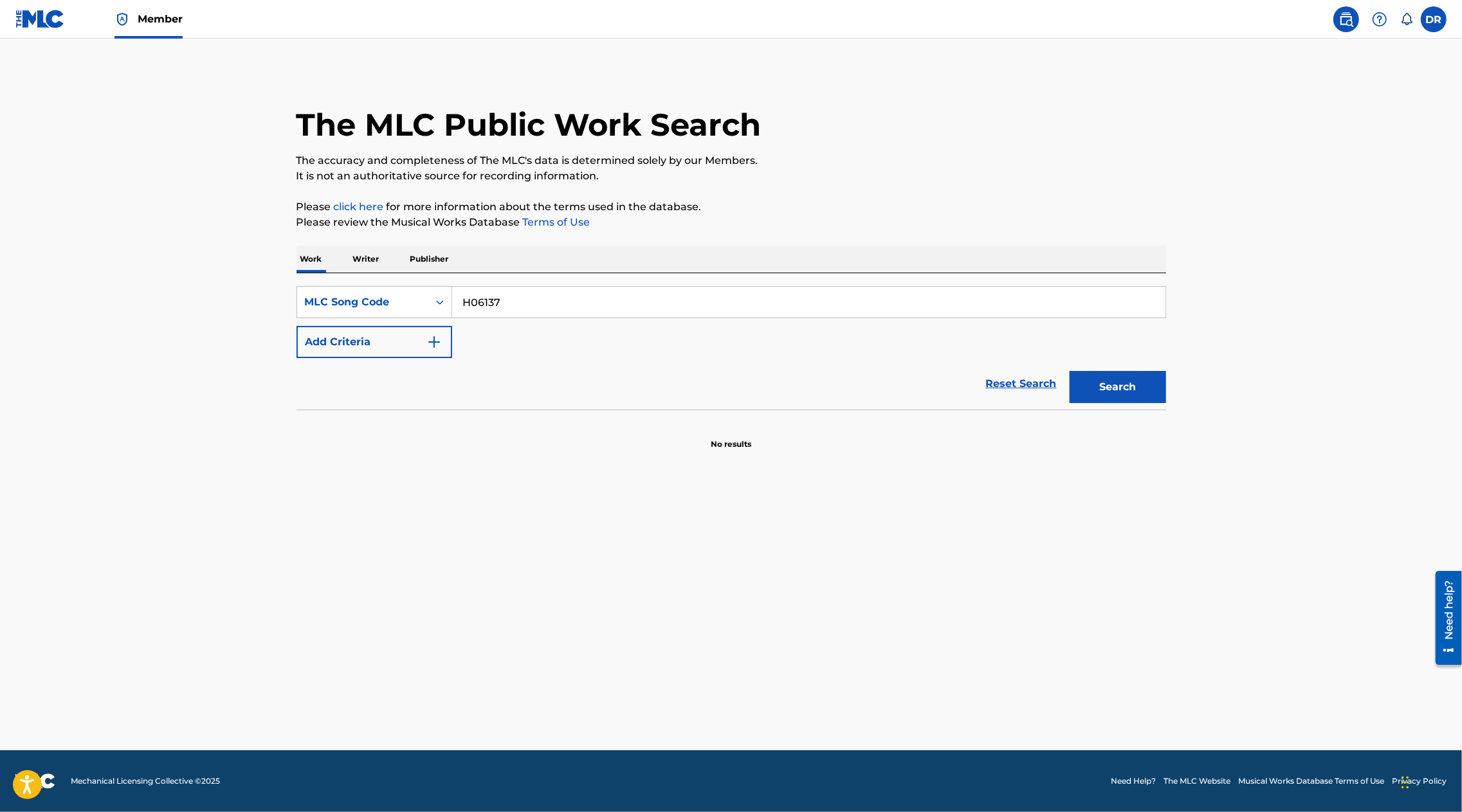
click at [1069, 371] on button "Search" at bounding box center [1118, 387] width 97 height 32
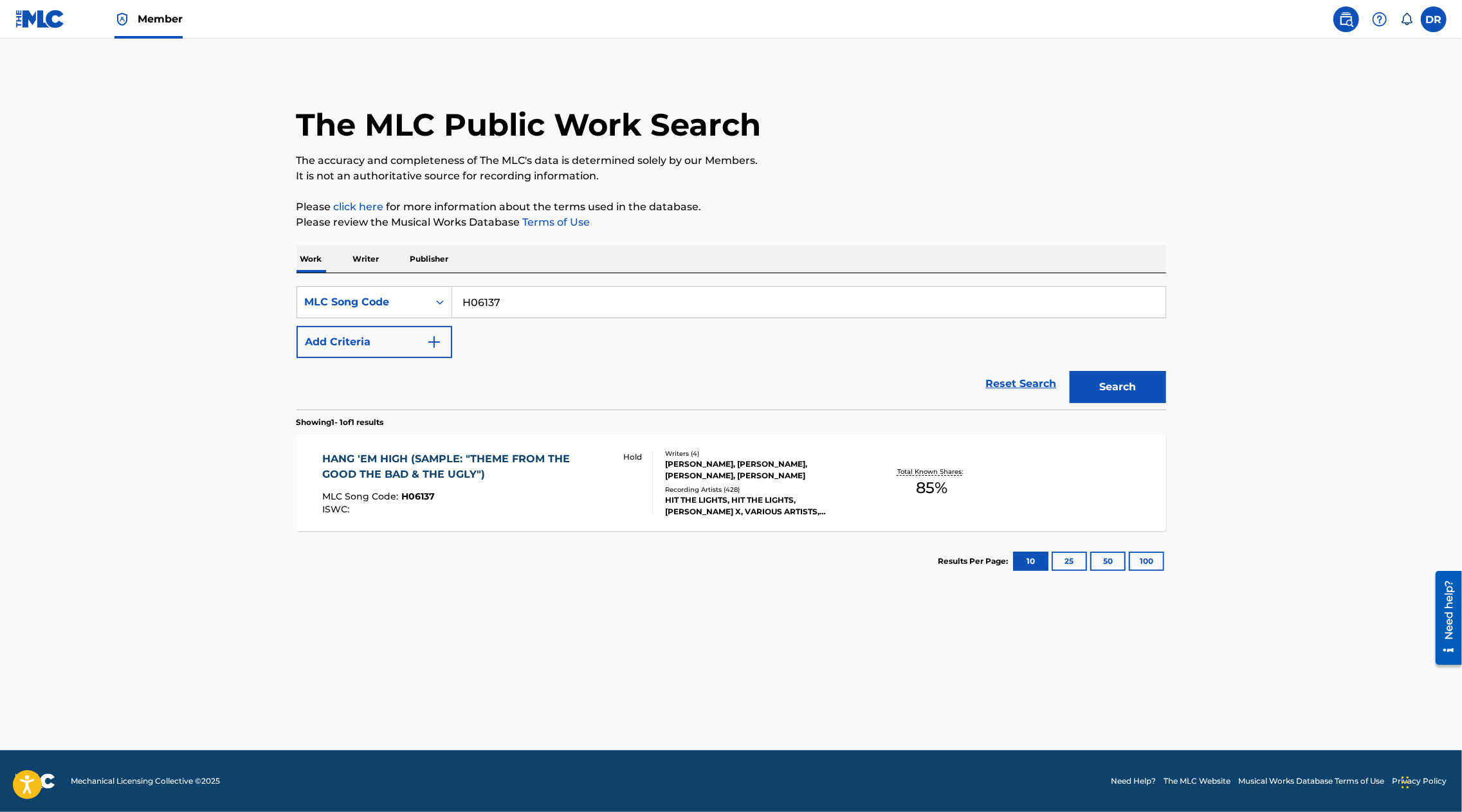
click at [453, 455] on div "HANG 'EM HIGH (SAMPLE: "THEME FROM THE GOOD THE BAD & THE UGLY")" at bounding box center [466, 467] width 289 height 31
click at [531, 297] on input "H06137" at bounding box center [809, 303] width 714 height 31
paste input "VBH2P"
type input "HVBH2P"
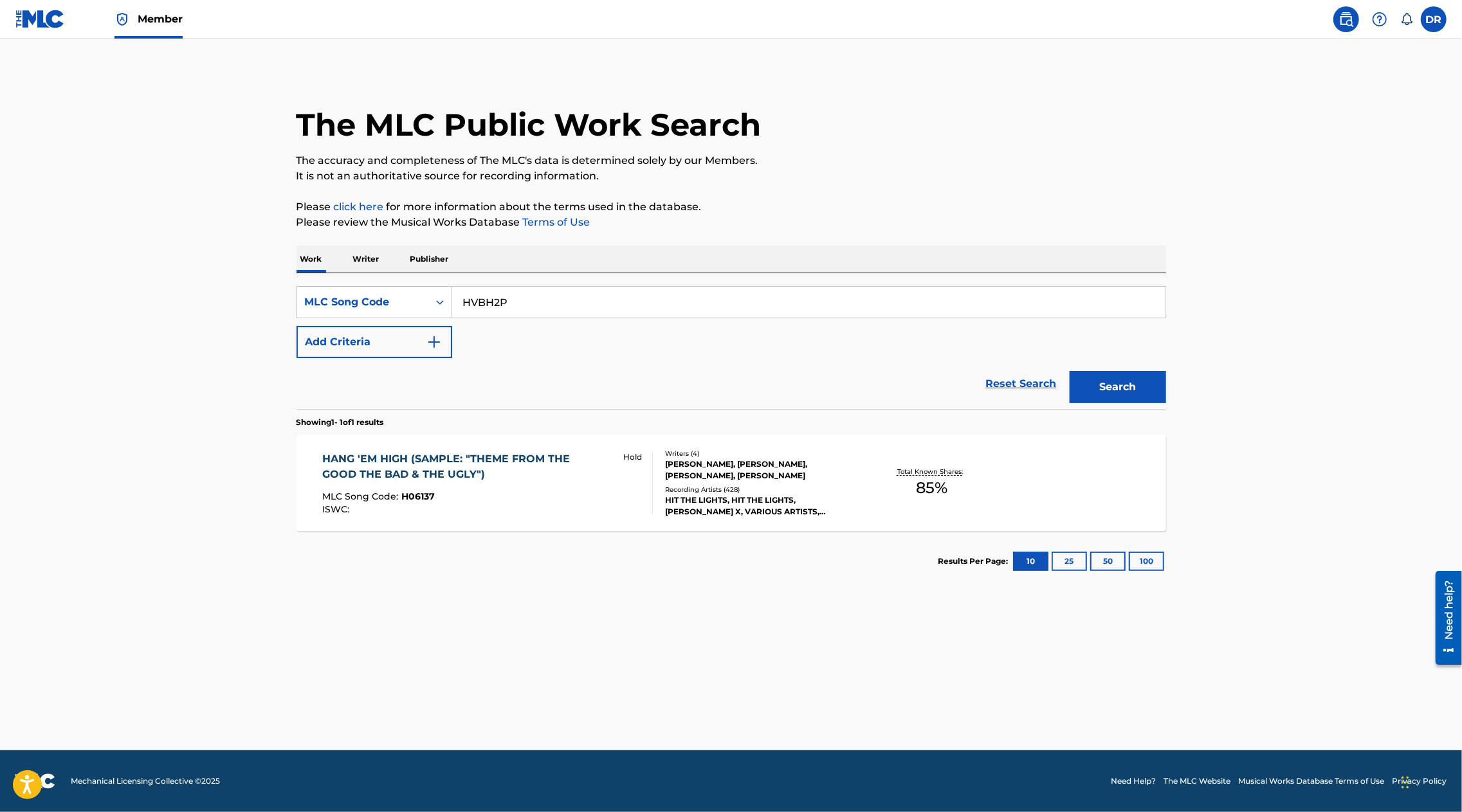
click at [1069, 371] on button "Search" at bounding box center [1118, 387] width 97 height 32
click at [365, 454] on div "HANG EM HIGH" at bounding box center [381, 462] width 118 height 15
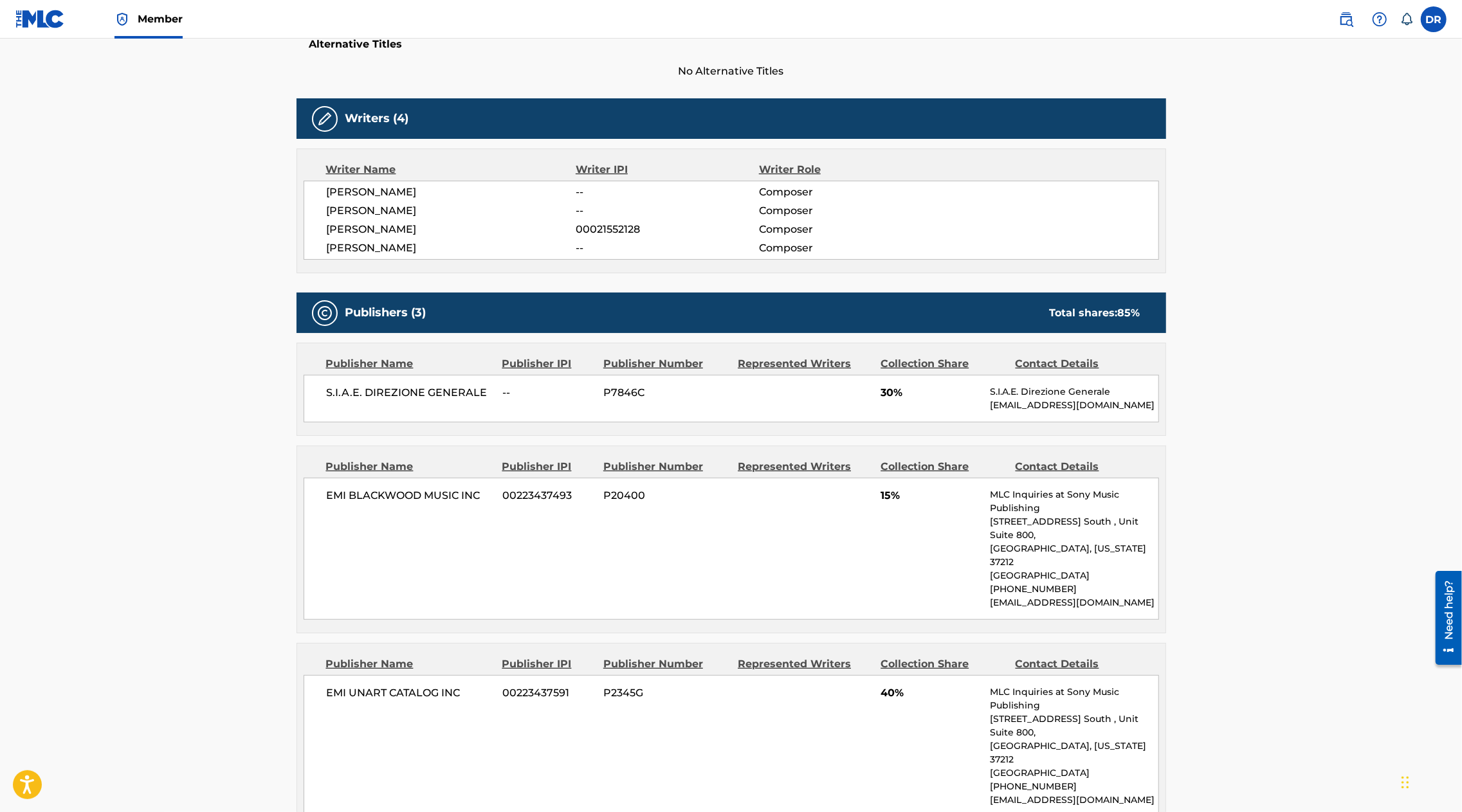
scroll to position [904, 0]
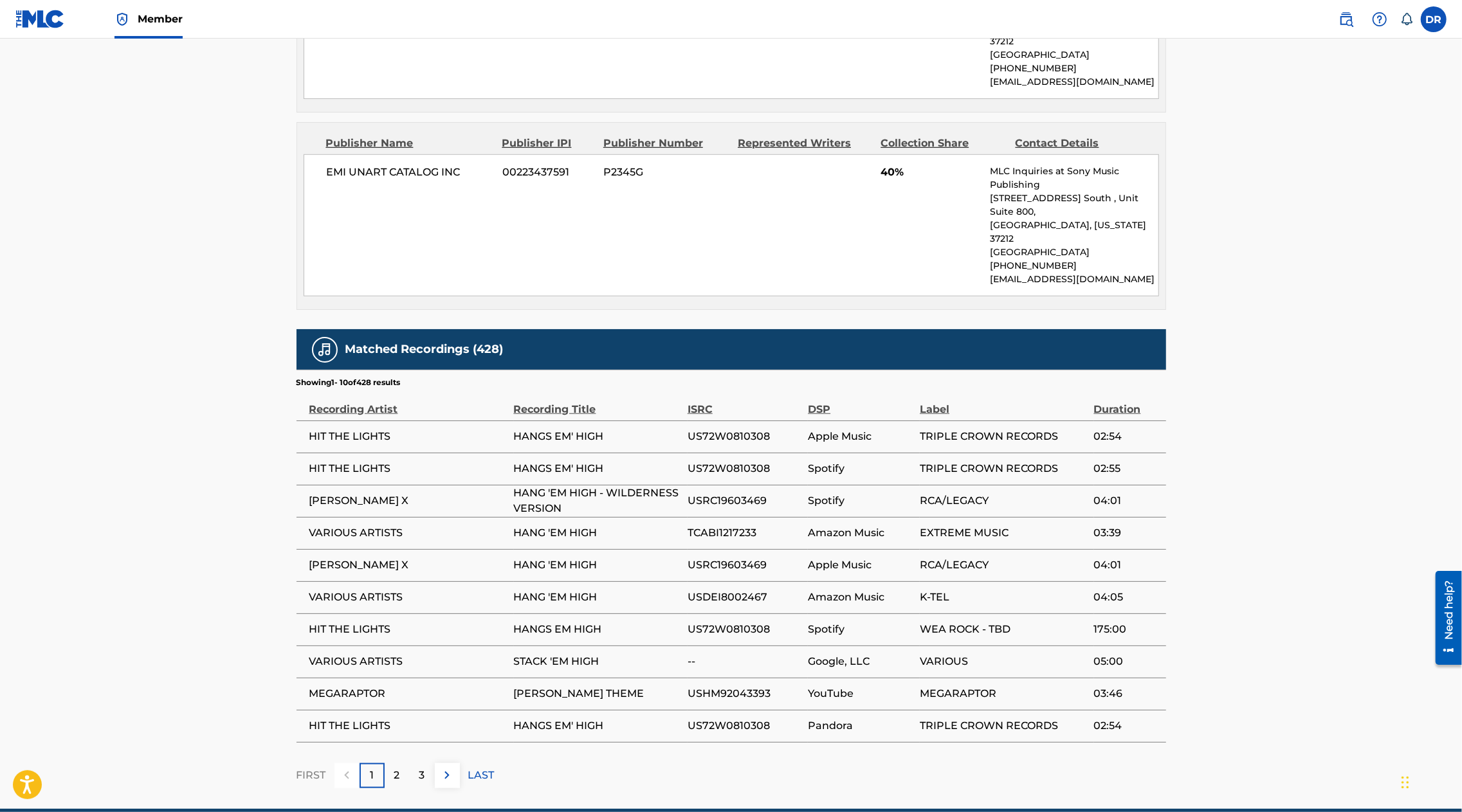
click at [395, 768] on p "2" at bounding box center [397, 775] width 6 height 15
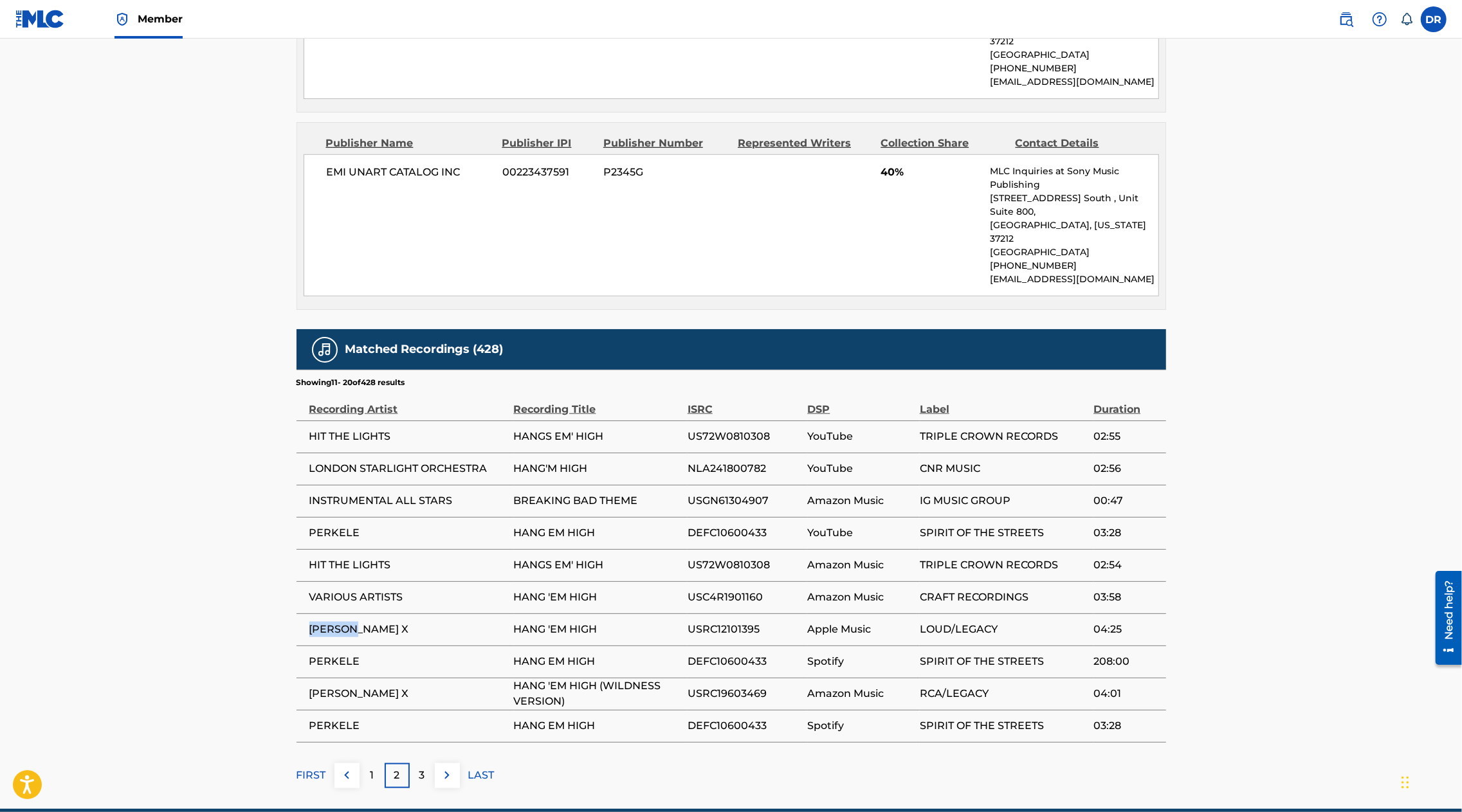
drag, startPoint x: 357, startPoint y: 573, endPoint x: 308, endPoint y: 570, distance: 49.1
click at [308, 614] on td "[PERSON_NAME] X" at bounding box center [405, 629] width 218 height 32
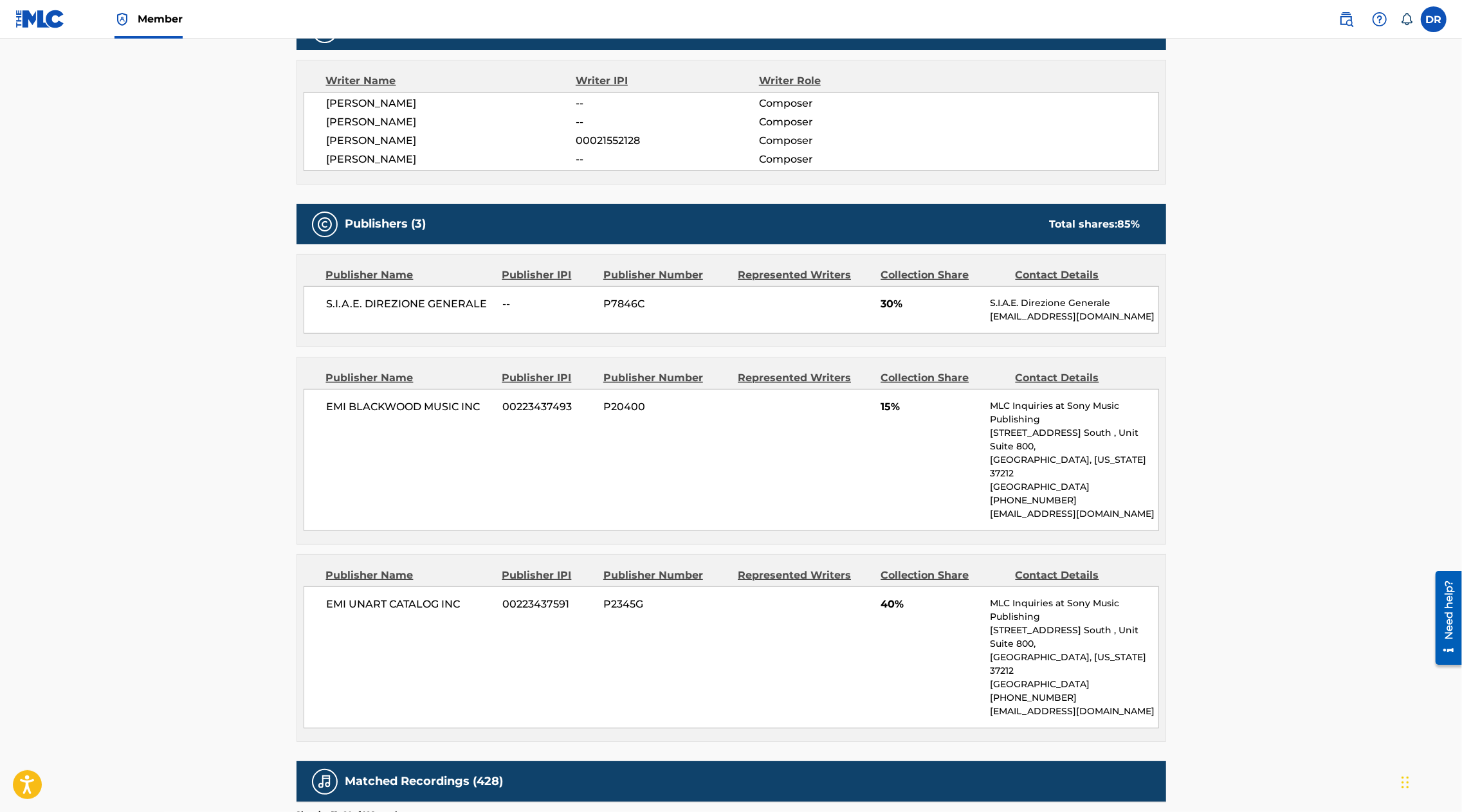
scroll to position [0, 0]
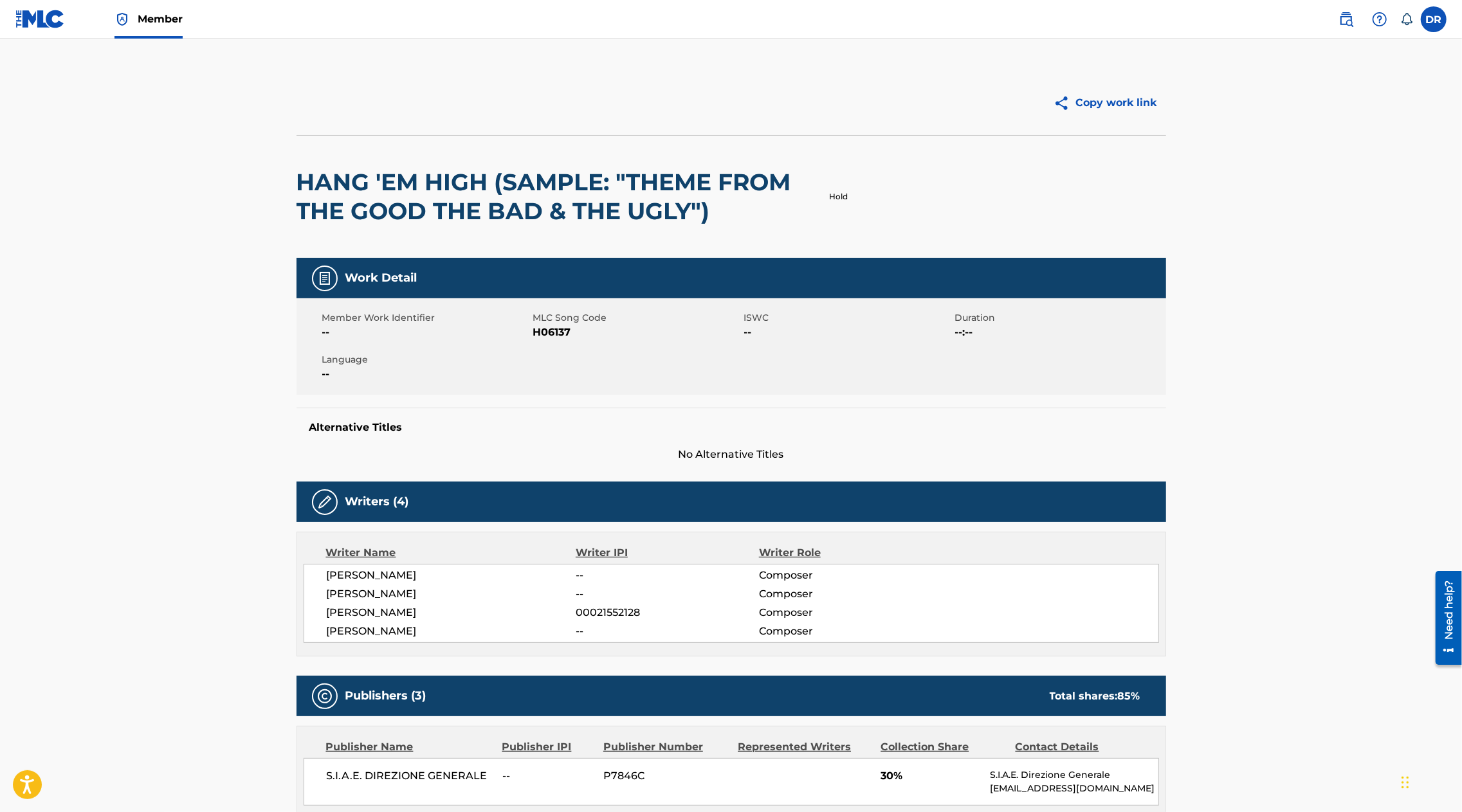
click at [396, 196] on h2 "HANG 'EM HIGH (SAMPLE: "THEME FROM THE GOOD THE BAD & THE UGLY")" at bounding box center [557, 197] width 521 height 58
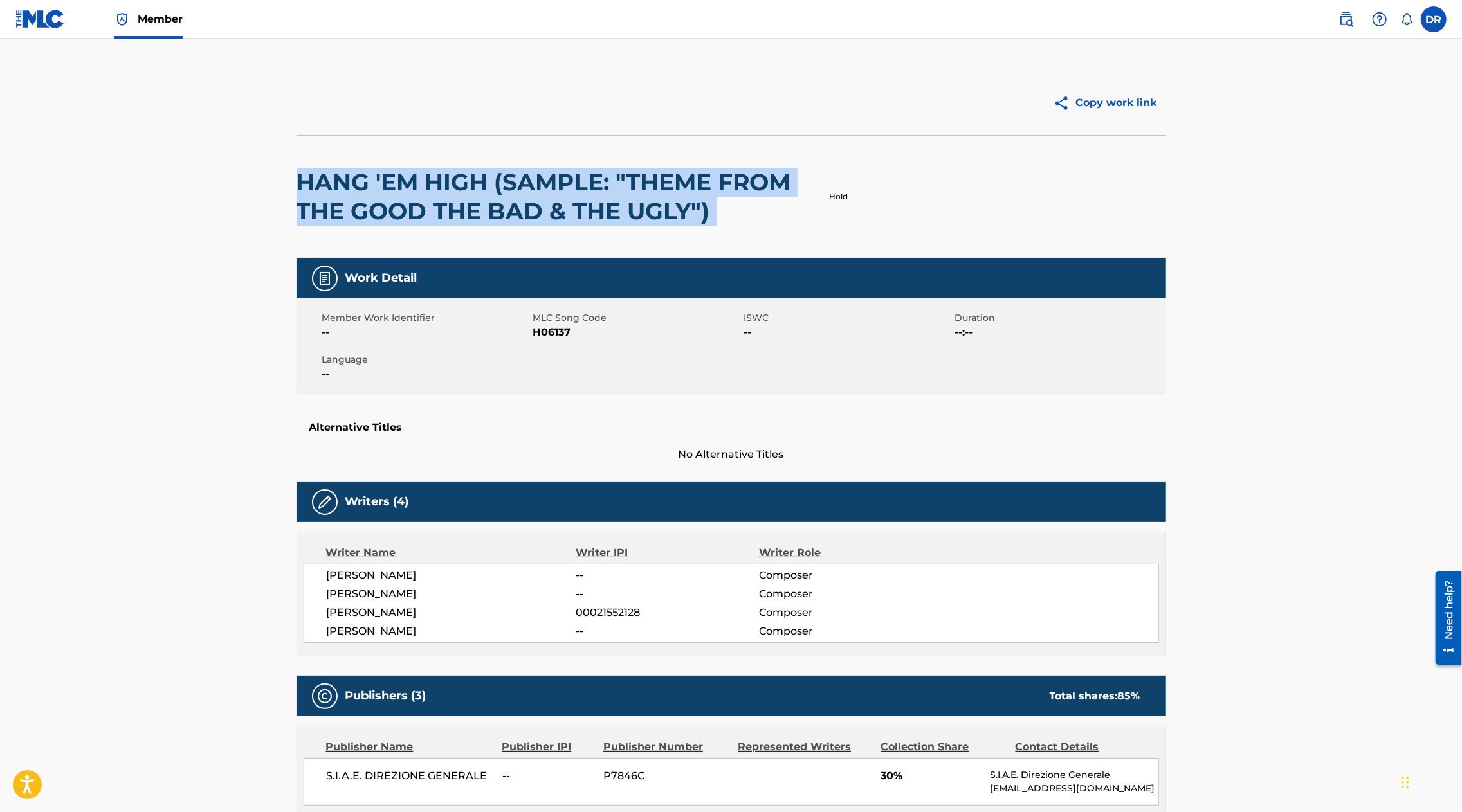
click at [396, 196] on h2 "HANG 'EM HIGH (SAMPLE: "THEME FROM THE GOOD THE BAD & THE UGLY")" at bounding box center [557, 197] width 521 height 58
copy div "HANG 'EM HIGH (SAMPLE: "THEME FROM THE GOOD THE BAD & THE UGLY")"
click at [1346, 15] on img at bounding box center [1346, 19] width 15 height 15
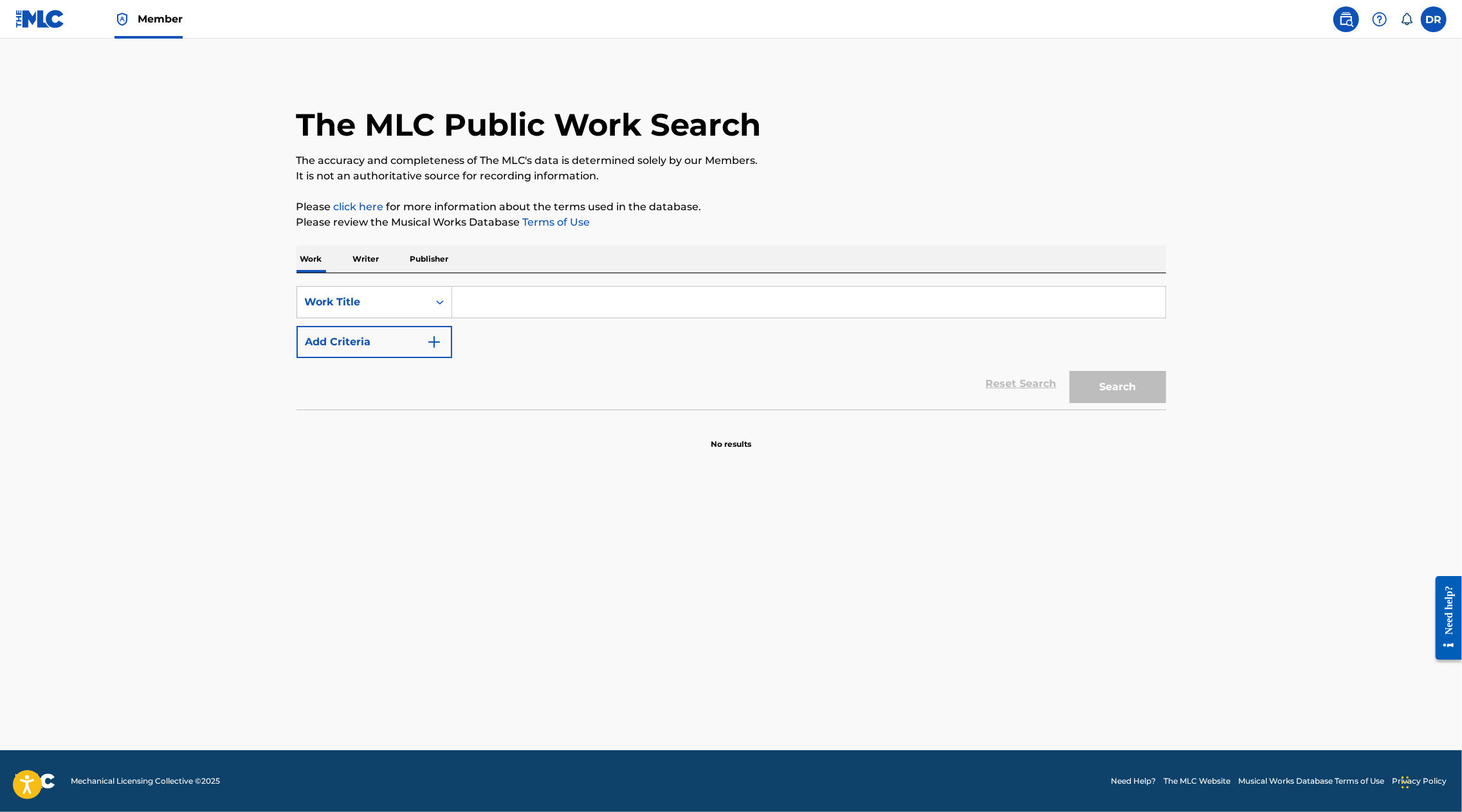
click at [359, 261] on p "Writer" at bounding box center [366, 259] width 34 height 27
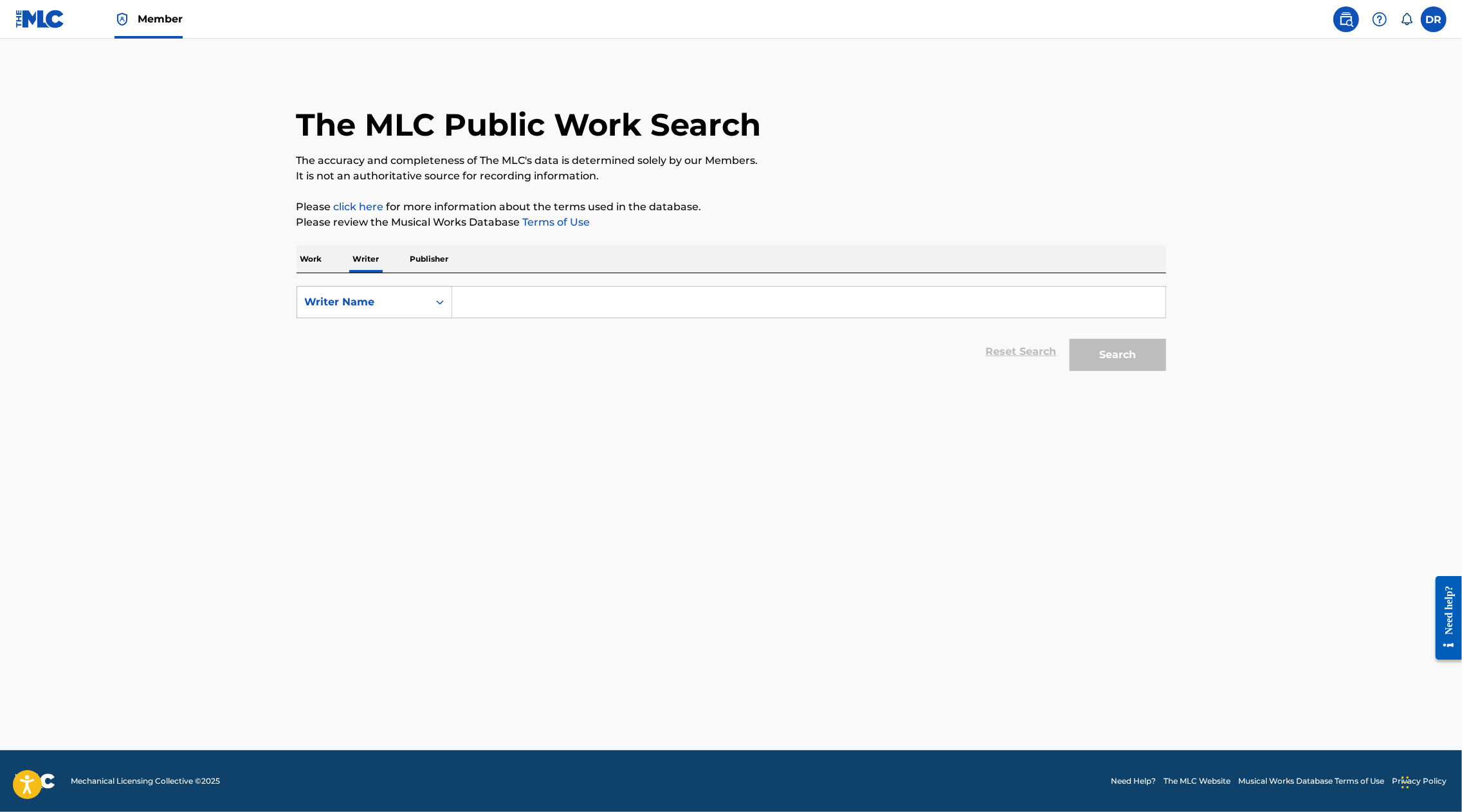
click at [537, 301] on input "Search Form" at bounding box center [809, 303] width 714 height 31
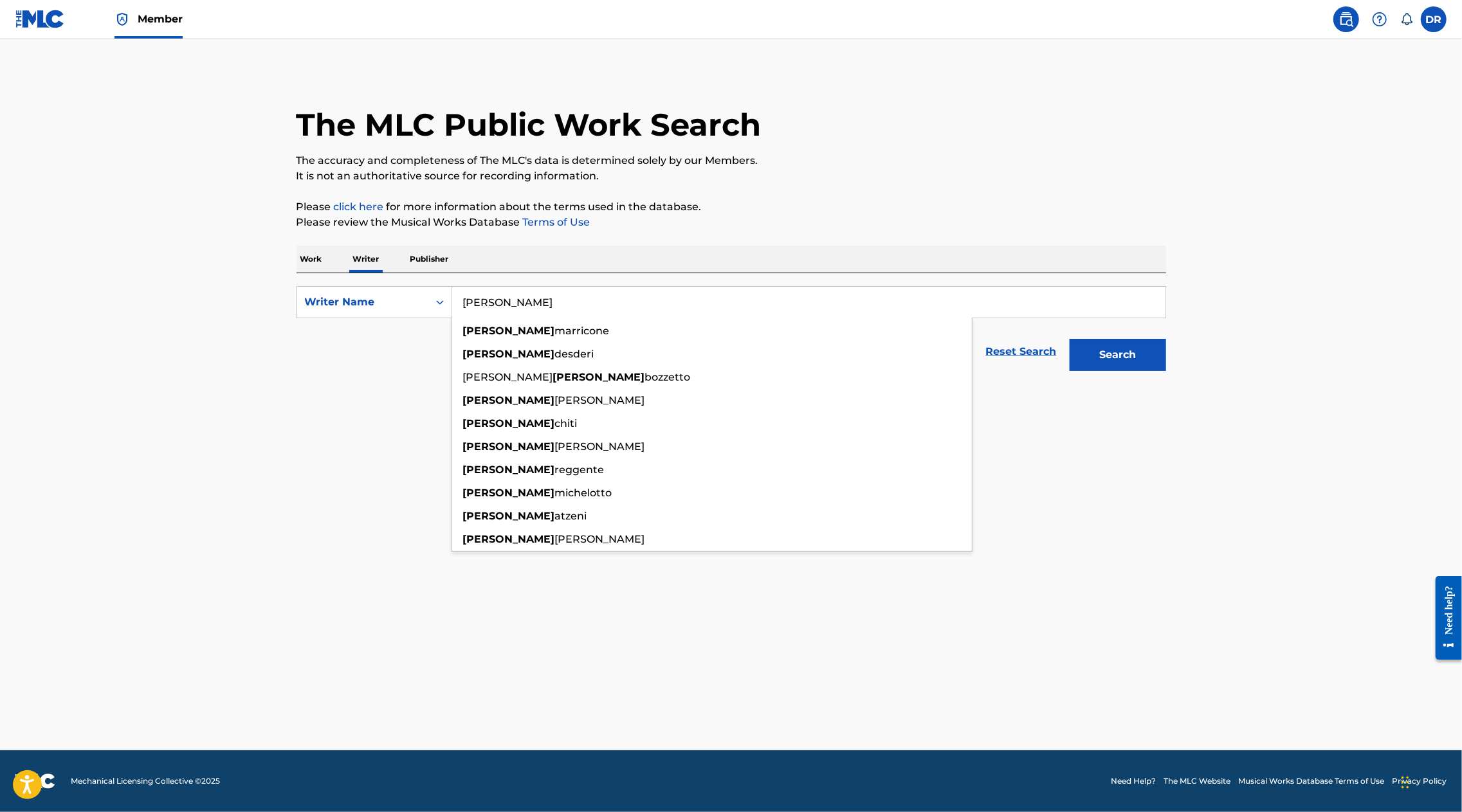
type input "ennio"
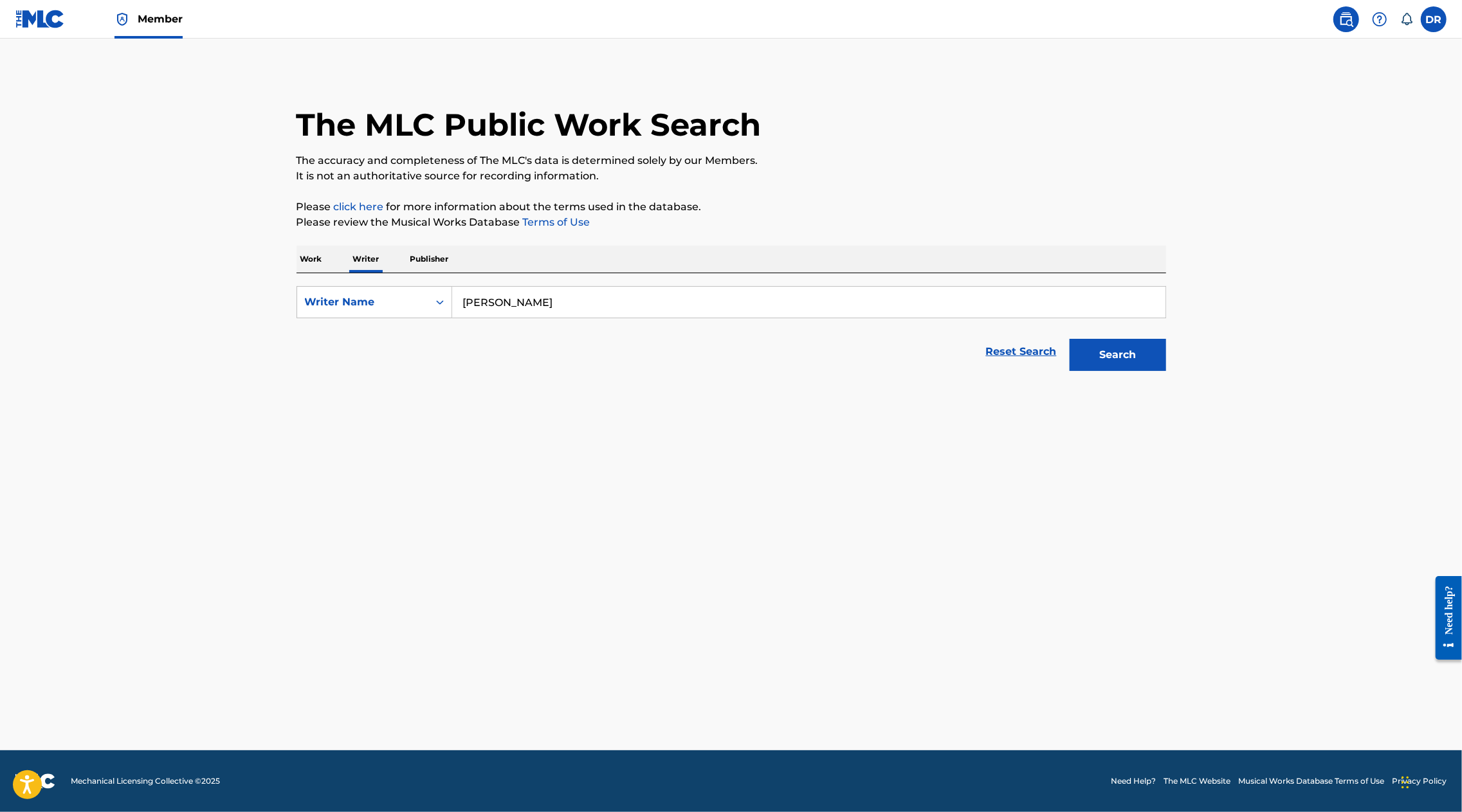
click at [310, 264] on p "Work" at bounding box center [311, 259] width 30 height 27
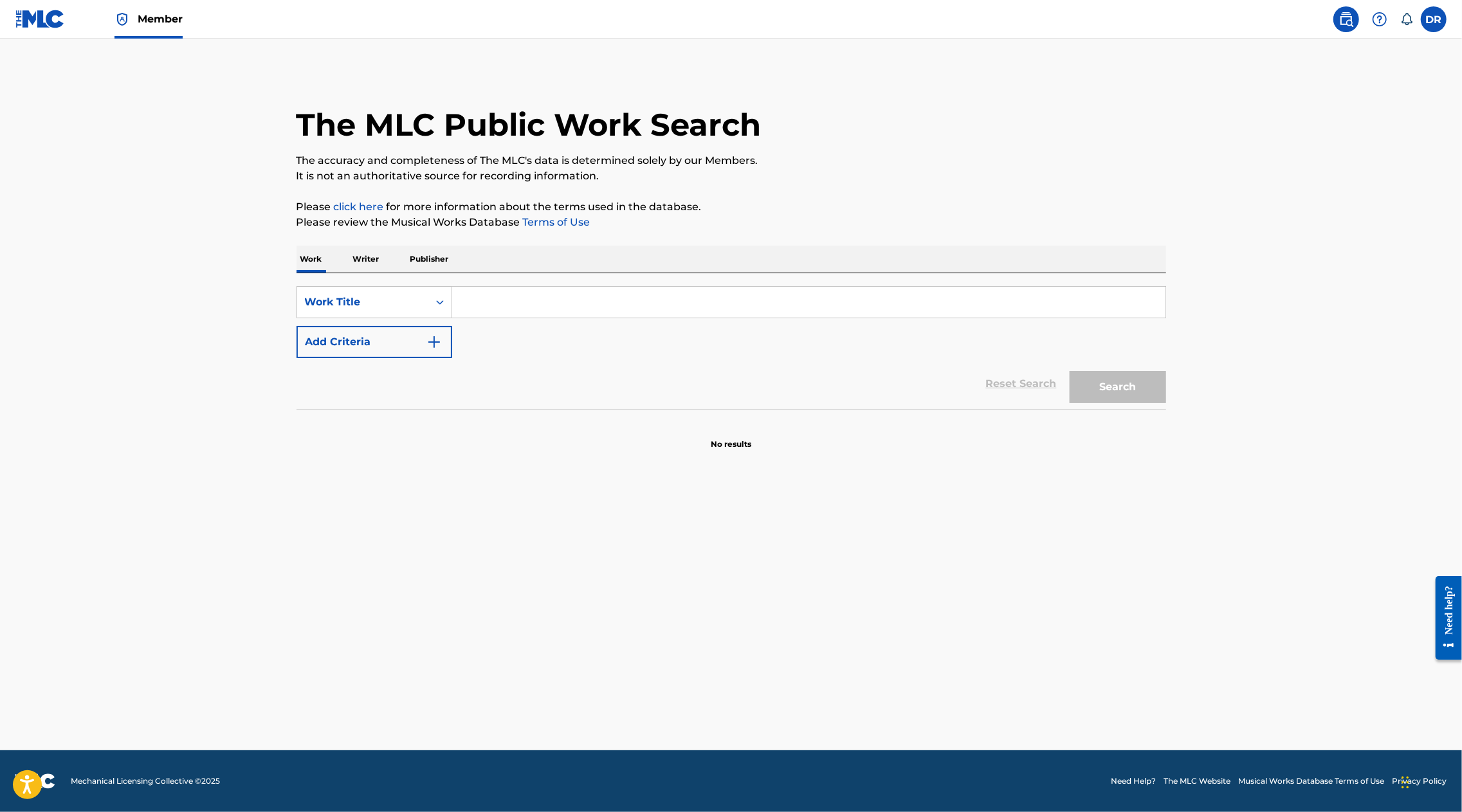
click at [499, 301] on input "Search Form" at bounding box center [809, 303] width 714 height 31
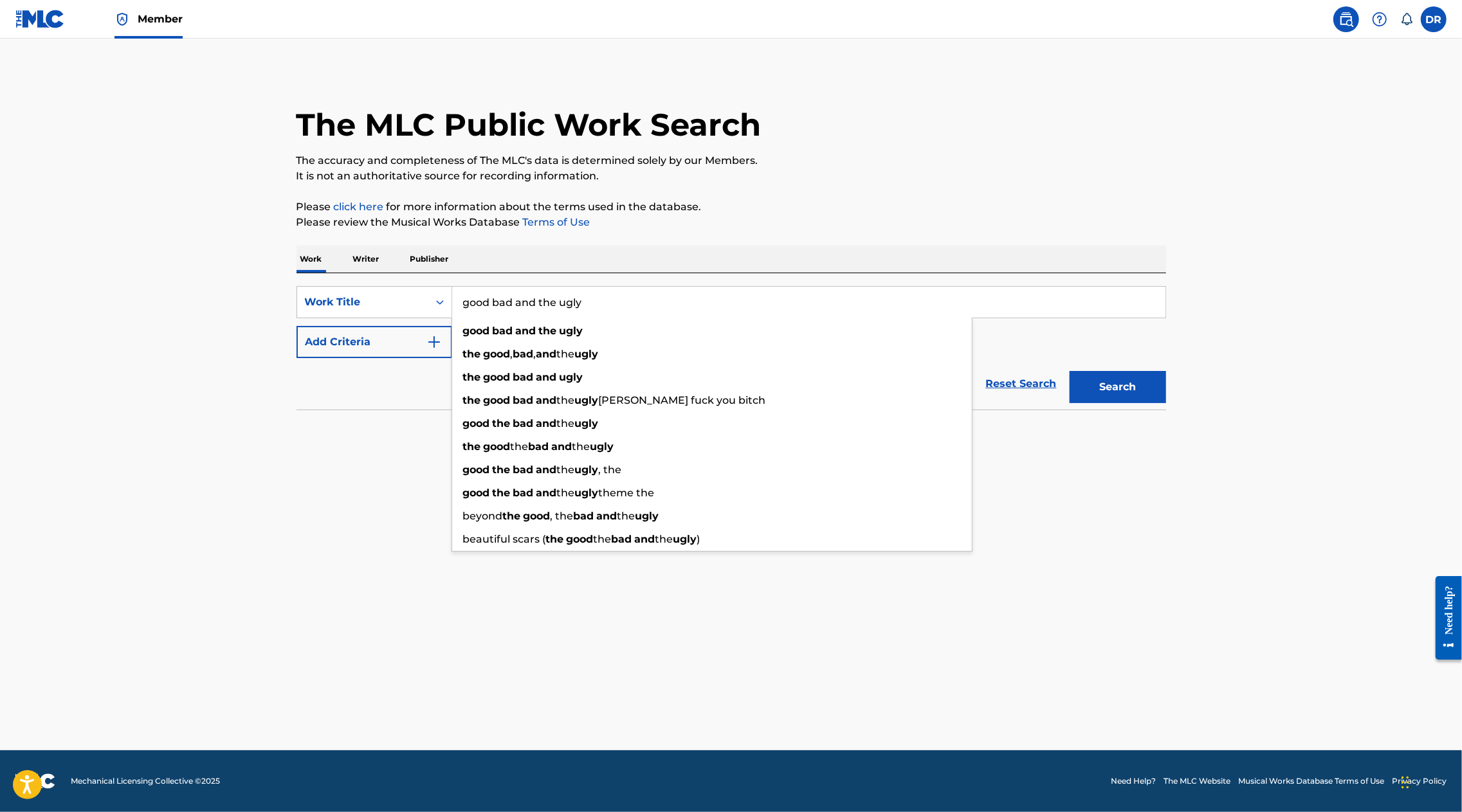
click at [492, 306] on input "good bad and the ugly" at bounding box center [809, 303] width 714 height 31
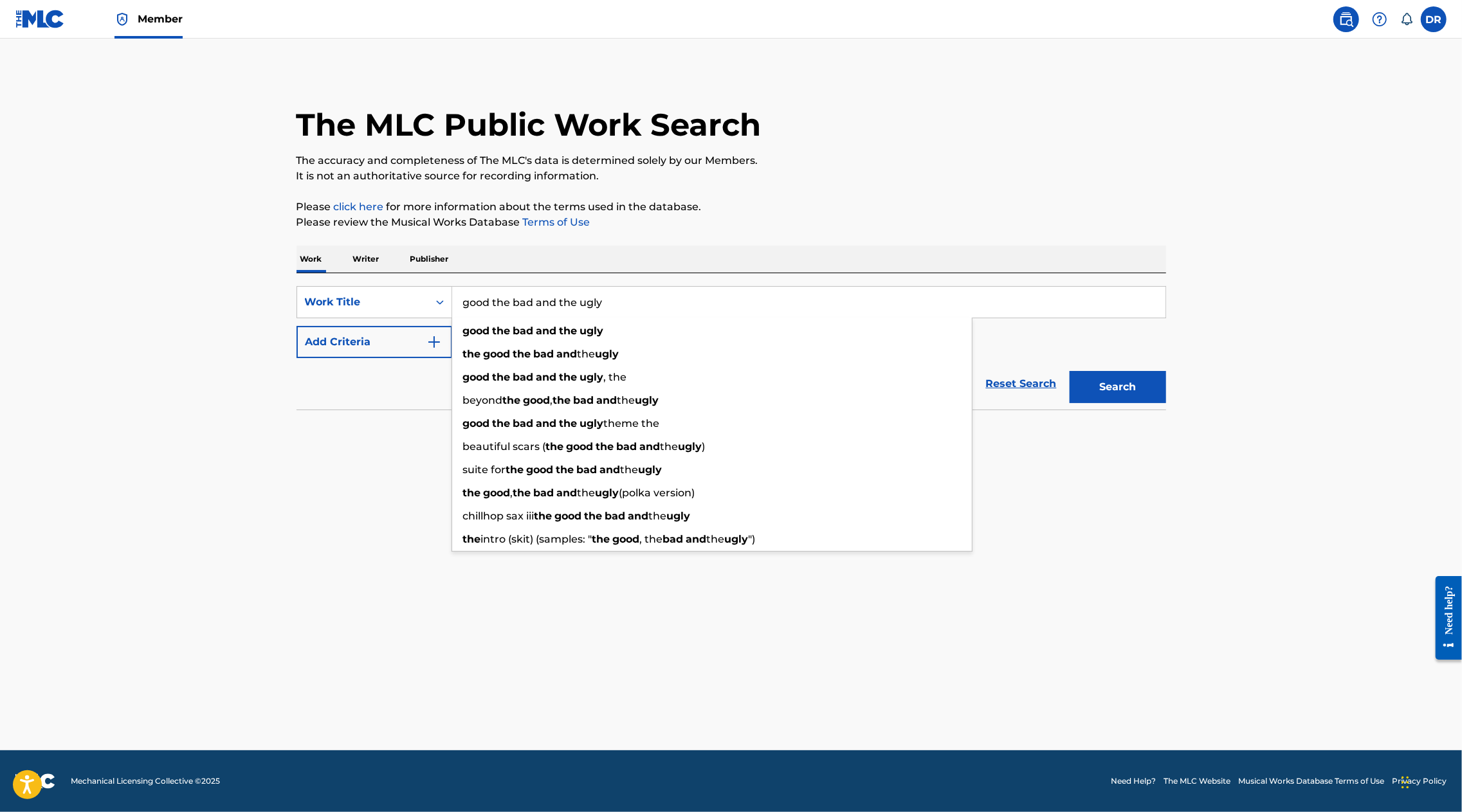
type input "good the bad and the ugly"
click at [406, 345] on button "Add Criteria" at bounding box center [374, 341] width 156 height 32
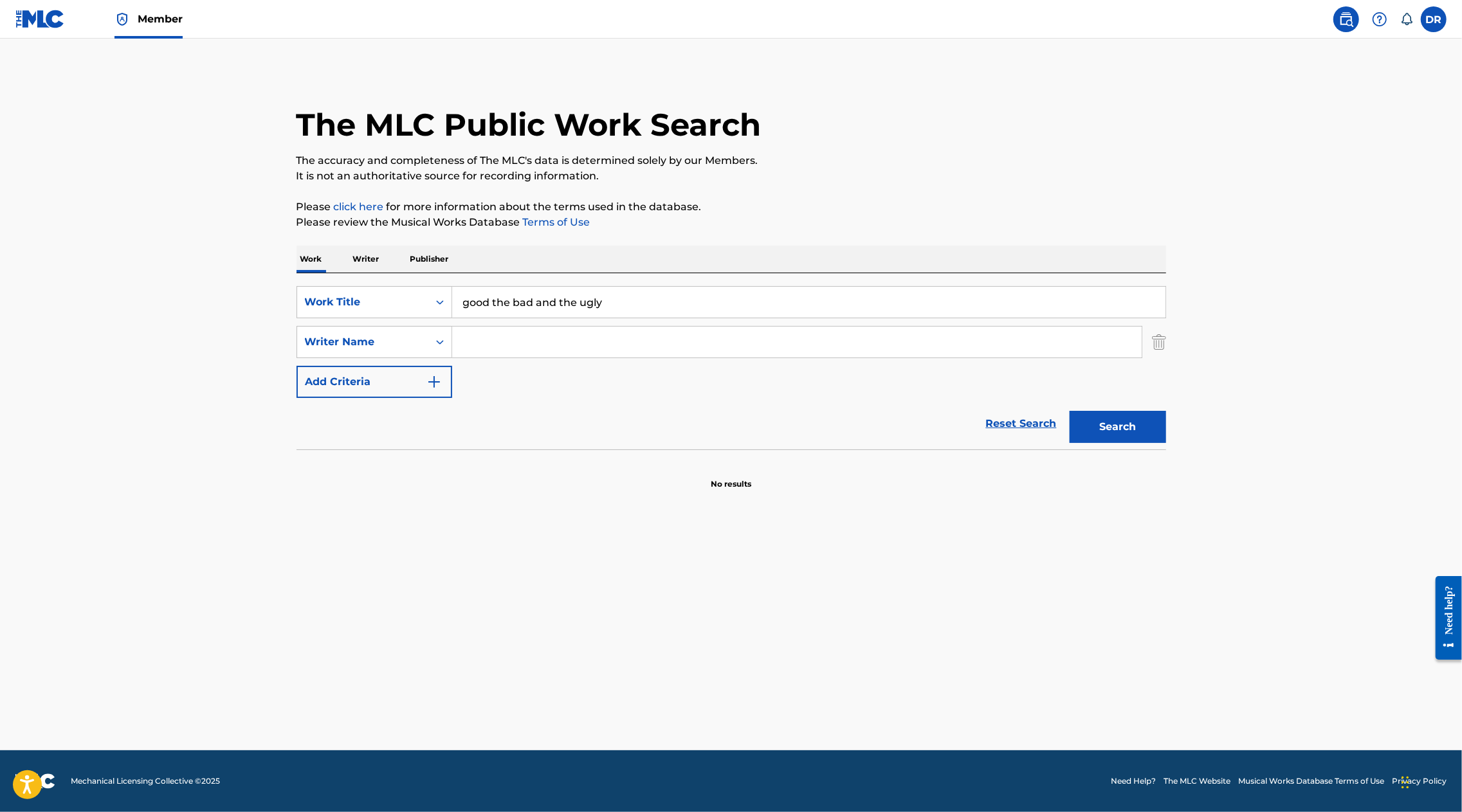
click at [497, 347] on input "Search Form" at bounding box center [797, 342] width 689 height 31
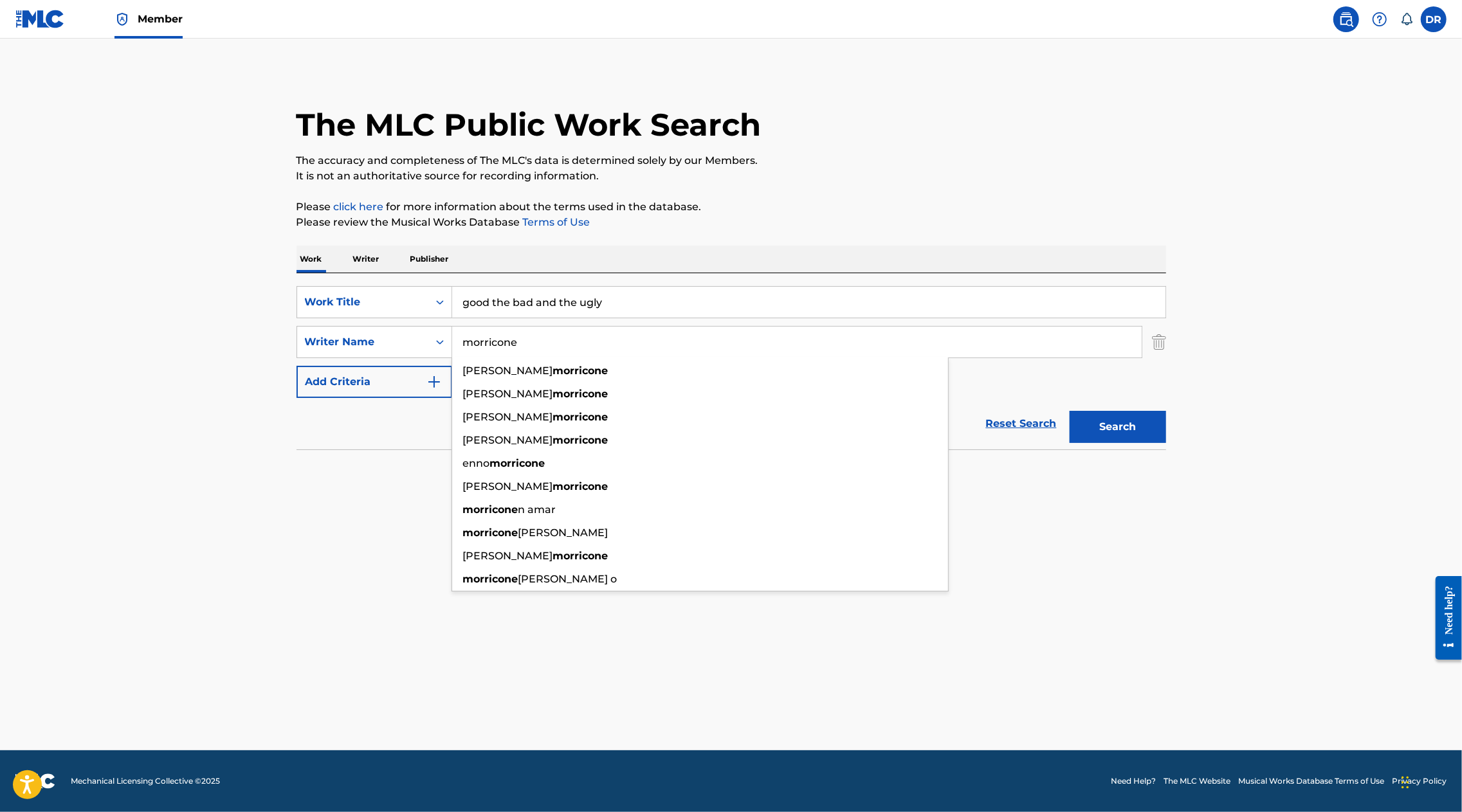
type input "morricone"
click at [1069, 411] on button "Search" at bounding box center [1118, 426] width 97 height 32
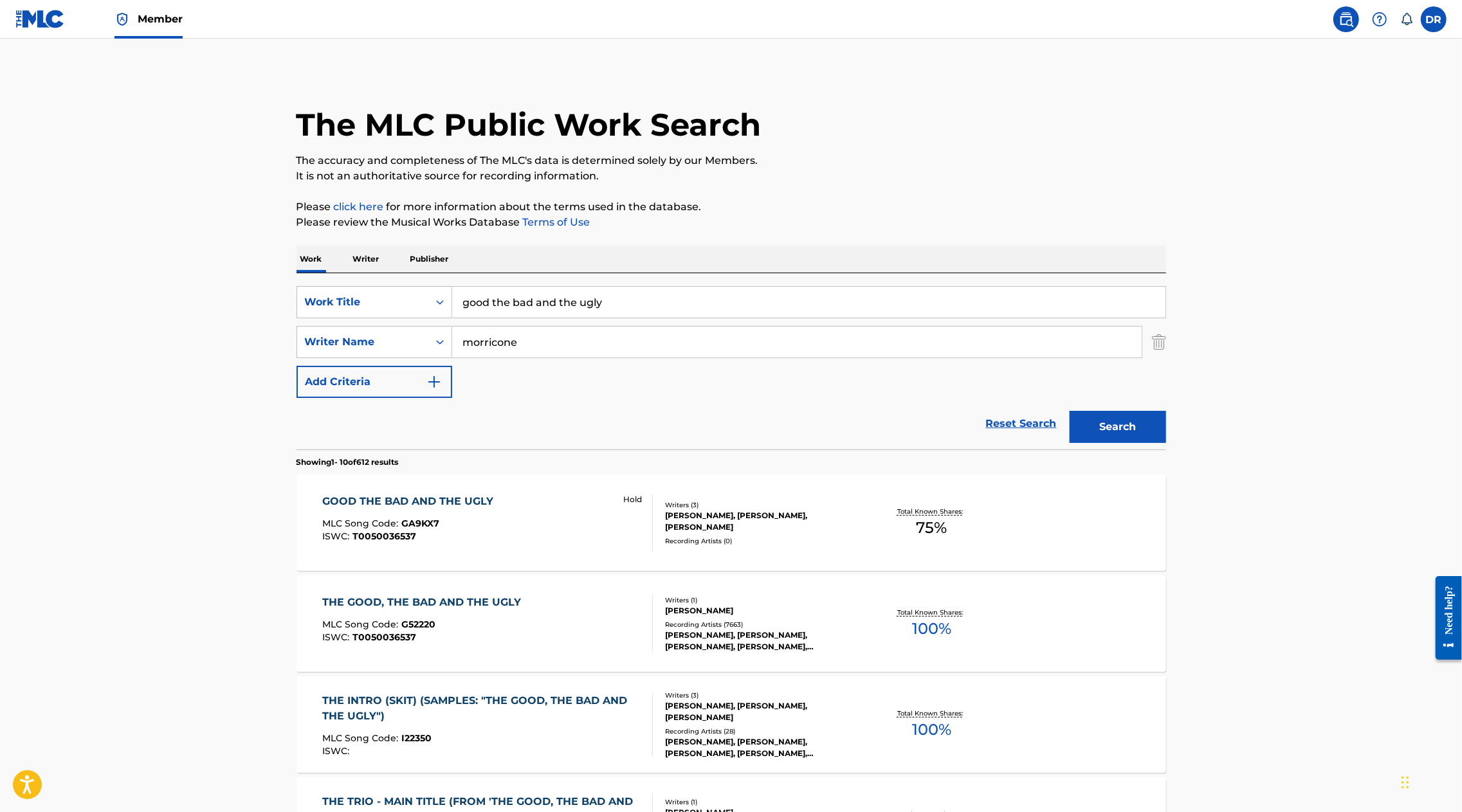
click at [387, 602] on div "THE GOOD, THE BAD AND THE UGLY" at bounding box center [424, 602] width 205 height 15
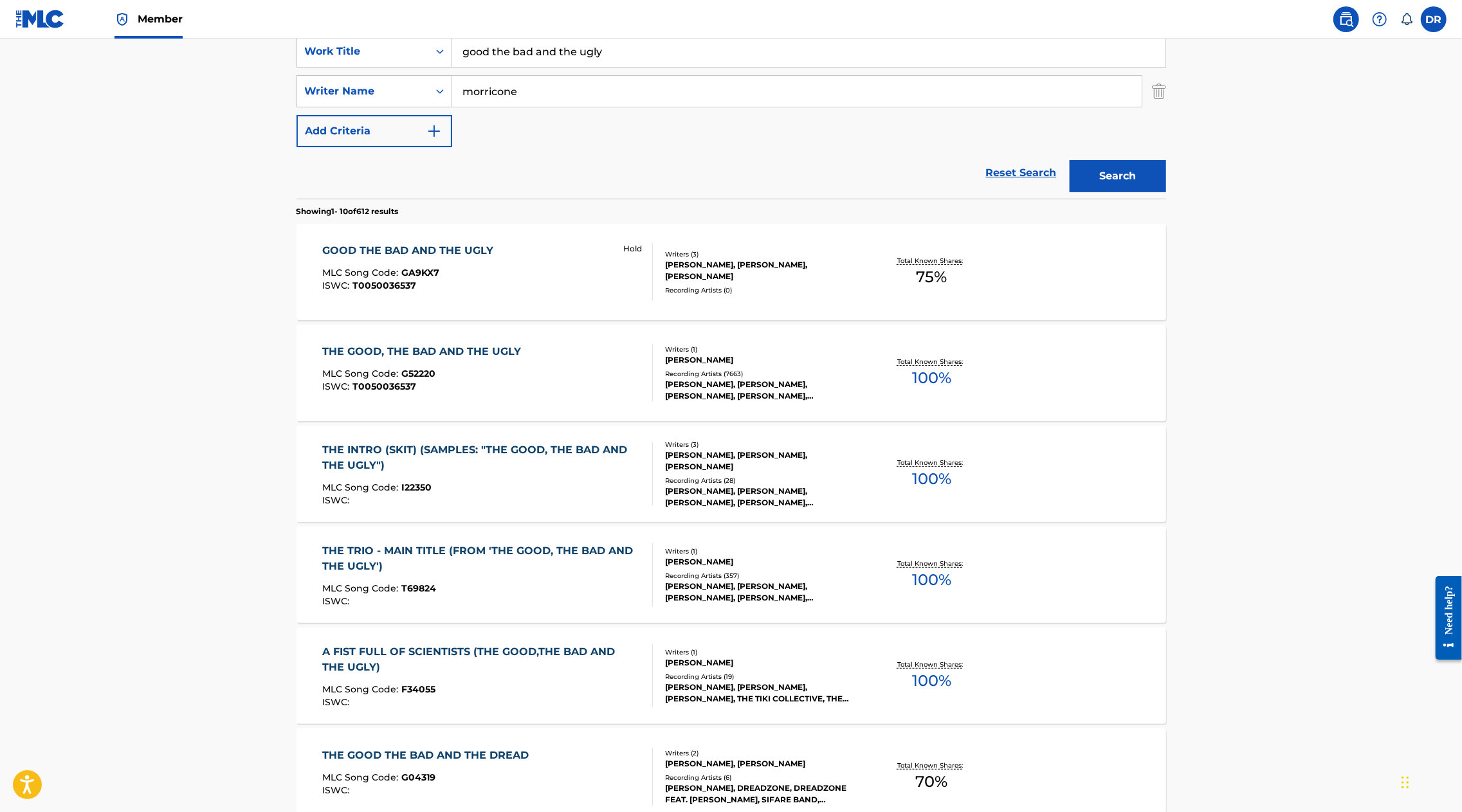
scroll to position [254, 0]
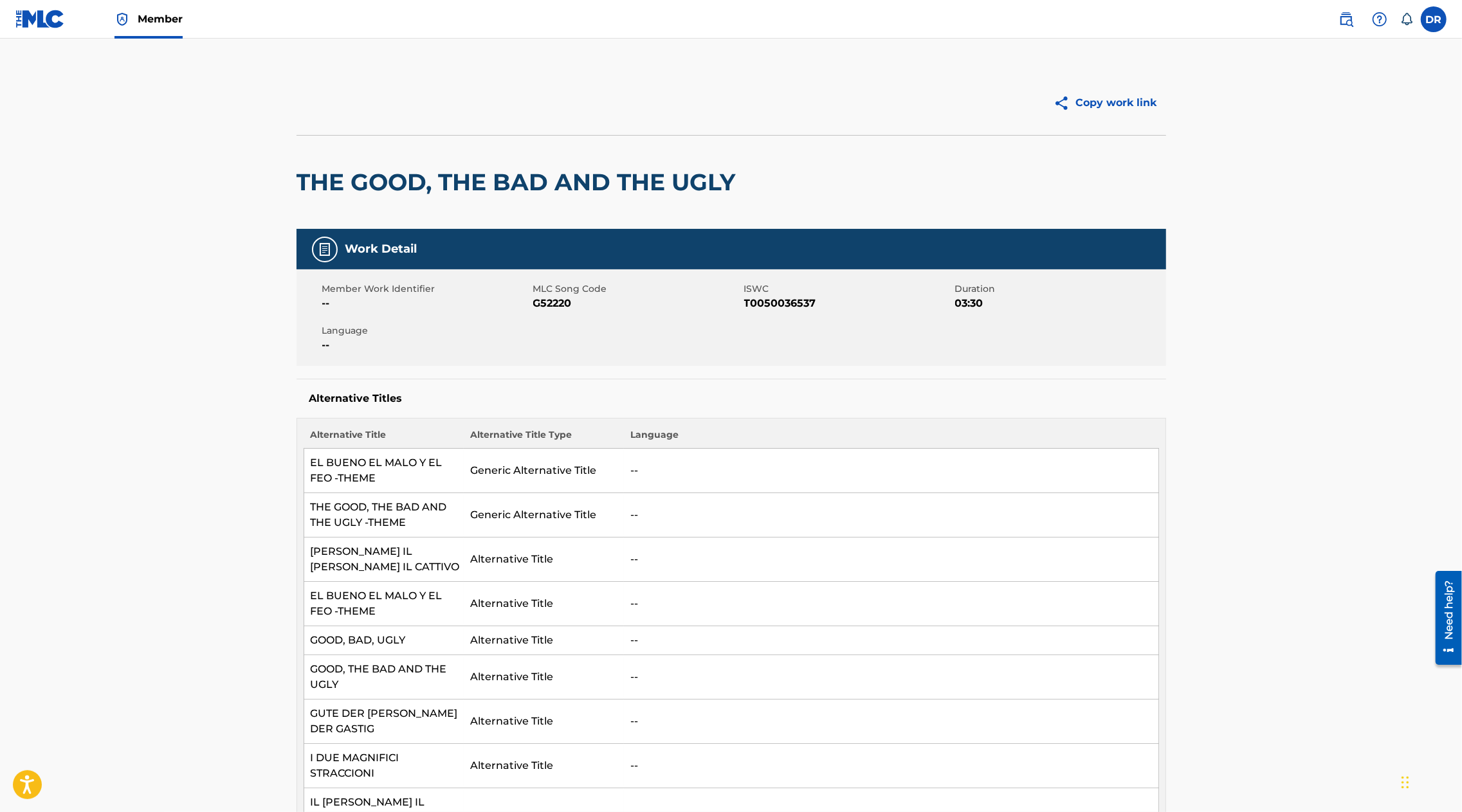
click at [556, 301] on span "G52220" at bounding box center [636, 304] width 208 height 15
copy span "G52220"
click at [460, 186] on h2 "THE GOOD, THE BAD AND THE UGLY" at bounding box center [519, 183] width 446 height 29
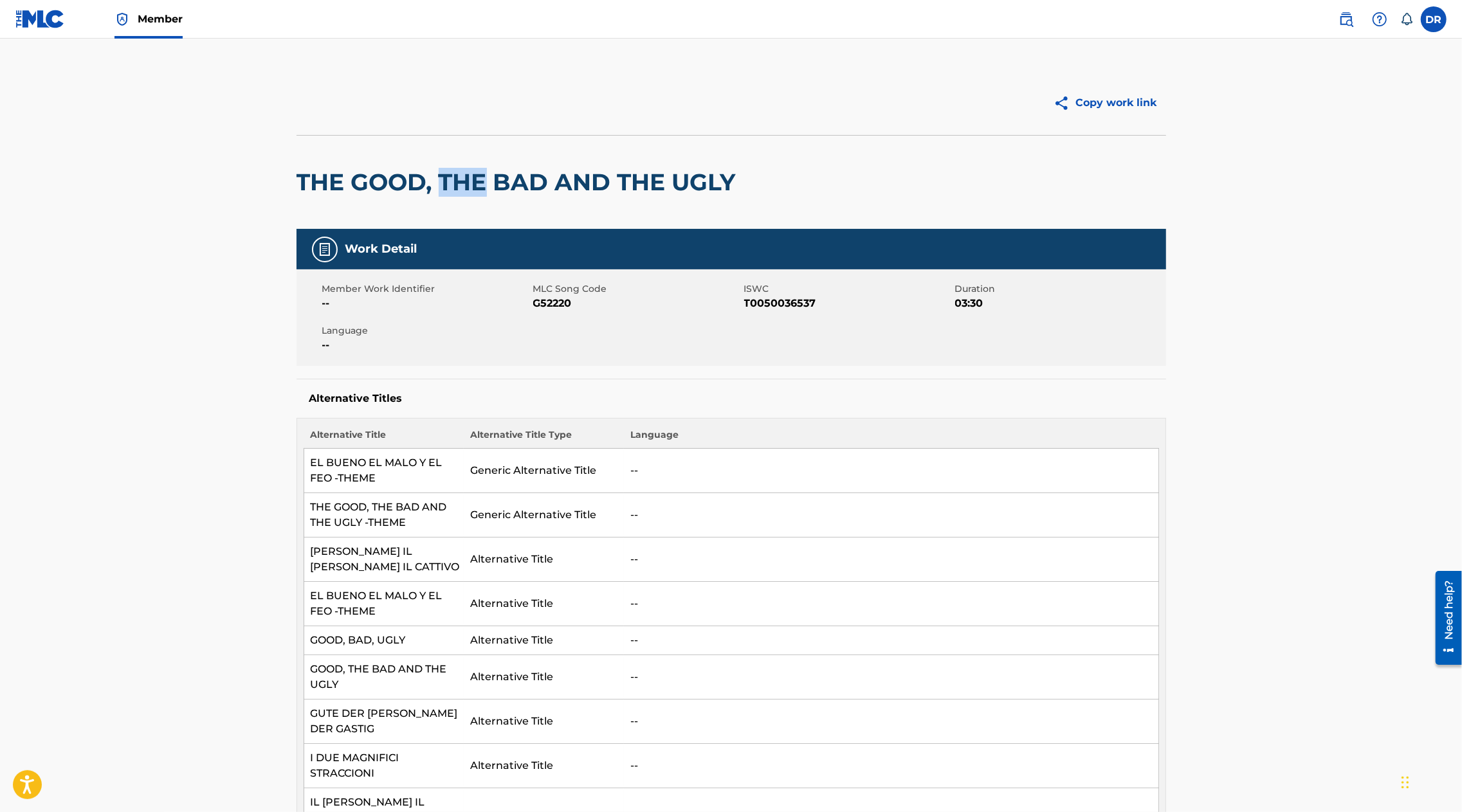
click at [460, 186] on h2 "THE GOOD, THE BAD AND THE UGLY" at bounding box center [519, 183] width 446 height 29
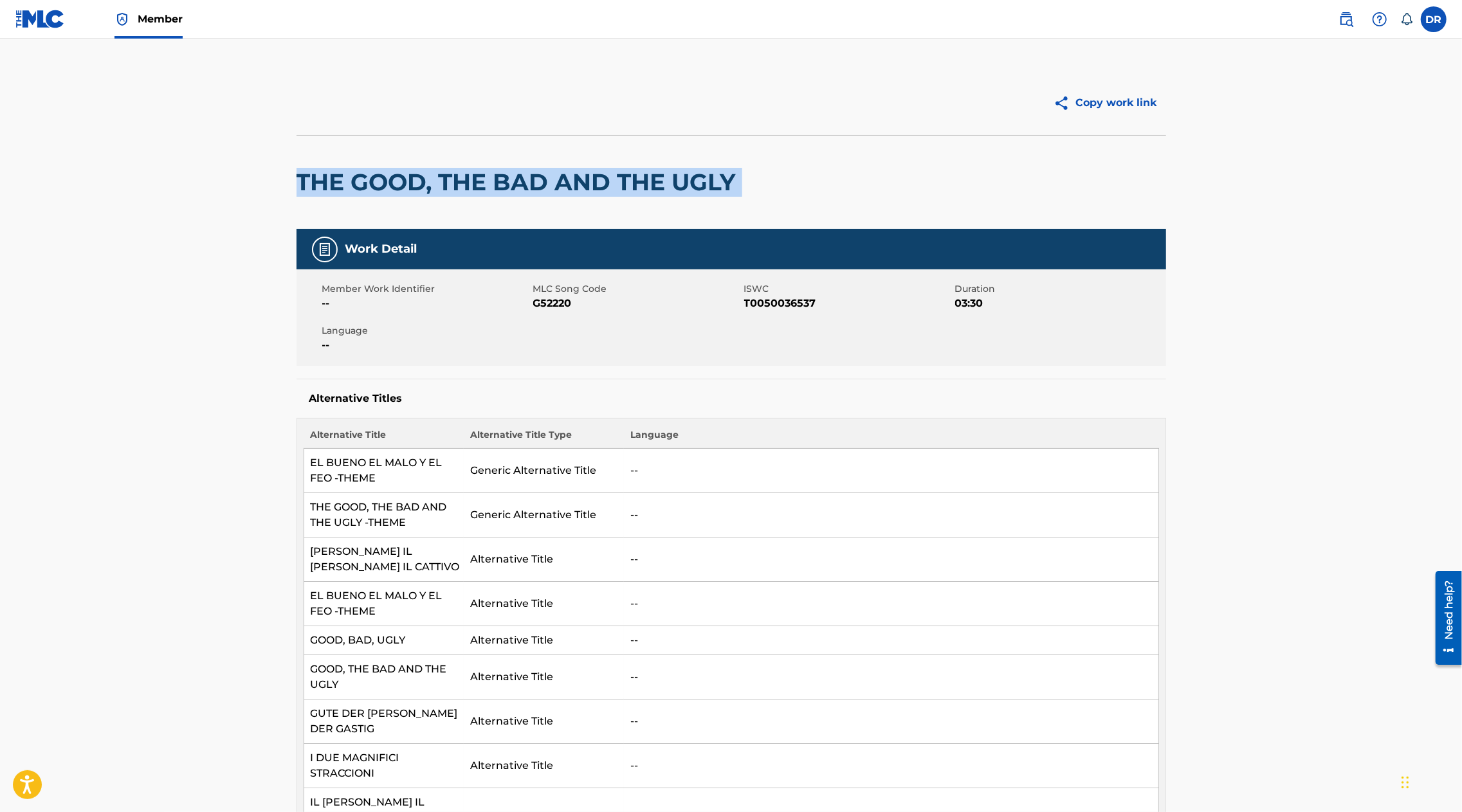
copy div "THE GOOD, THE BAD AND THE UGLY"
